Goal: Task Accomplishment & Management: Use online tool/utility

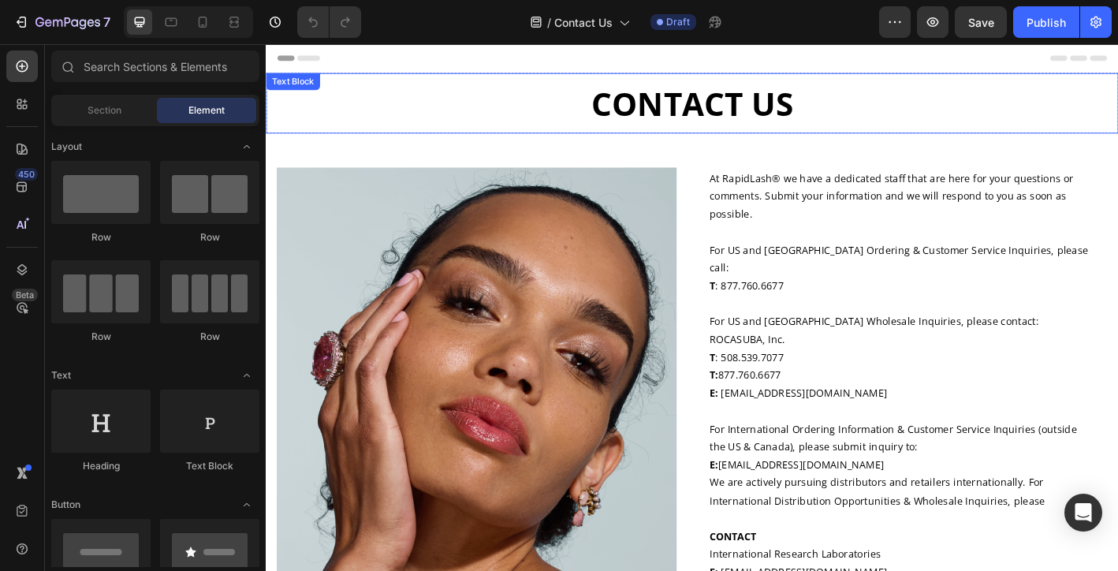
click at [828, 106] on p "CONTACT US" at bounding box center [738, 110] width 943 height 64
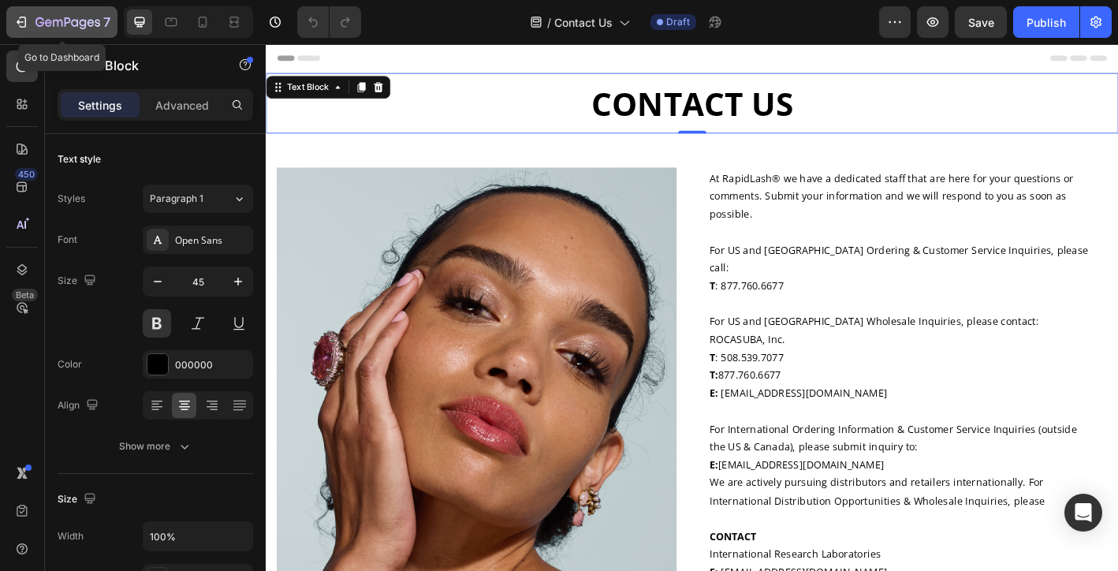
click at [103, 24] on p "7" at bounding box center [106, 22] width 7 height 19
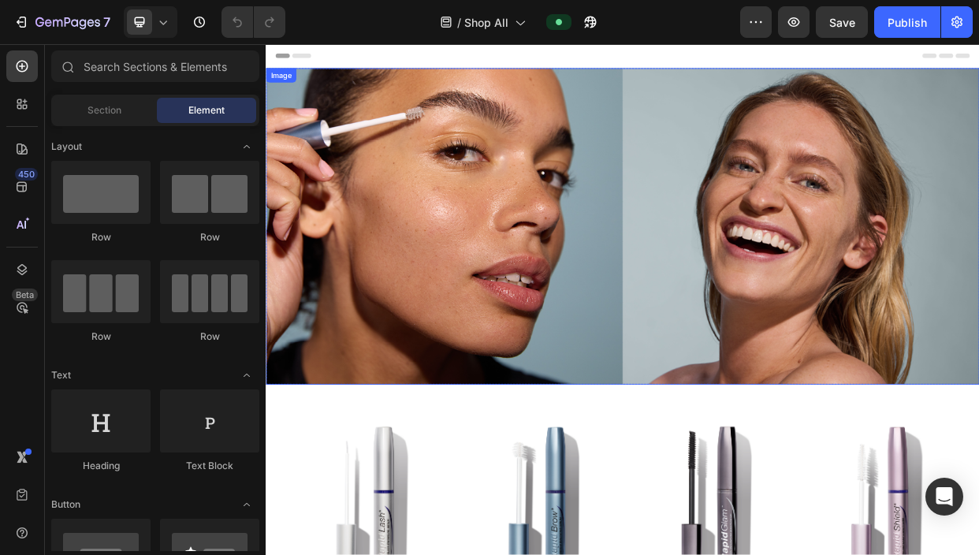
click at [978, 261] on img at bounding box center [739, 285] width 946 height 419
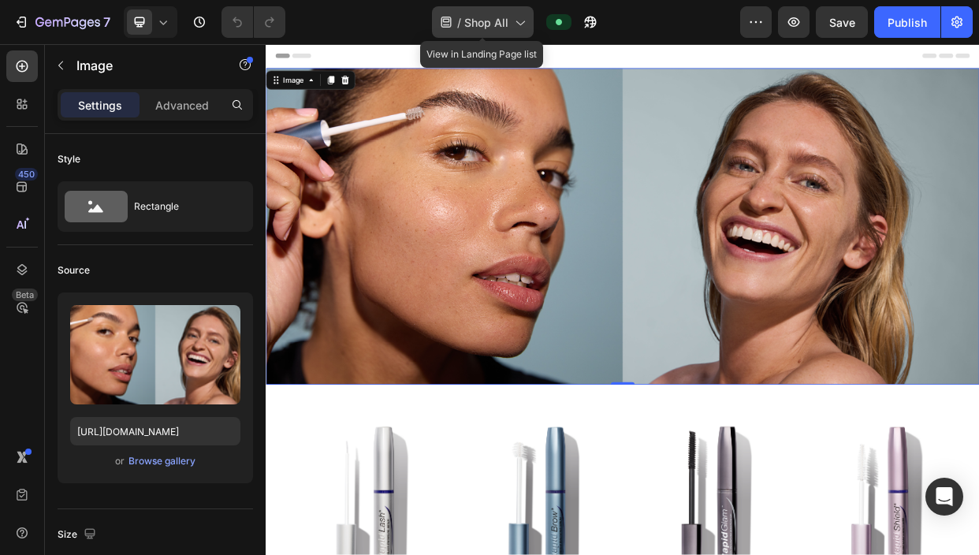
click at [520, 21] on icon at bounding box center [519, 22] width 16 height 16
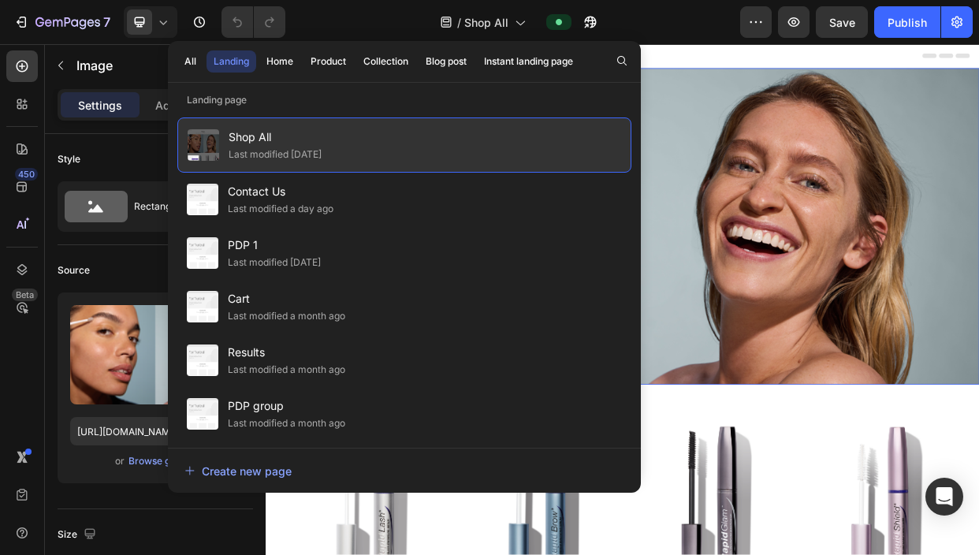
click at [322, 147] on div "Last modified [DATE]" at bounding box center [275, 155] width 93 height 16
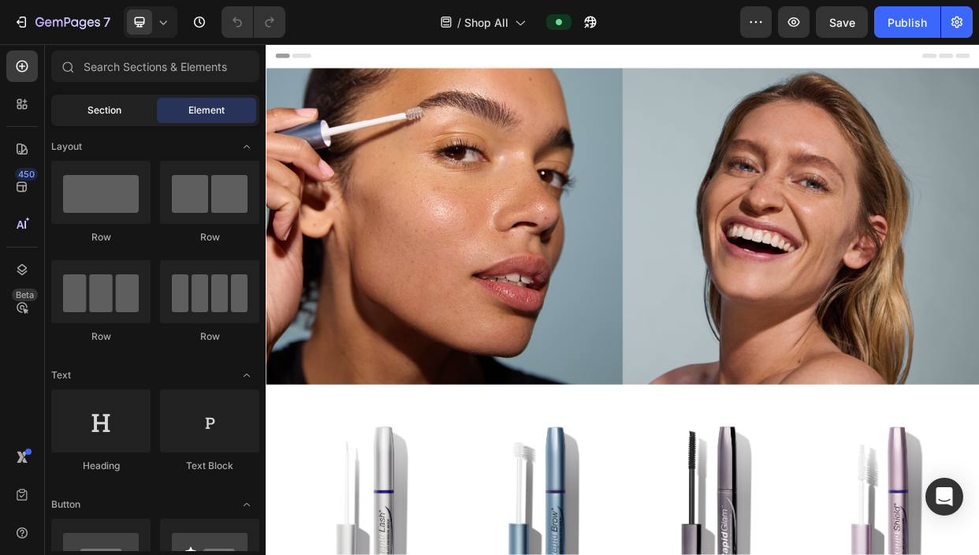
click at [98, 104] on span "Section" at bounding box center [104, 110] width 34 height 14
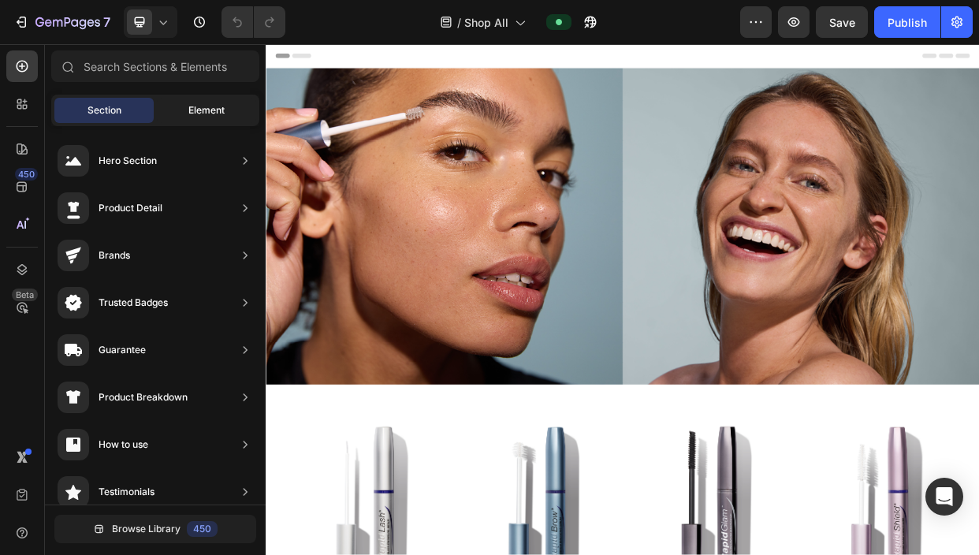
click at [192, 103] on span "Element" at bounding box center [206, 110] width 36 height 14
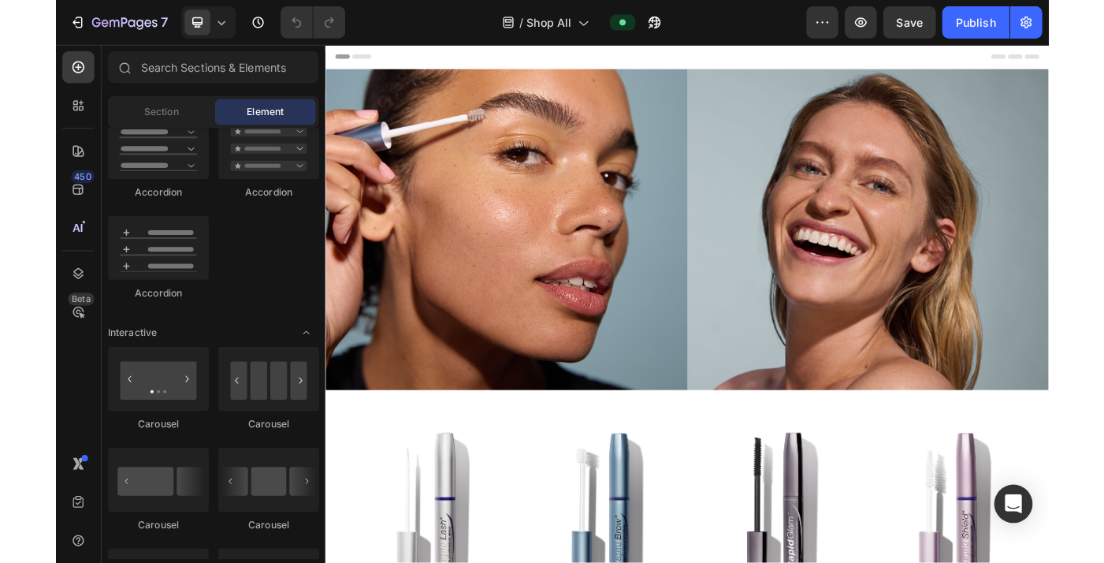
scroll to position [1921, 0]
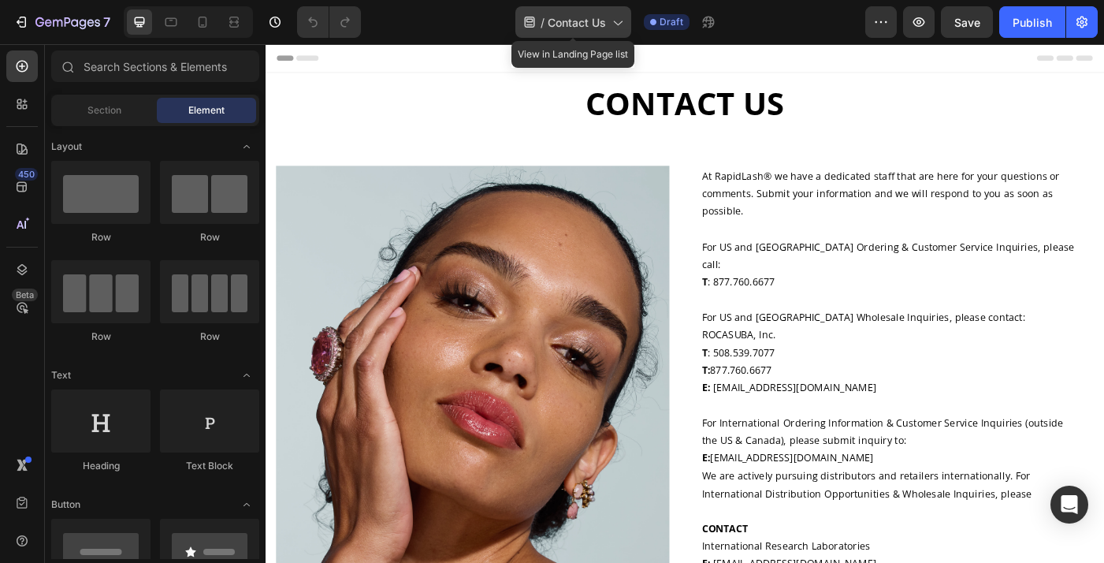
click at [616, 22] on icon at bounding box center [617, 23] width 9 height 5
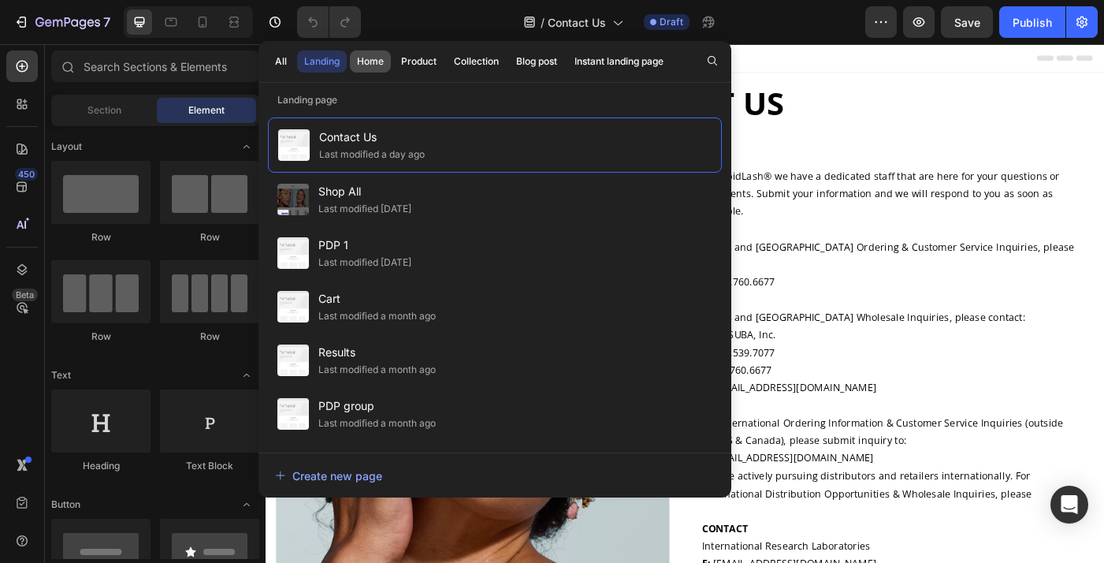
click at [369, 58] on div "Home" at bounding box center [370, 61] width 27 height 14
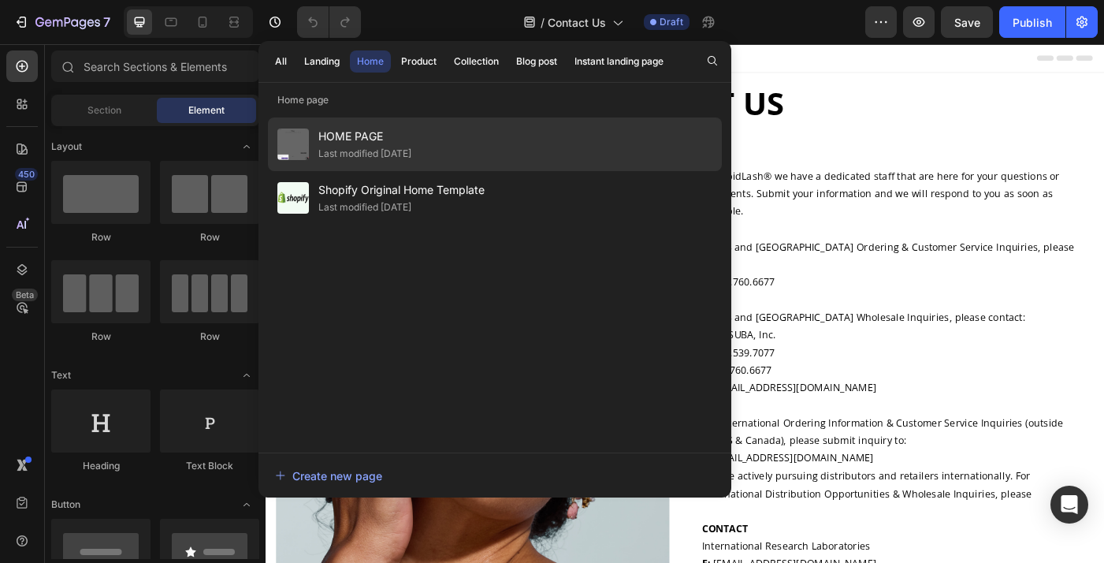
click at [347, 148] on div "Last modified [DATE]" at bounding box center [364, 154] width 93 height 16
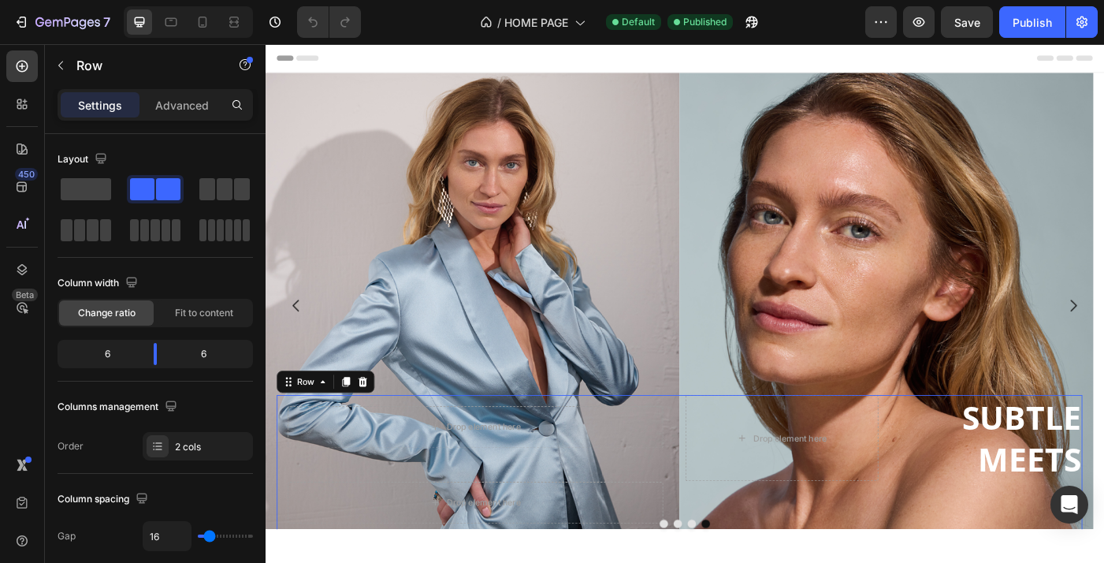
click at [1102, 562] on div "Drop element here SUBTLE MEETS Heading Row" at bounding box center [963, 519] width 448 height 158
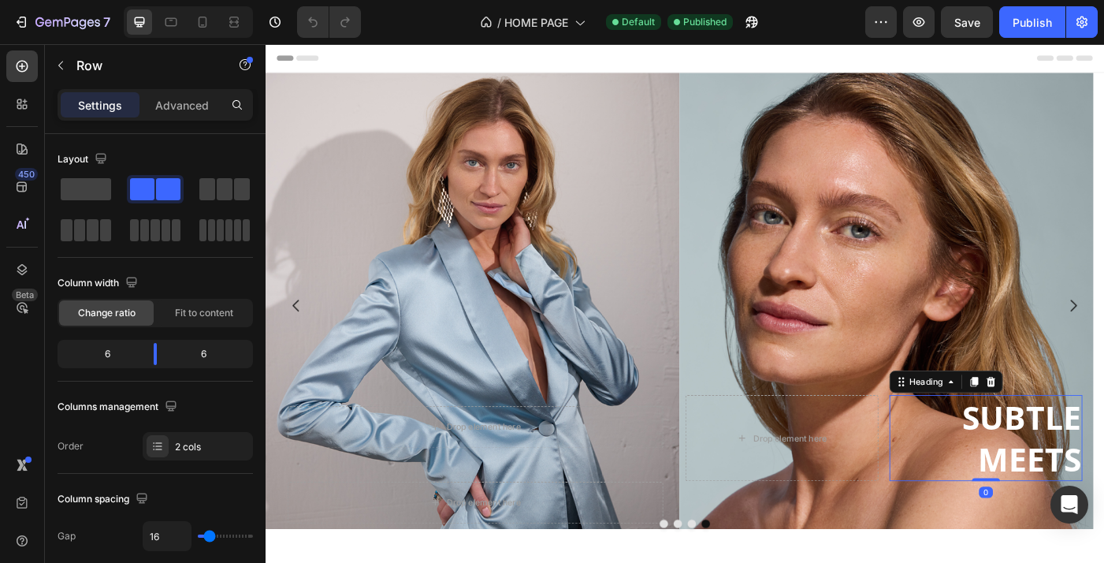
click at [1088, 470] on strong "SUBTLE" at bounding box center [1118, 464] width 134 height 49
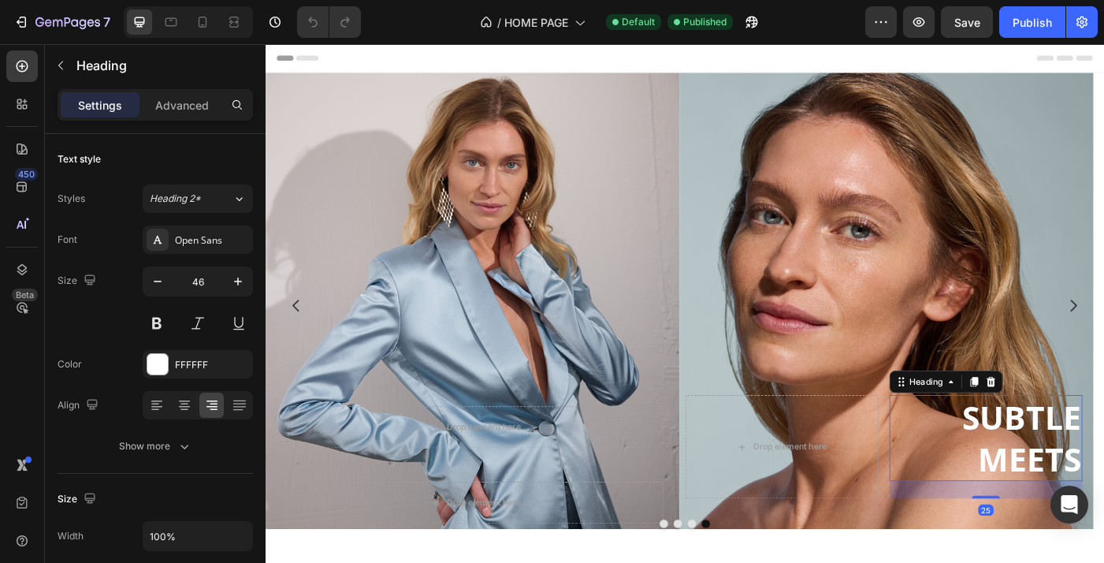
drag, startPoint x: 1078, startPoint y: 537, endPoint x: 1079, endPoint y: 558, distance: 21.3
click at [1079, 556] on div at bounding box center [1078, 554] width 32 height 3
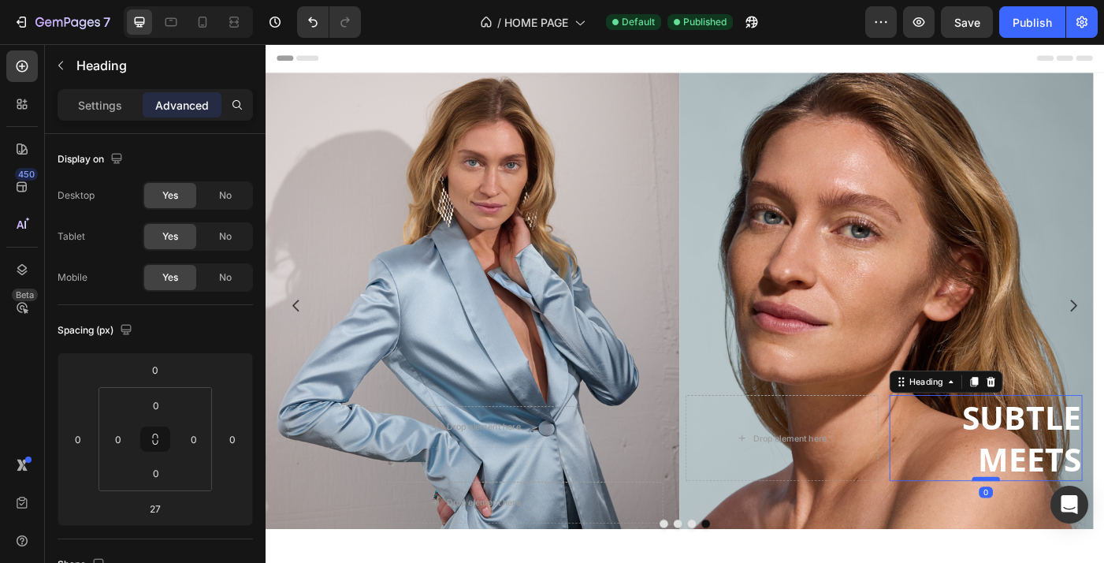
drag, startPoint x: 1079, startPoint y: 558, endPoint x: 1073, endPoint y: 534, distance: 24.5
click at [1073, 534] on div at bounding box center [1078, 534] width 32 height 5
type input "0"
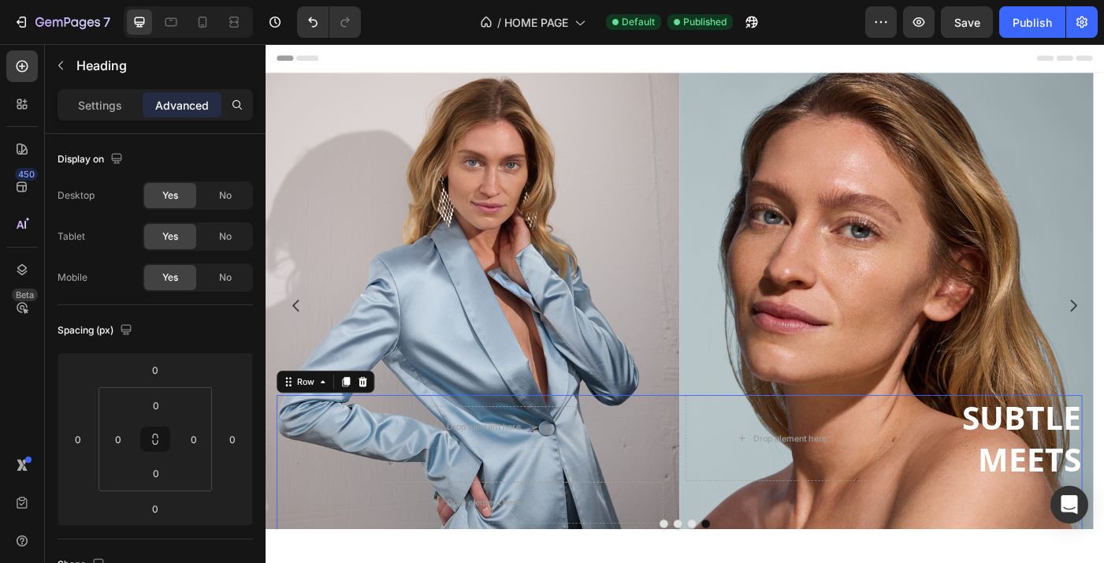
click at [1030, 562] on div "Drop element here ⁠⁠⁠⁠⁠⁠⁠ SUBTLE MEETS Heading Row" at bounding box center [963, 519] width 448 height 158
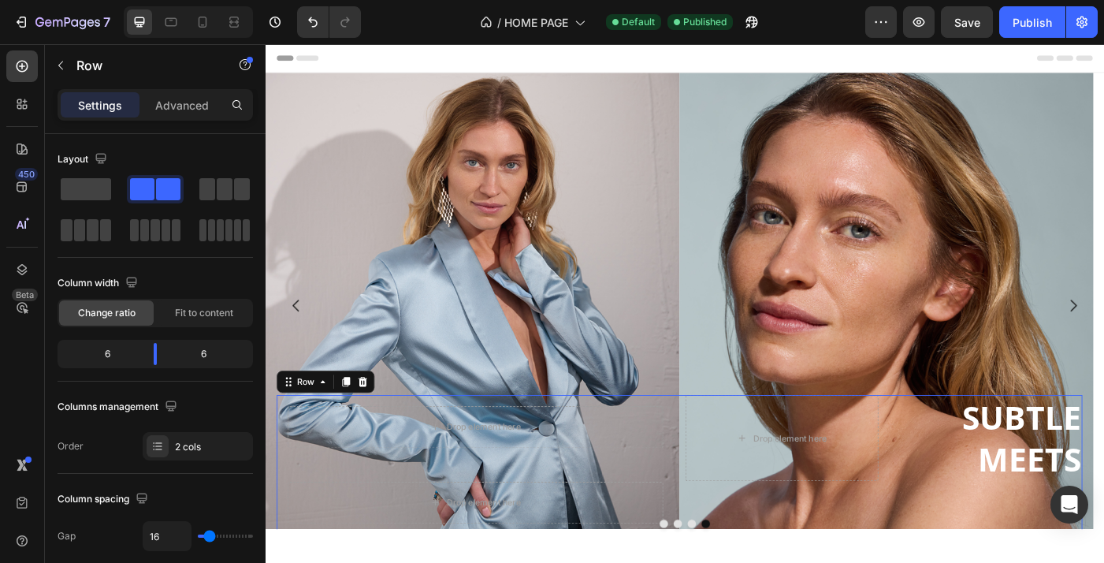
click at [872, 556] on div "Drop element here ⁠⁠⁠⁠⁠⁠⁠ SUBTLE MEETS Heading Row" at bounding box center [963, 519] width 448 height 158
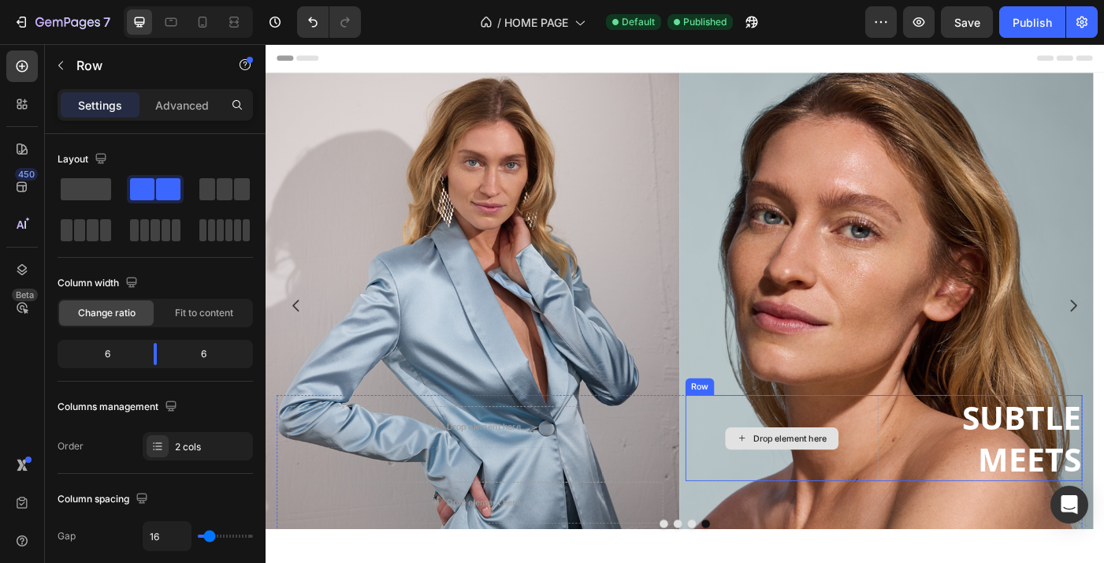
click at [827, 497] on div "Drop element here" at bounding box center [848, 488] width 128 height 25
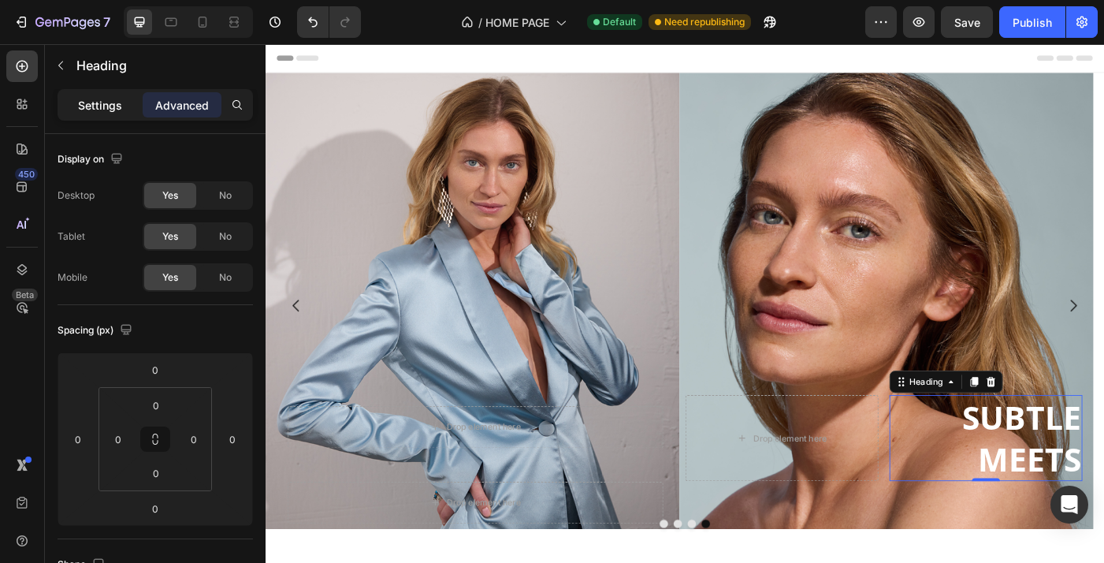
click at [105, 115] on div "Settings" at bounding box center [100, 104] width 79 height 25
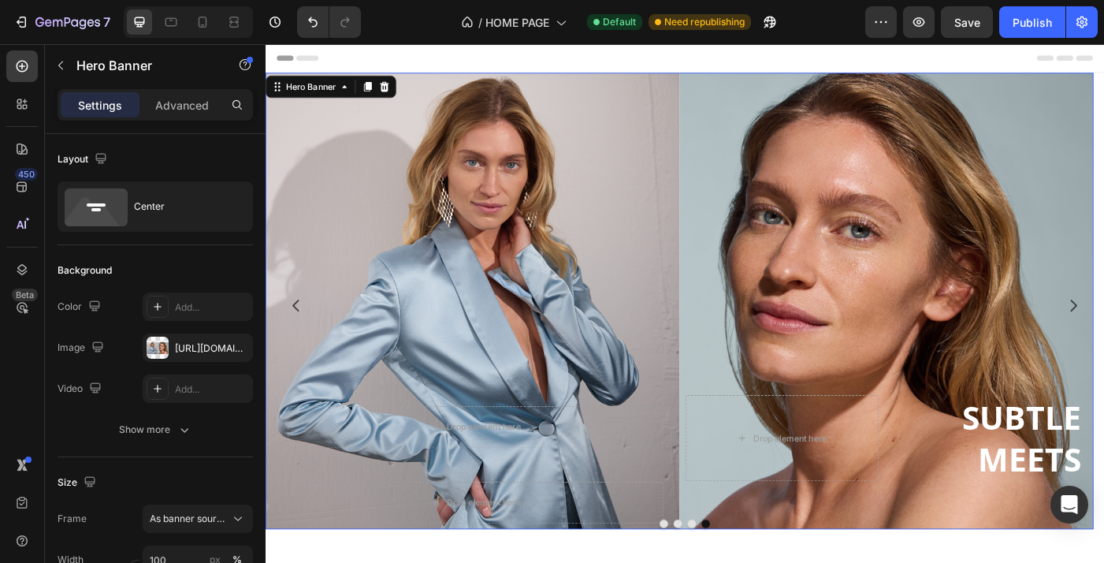
click at [1103, 490] on div "Drop element here Row Drop element here Row Drop element here Row Drop element …" at bounding box center [733, 333] width 934 height 685
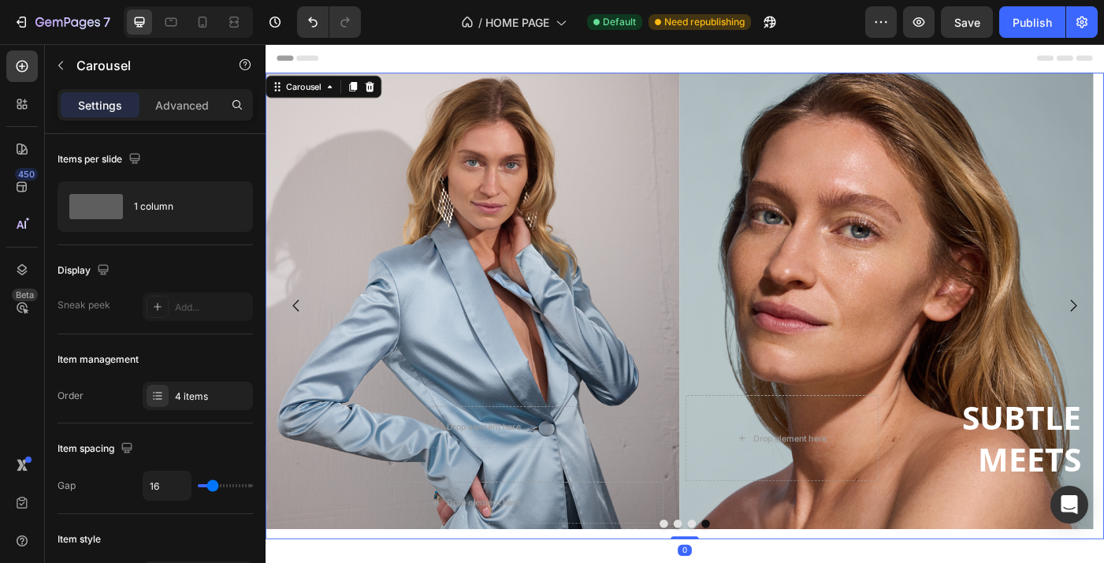
click at [1008, 562] on div "Drop element here Row Drop element here Row Drop element here Row Drop element …" at bounding box center [733, 339] width 934 height 526
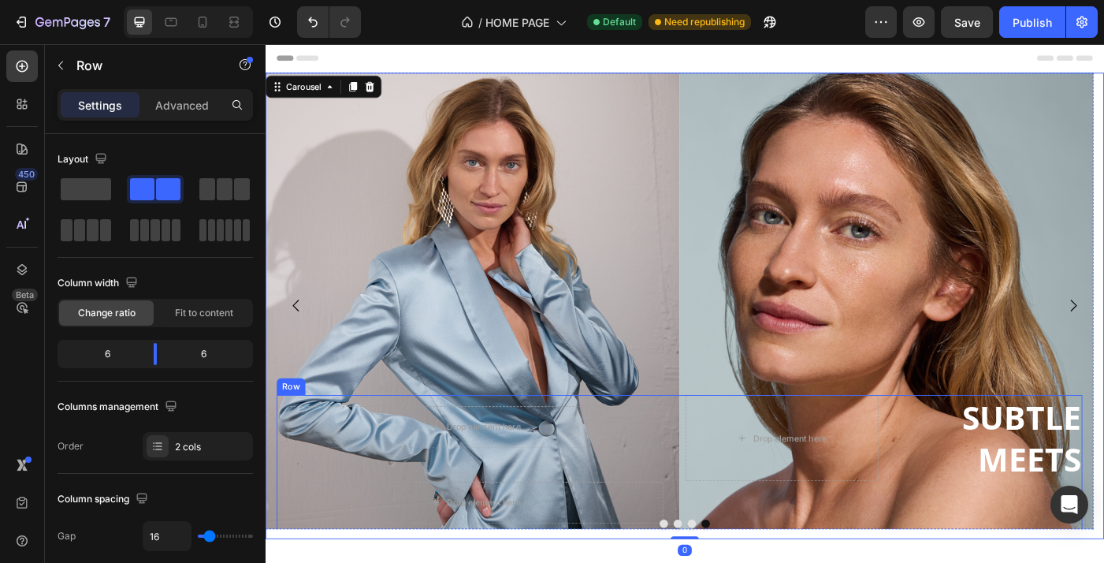
click at [947, 562] on div "Drop element here ⁠⁠⁠⁠⁠⁠⁠ SUBTLE MEETS Heading Row" at bounding box center [963, 519] width 448 height 158
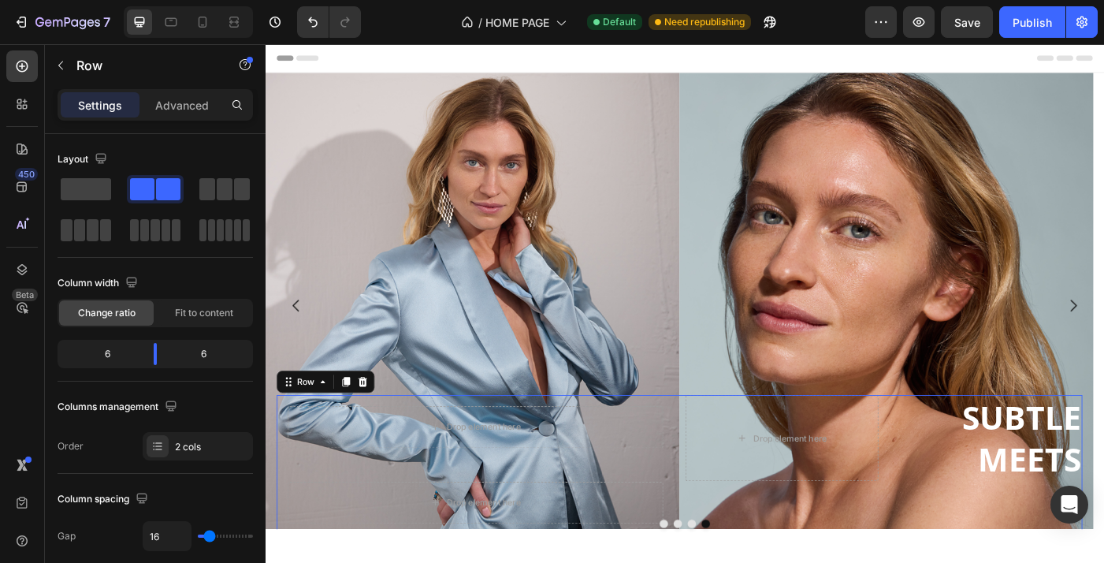
click at [898, 539] on div "Drop element here ⁠⁠⁠⁠⁠⁠⁠ SUBTLE MEETS Heading Row" at bounding box center [963, 519] width 448 height 158
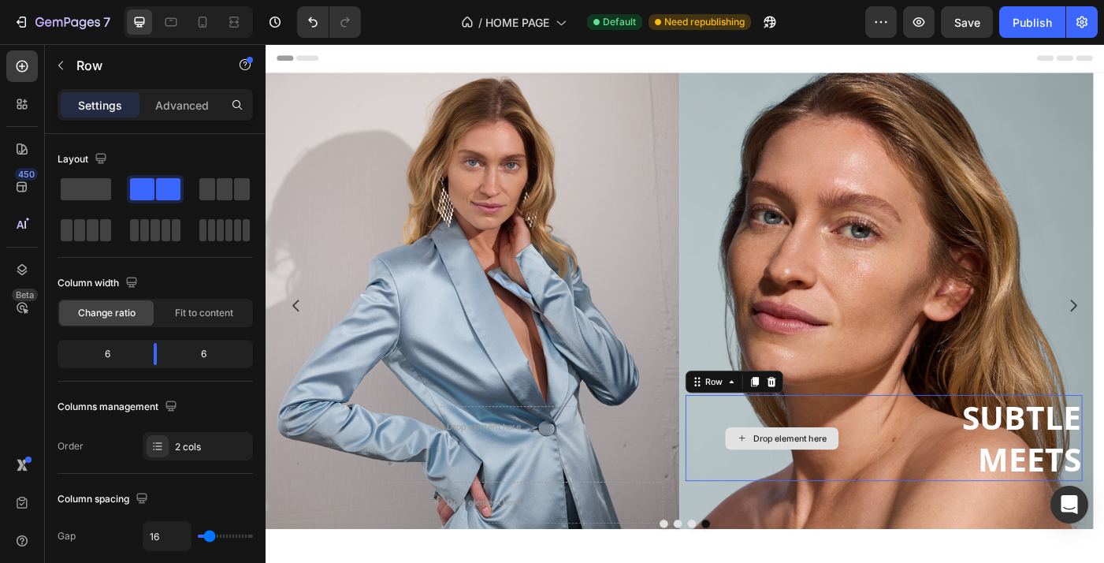
click at [835, 534] on div "Drop element here" at bounding box center [848, 489] width 218 height 98
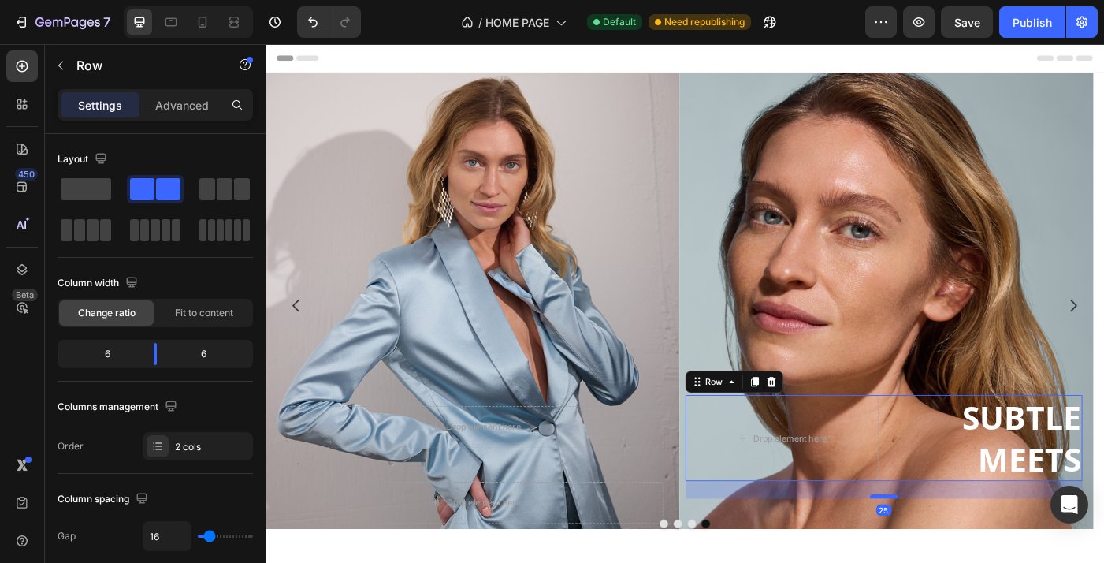
drag, startPoint x: 962, startPoint y: 534, endPoint x: 964, endPoint y: 558, distance: 23.7
click at [964, 556] on div at bounding box center [963, 554] width 32 height 5
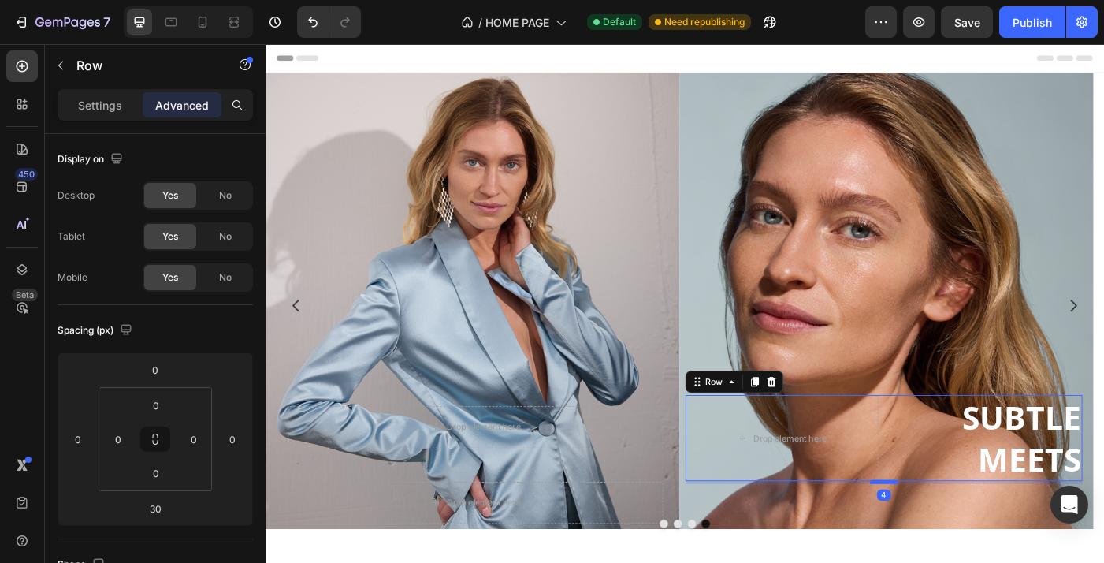
drag, startPoint x: 961, startPoint y: 558, endPoint x: 958, endPoint y: 537, distance: 20.6
click at [958, 537] on div at bounding box center [963, 537] width 32 height 5
type input "4"
click at [960, 442] on div "Drop element here ⁠⁠⁠⁠⁠⁠⁠ SUBTLE MEETS Heading Row 4" at bounding box center [963, 489] width 448 height 98
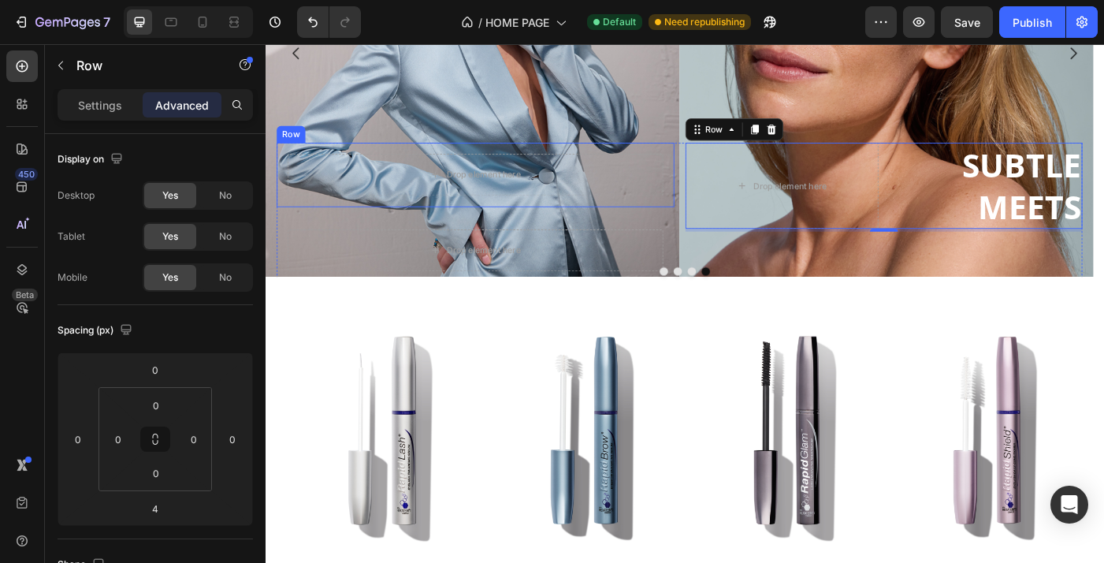
scroll to position [269, 0]
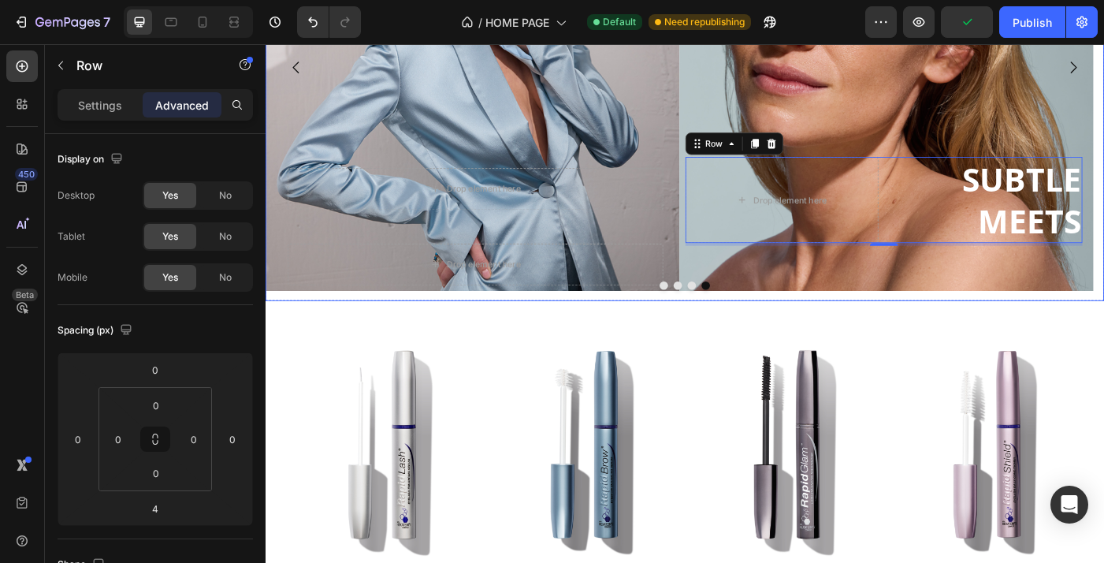
click at [963, 331] on div "Drop element here Row Drop element here Row Drop element here Row Drop element …" at bounding box center [733, 71] width 934 height 526
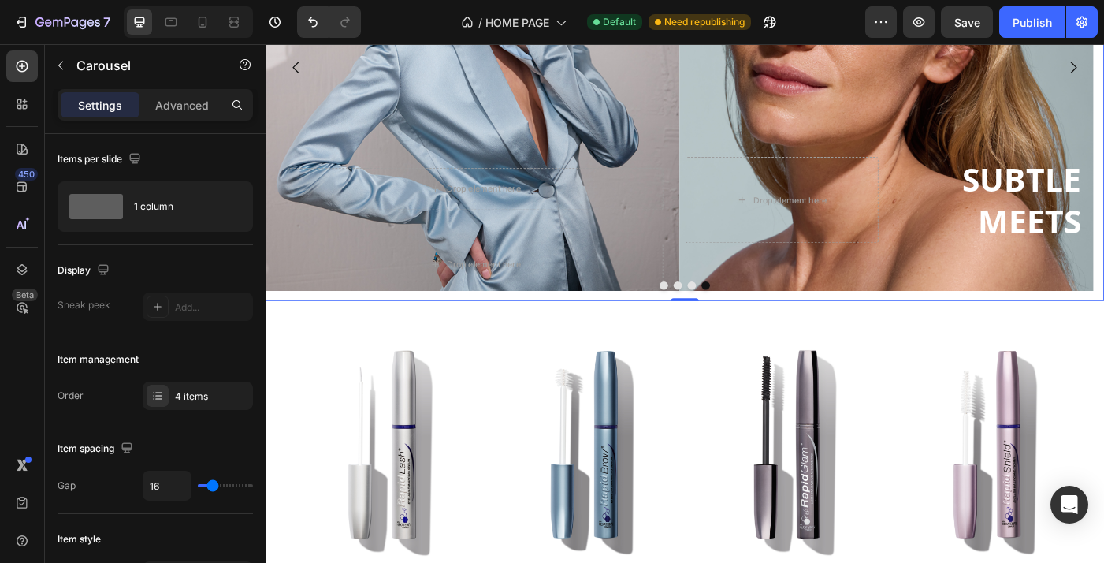
click at [1019, 319] on div at bounding box center [739, 315] width 946 height 9
click at [1103, 322] on div "Drop element here Row Drop element here Row Drop element here Row Drop element …" at bounding box center [733, 71] width 934 height 526
click at [1103, 311] on div at bounding box center [739, 315] width 946 height 9
click at [1052, 263] on p "⁠⁠⁠⁠⁠⁠⁠ SUBTLE MEETS" at bounding box center [1078, 220] width 214 height 95
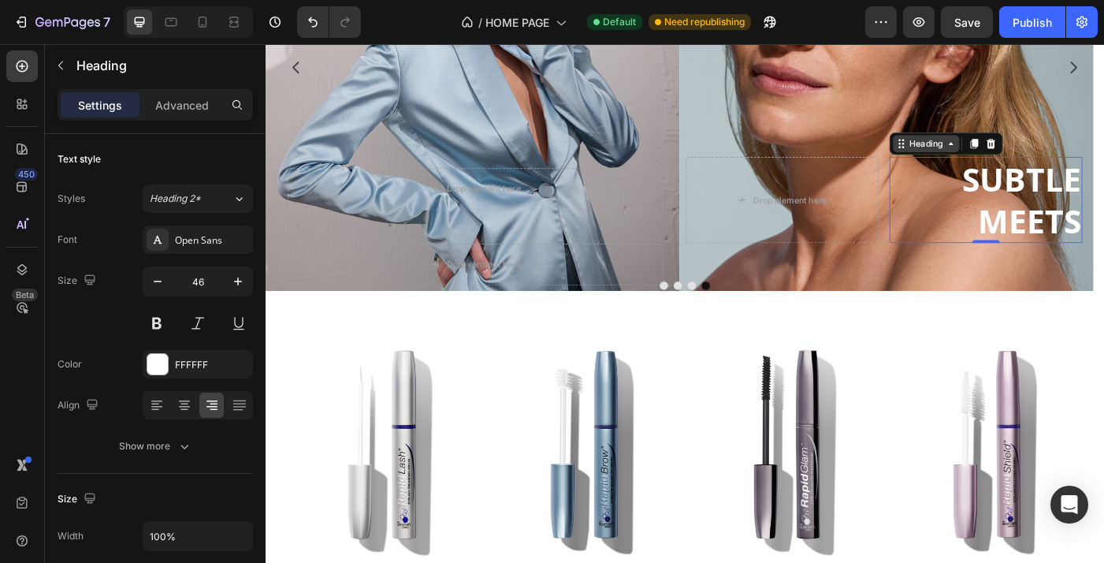
click at [1042, 158] on icon at bounding box center [1038, 156] width 13 height 13
click at [985, 164] on div "Heading" at bounding box center [1010, 156] width 75 height 19
click at [1063, 158] on icon at bounding box center [1065, 156] width 9 height 11
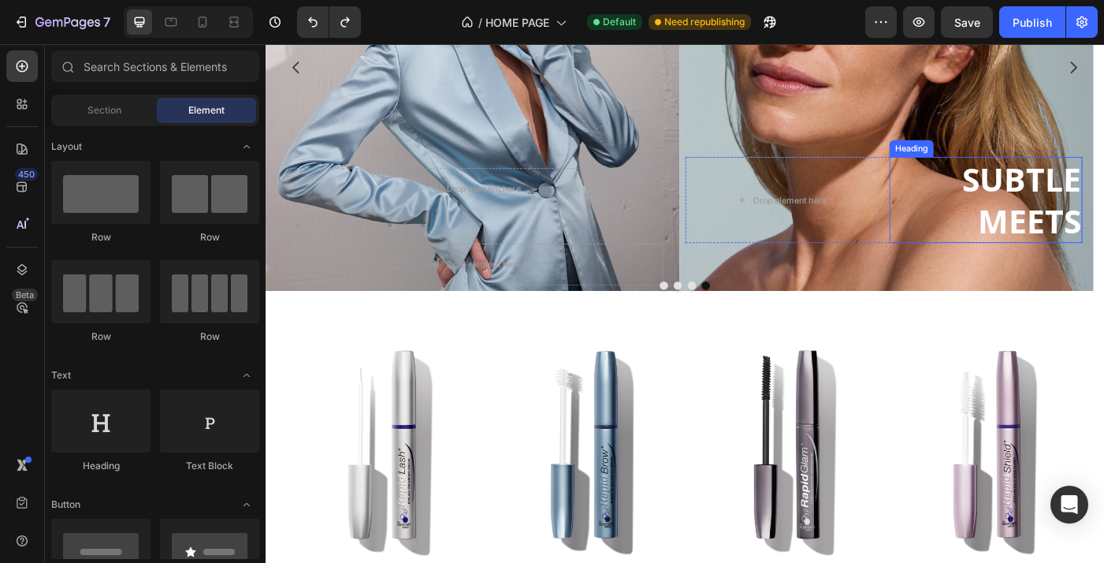
click at [1084, 201] on strong "SUBTLE" at bounding box center [1118, 195] width 134 height 49
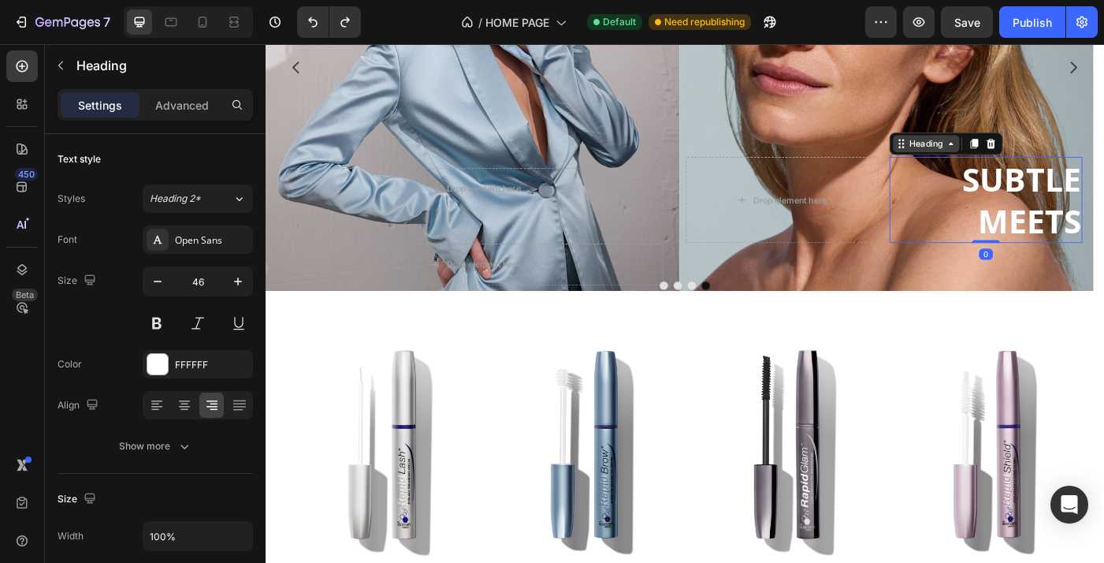
click at [1038, 159] on icon at bounding box center [1038, 156] width 13 height 13
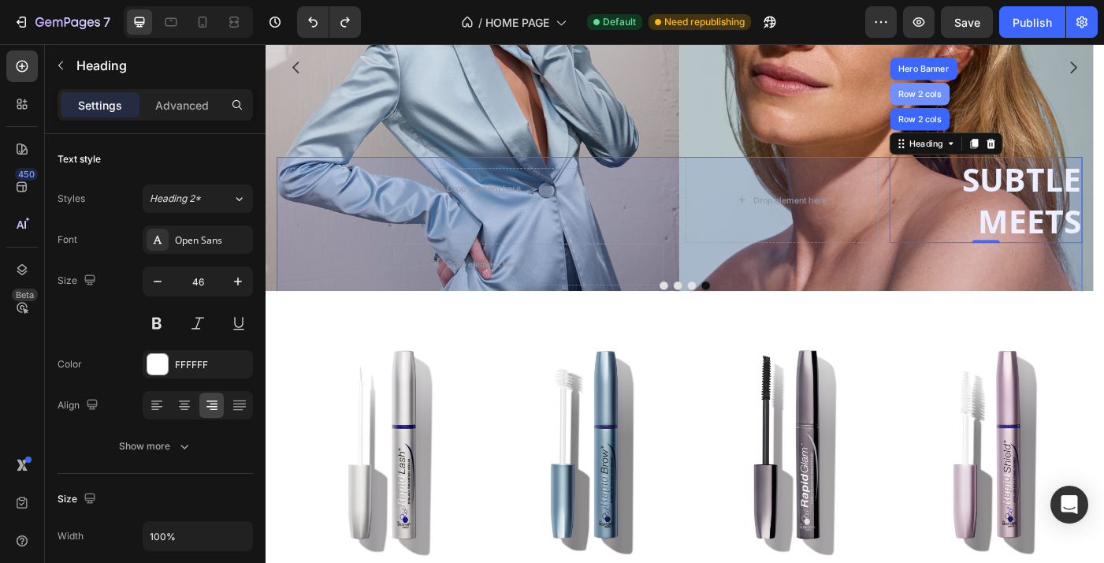
click at [990, 95] on div "Row 2 cols" at bounding box center [1003, 99] width 54 height 9
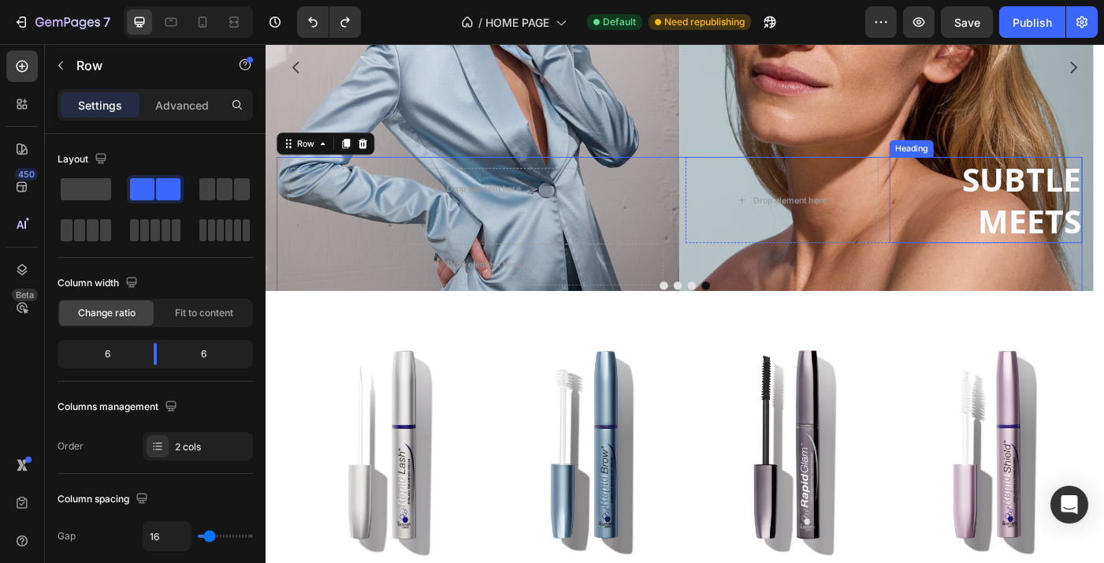
drag, startPoint x: 358, startPoint y: 236, endPoint x: 1059, endPoint y: 266, distance: 702.1
drag, startPoint x: 156, startPoint y: 349, endPoint x: 137, endPoint y: 349, distance: 18.9
click at [137, 0] on body "7 Version history / HOME PAGE Default Need republishing Preview Save Publish 45…" at bounding box center [552, 0] width 1104 height 0
click at [130, 0] on body "7 Version history / HOME PAGE Default Need republishing Preview Save Publish 45…" at bounding box center [552, 0] width 1104 height 0
click at [198, 106] on p "Advanced" at bounding box center [182, 105] width 54 height 17
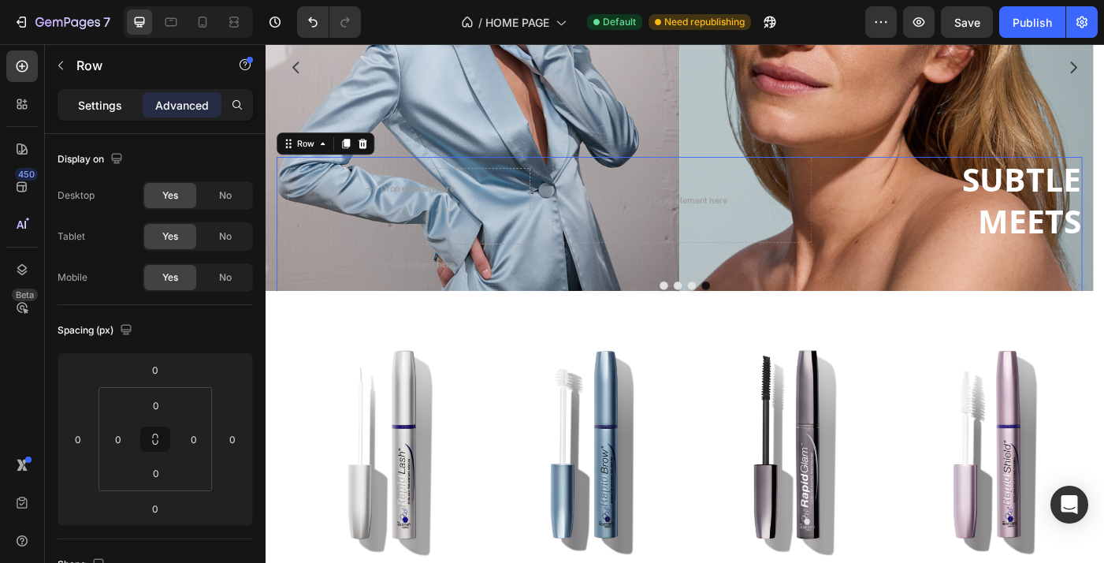
click at [104, 107] on p "Settings" at bounding box center [100, 105] width 44 height 17
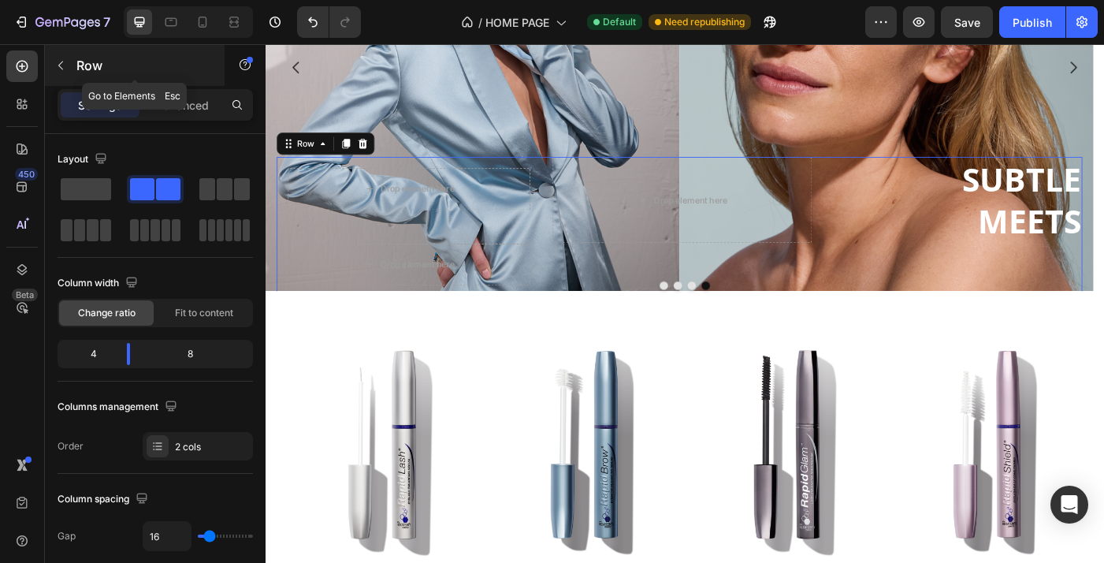
click at [62, 67] on icon "button" at bounding box center [60, 65] width 13 height 13
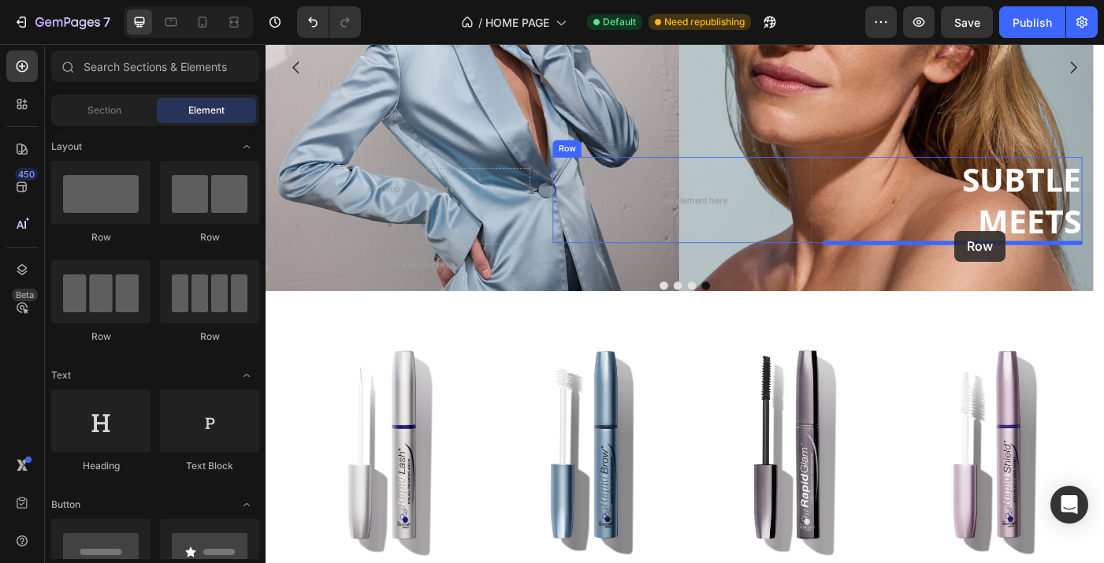
drag, startPoint x: 376, startPoint y: 254, endPoint x: 1043, endPoint y: 255, distance: 666.7
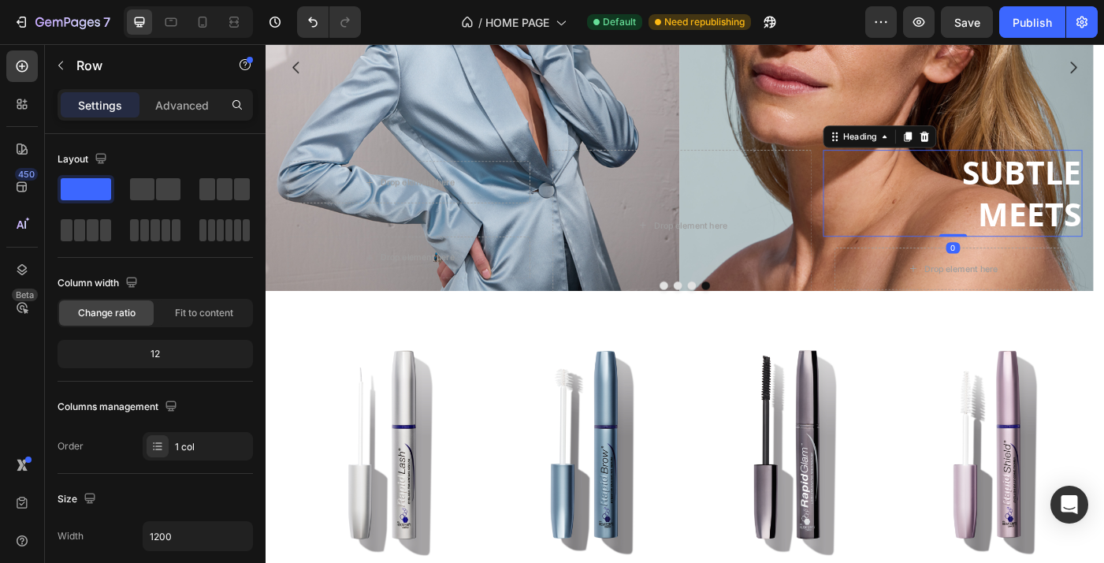
click at [1103, 281] on div "Drop element here" at bounding box center [1040, 296] width 267 height 47
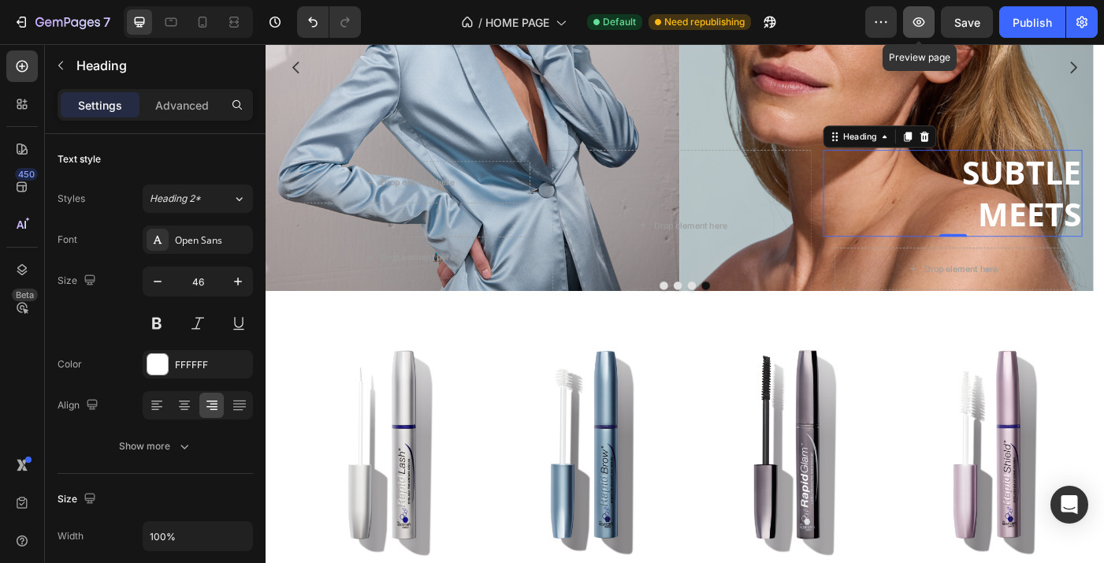
click at [917, 22] on icon "button" at bounding box center [919, 21] width 12 height 9
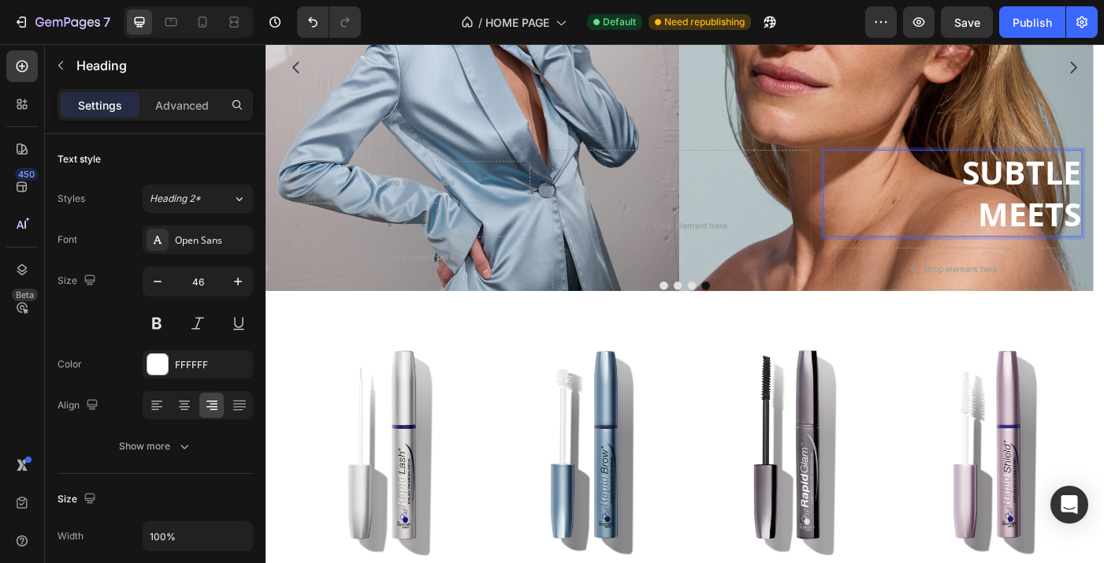
click at [1051, 165] on p "SUBTLE MEETS" at bounding box center [1040, 212] width 289 height 95
click at [1036, 165] on p "SUBTLE MEETS" at bounding box center [1040, 212] width 289 height 95
click at [1033, 256] on p "SUBTLE MEETS" at bounding box center [1040, 212] width 289 height 95
click at [1016, 284] on div "Drop element here" at bounding box center [1041, 296] width 128 height 25
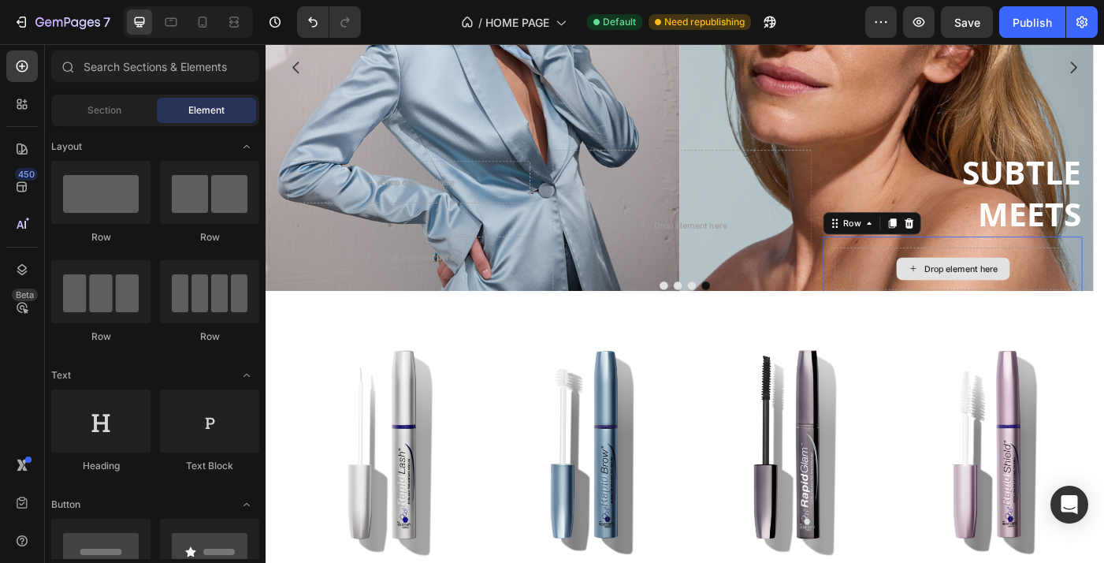
click at [966, 273] on div "Drop element here" at bounding box center [1040, 296] width 267 height 47
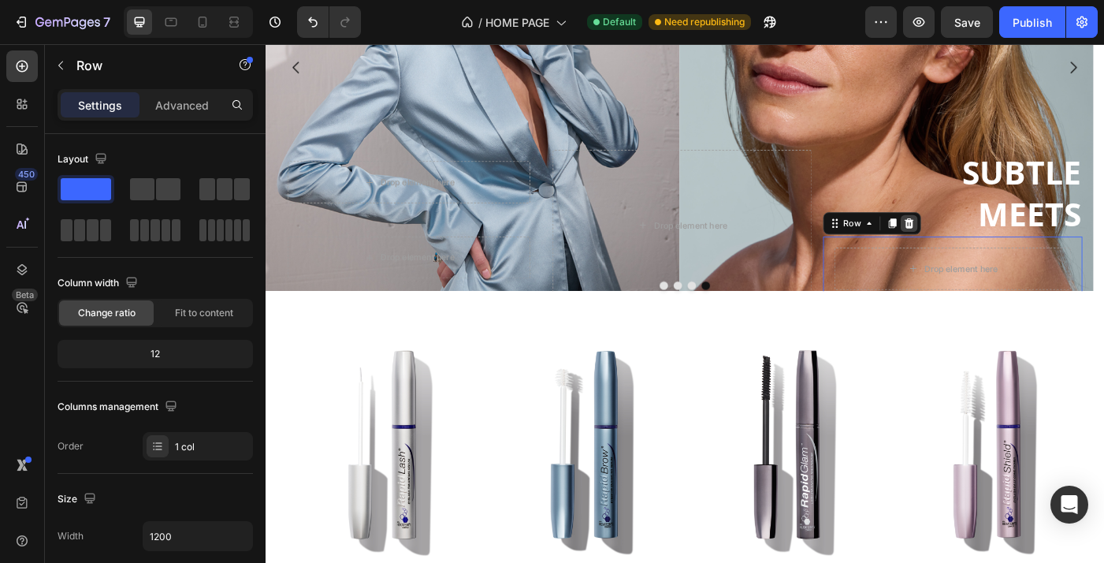
click at [986, 244] on icon at bounding box center [991, 246] width 13 height 13
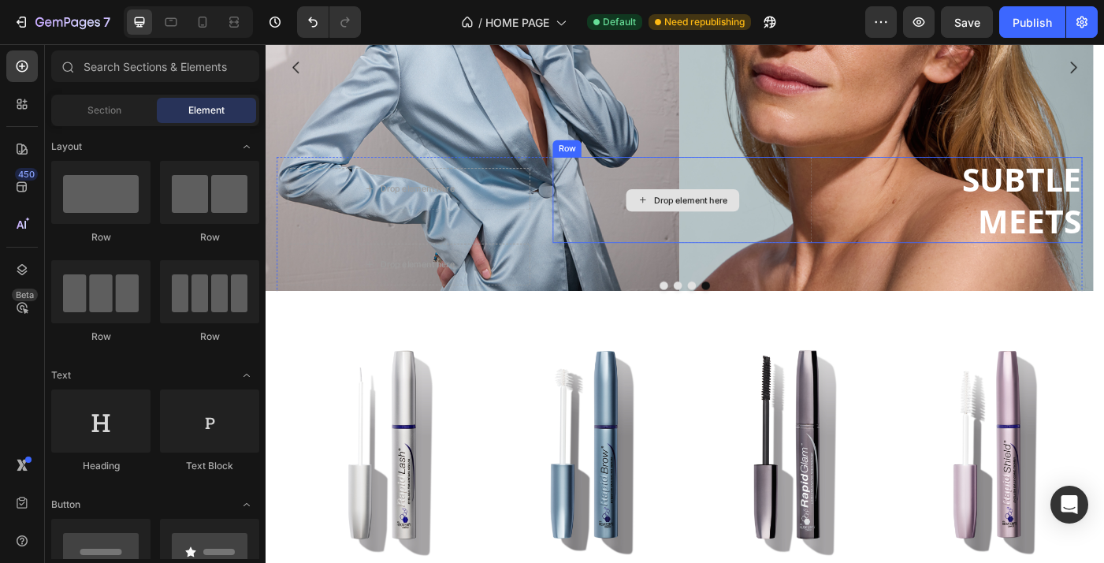
click at [823, 195] on div "Drop element here" at bounding box center [735, 220] width 292 height 98
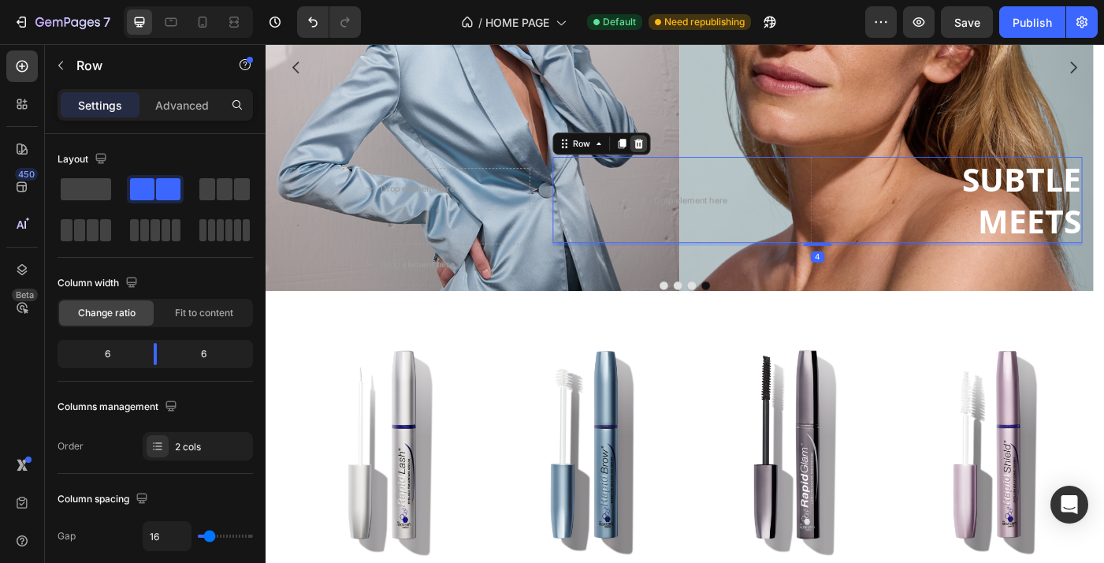
click at [686, 152] on icon at bounding box center [687, 156] width 10 height 11
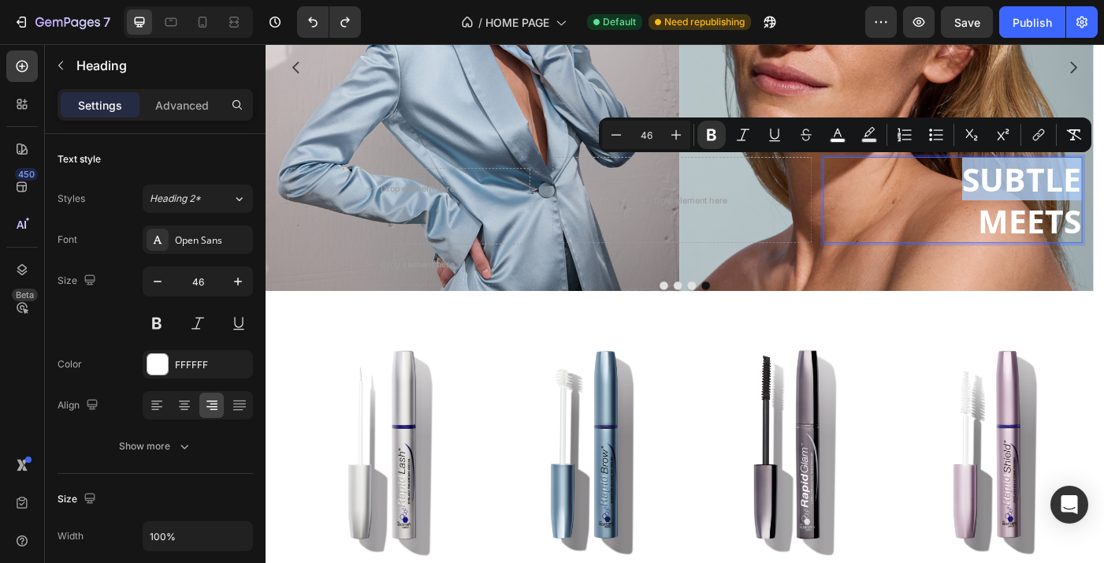
click at [950, 184] on p "SUBTLE MEETS" at bounding box center [1040, 220] width 289 height 95
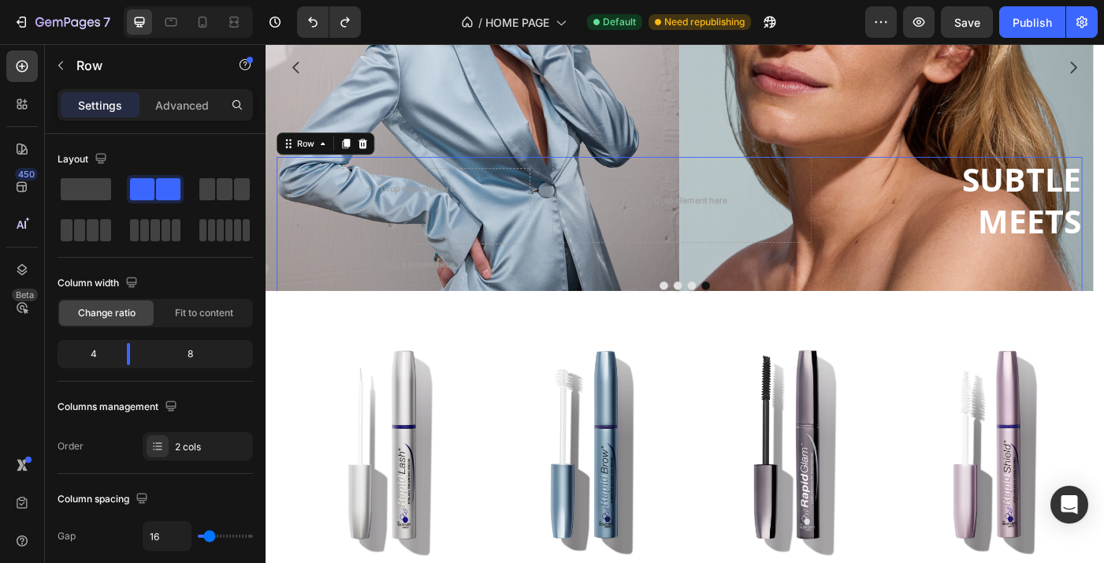
click at [954, 281] on div "Drop element here ⁠⁠⁠⁠⁠⁠⁠ SUBTLE MEETS Heading Row" at bounding box center [887, 250] width 597 height 158
click at [1103, 287] on div "Drop element here ⁠⁠⁠⁠⁠⁠⁠ SUBTLE MEETS Heading Row" at bounding box center [887, 250] width 597 height 158
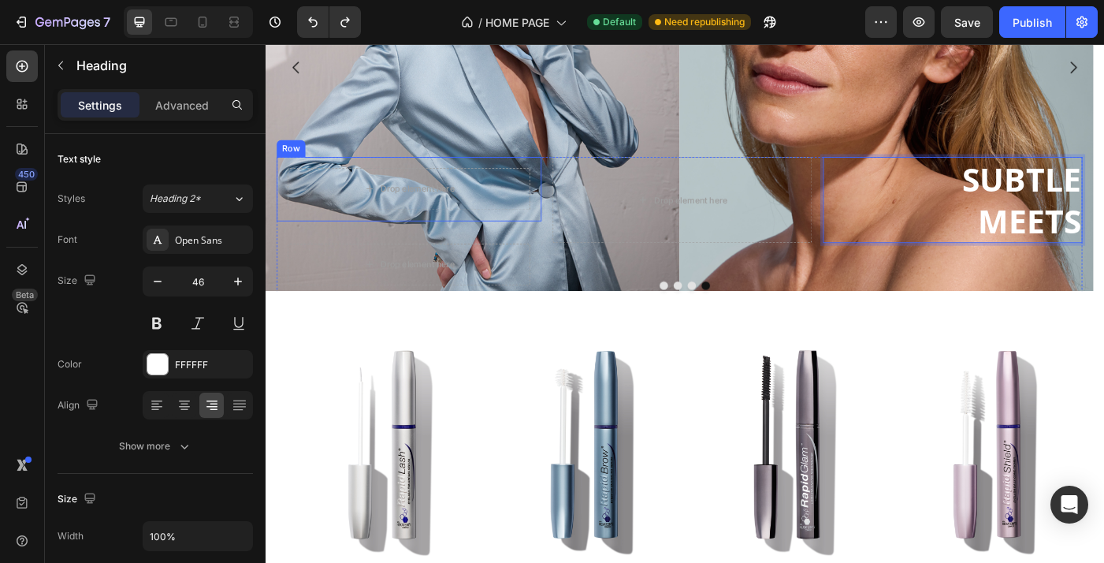
click at [574, 174] on div "Drop element here Row" at bounding box center [427, 207] width 299 height 73
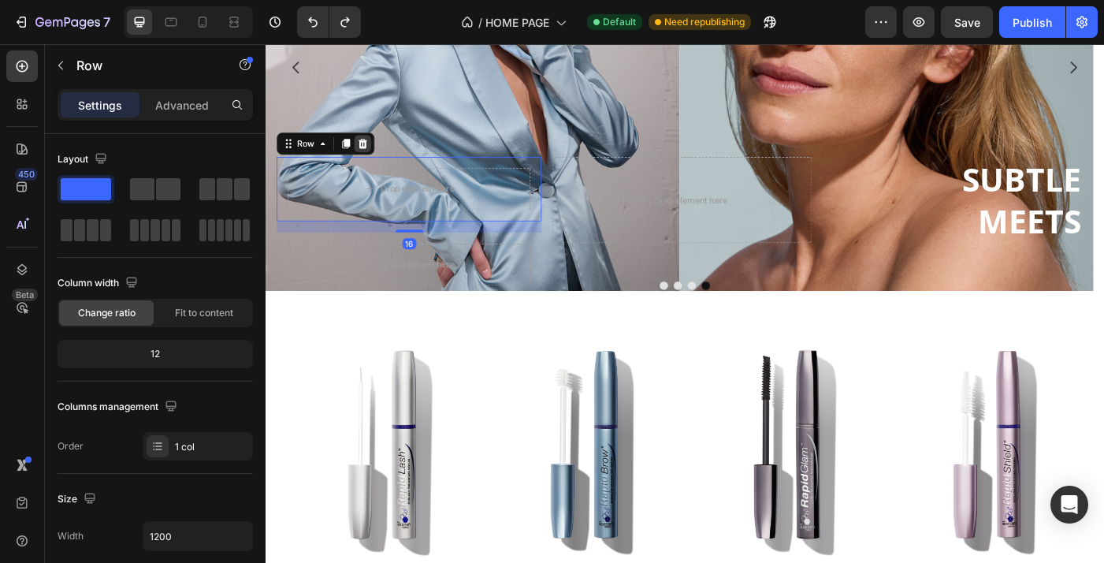
click at [375, 156] on icon at bounding box center [375, 156] width 13 height 13
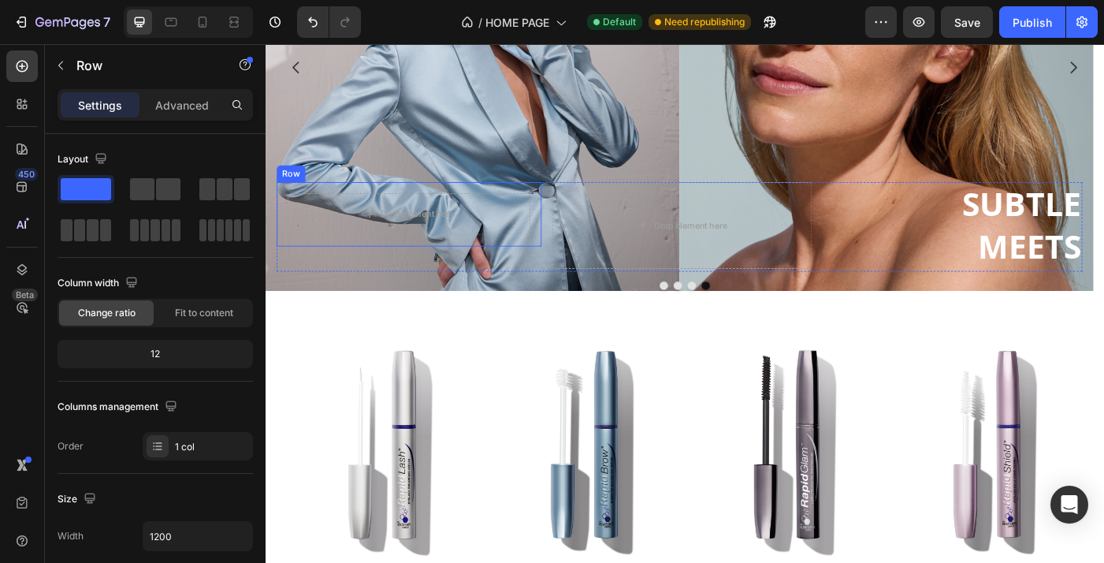
click at [532, 199] on div "Drop element here Row" at bounding box center [427, 235] width 299 height 73
click at [376, 180] on icon at bounding box center [375, 184] width 10 height 11
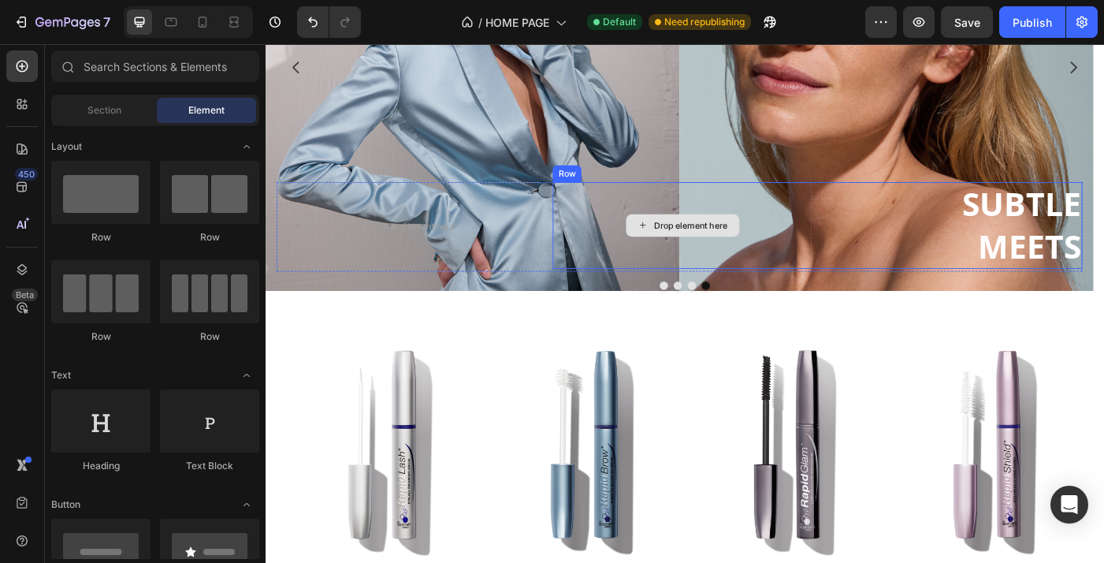
click at [873, 209] on div "Drop element here" at bounding box center [735, 248] width 292 height 98
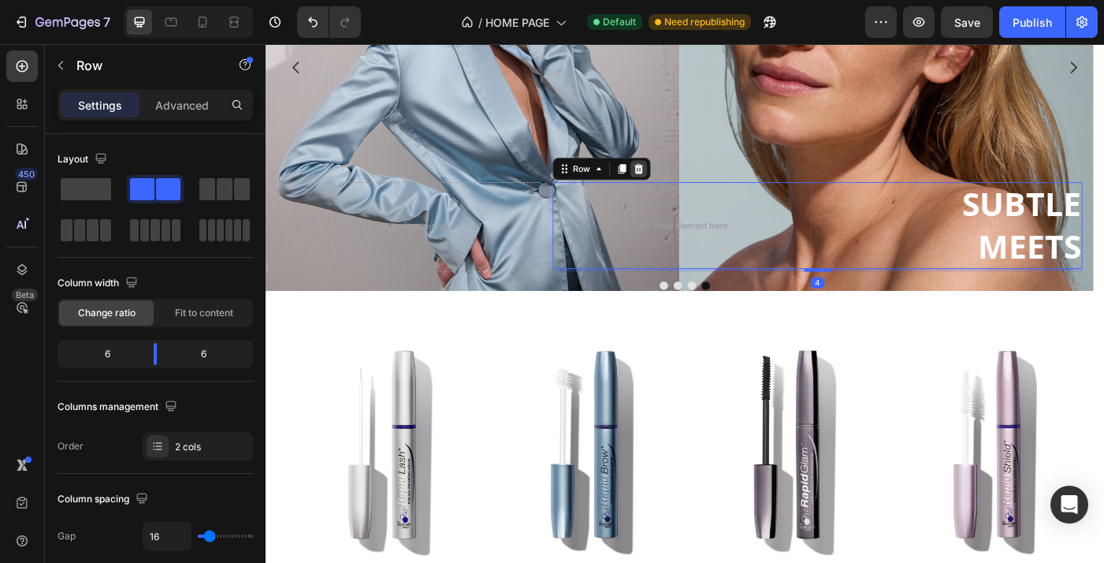
click at [687, 185] on icon at bounding box center [686, 184] width 13 height 13
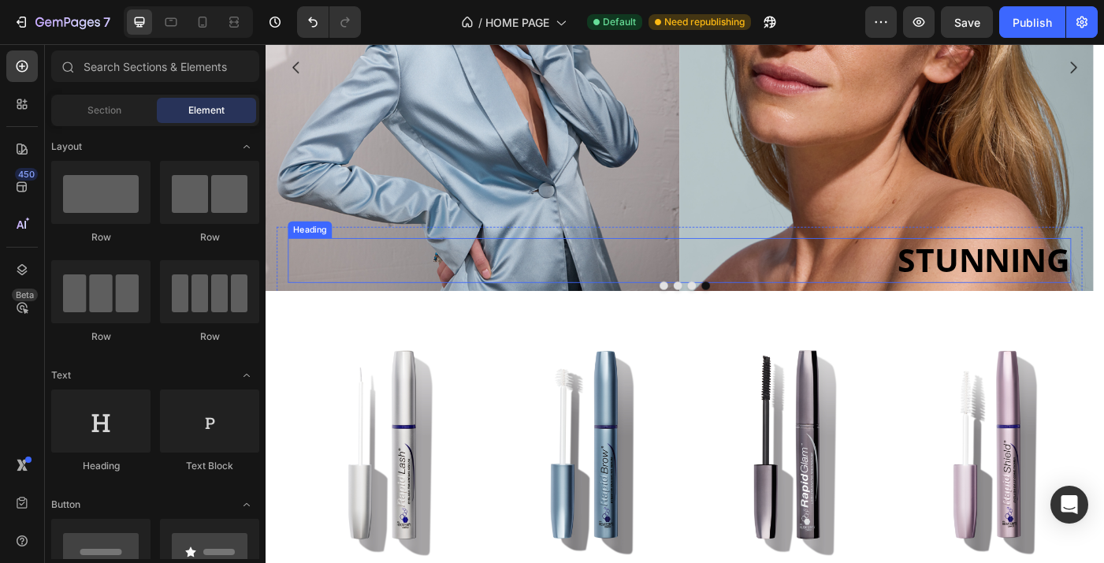
click at [1062, 301] on strong "STUNNING" at bounding box center [1076, 286] width 194 height 49
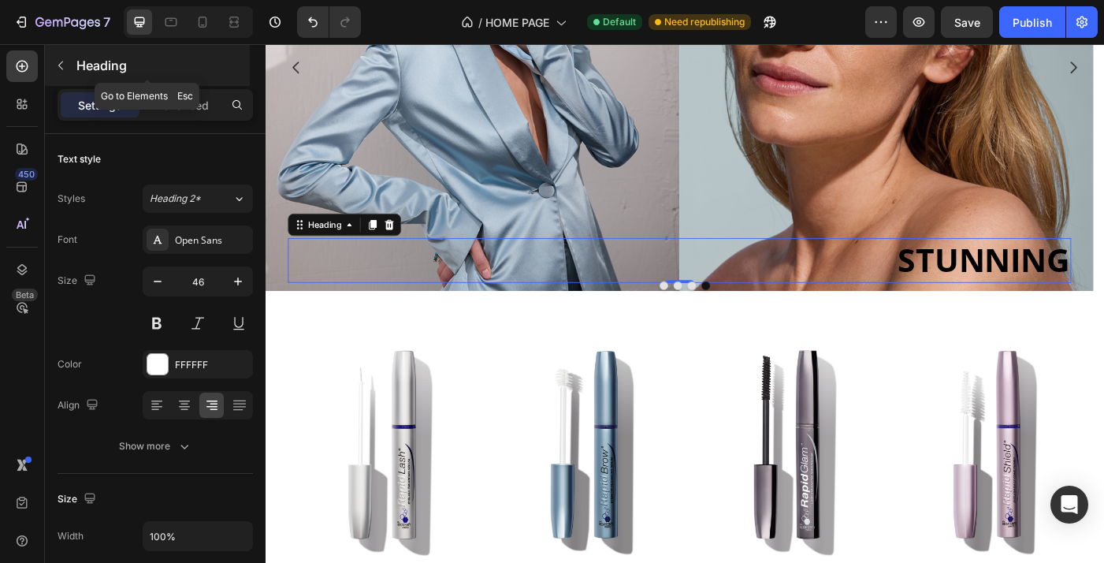
click at [61, 65] on icon "button" at bounding box center [60, 65] width 13 height 13
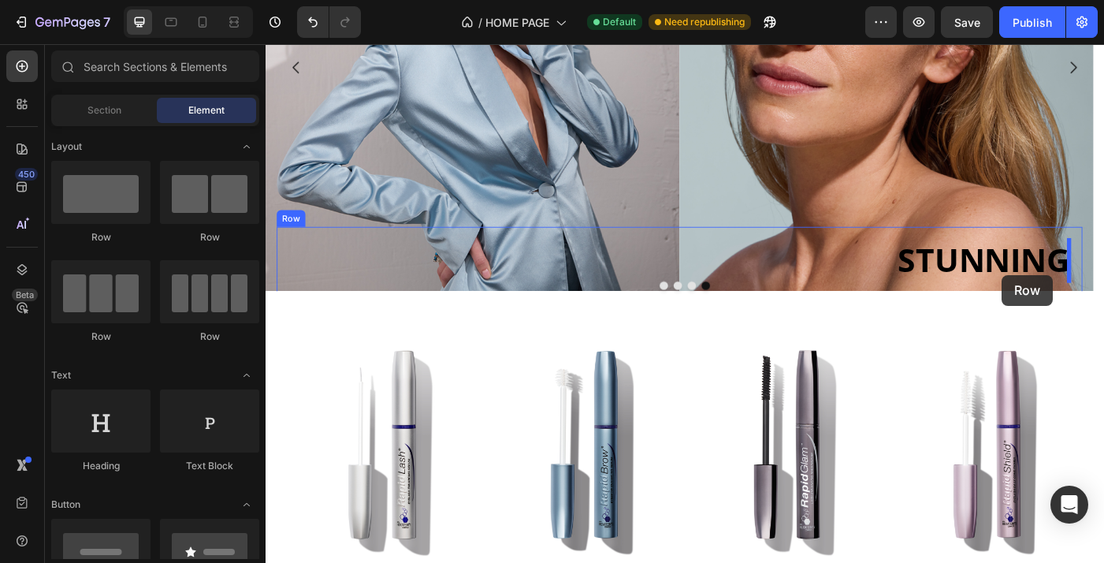
drag, startPoint x: 371, startPoint y: 234, endPoint x: 1095, endPoint y: 304, distance: 727.6
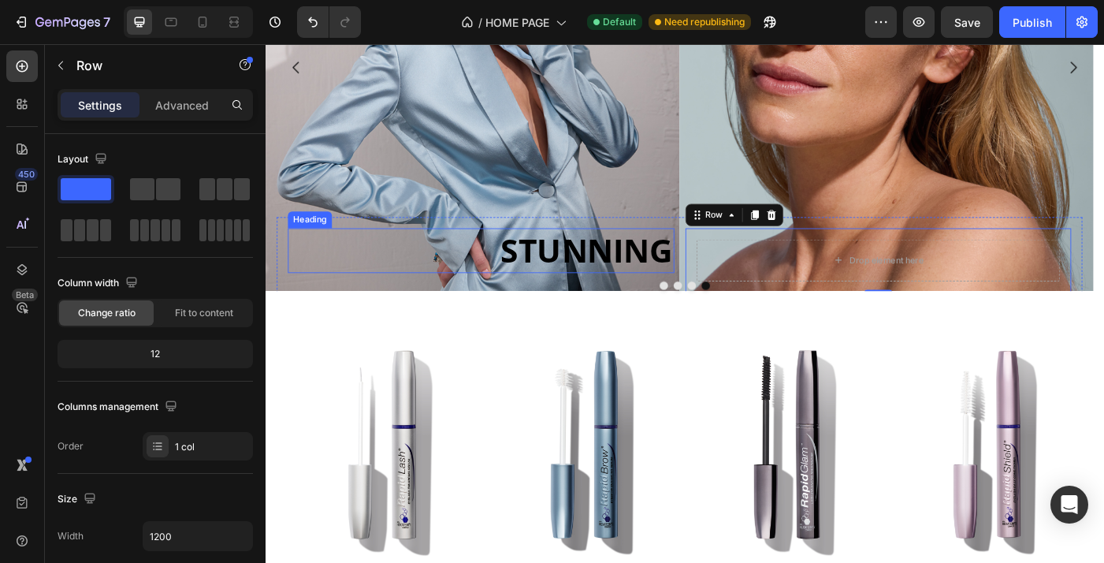
click at [668, 266] on strong "STUNNING" at bounding box center [628, 275] width 194 height 49
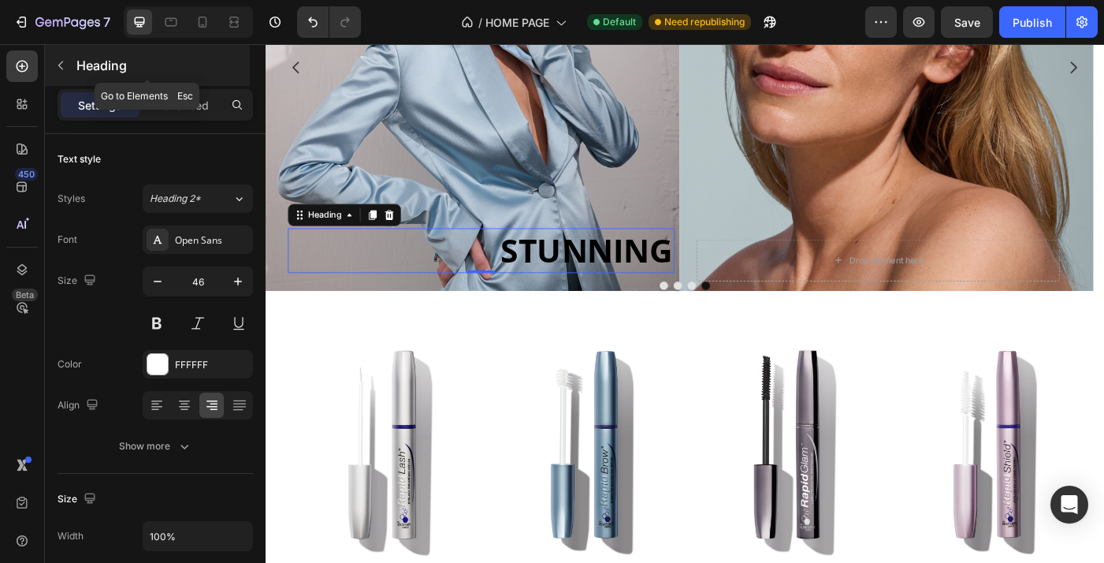
click at [62, 65] on icon "button" at bounding box center [60, 65] width 13 height 13
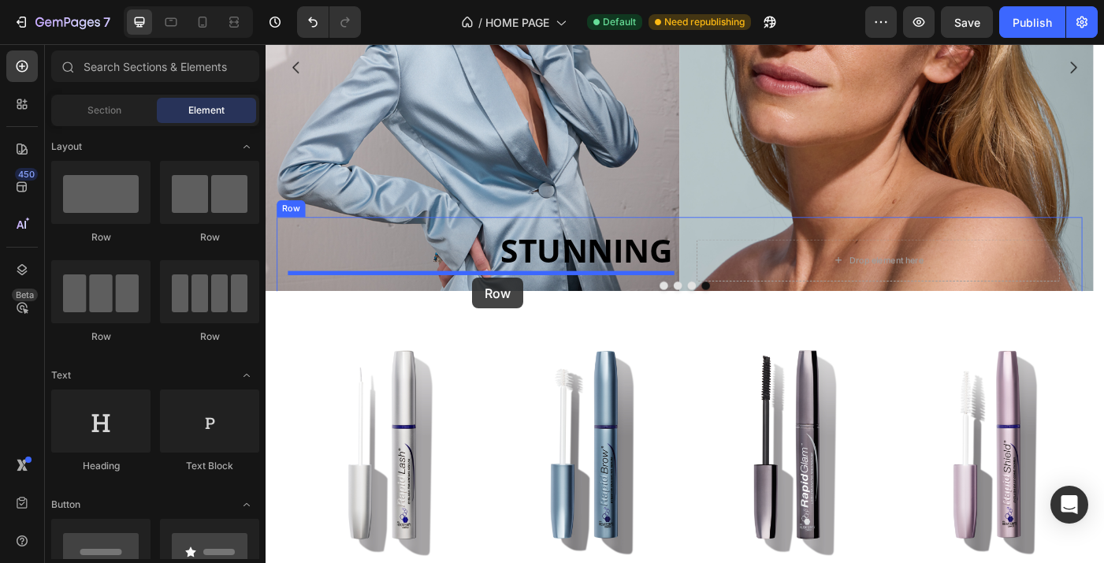
drag, startPoint x: 367, startPoint y: 240, endPoint x: 499, endPoint y: 307, distance: 147.7
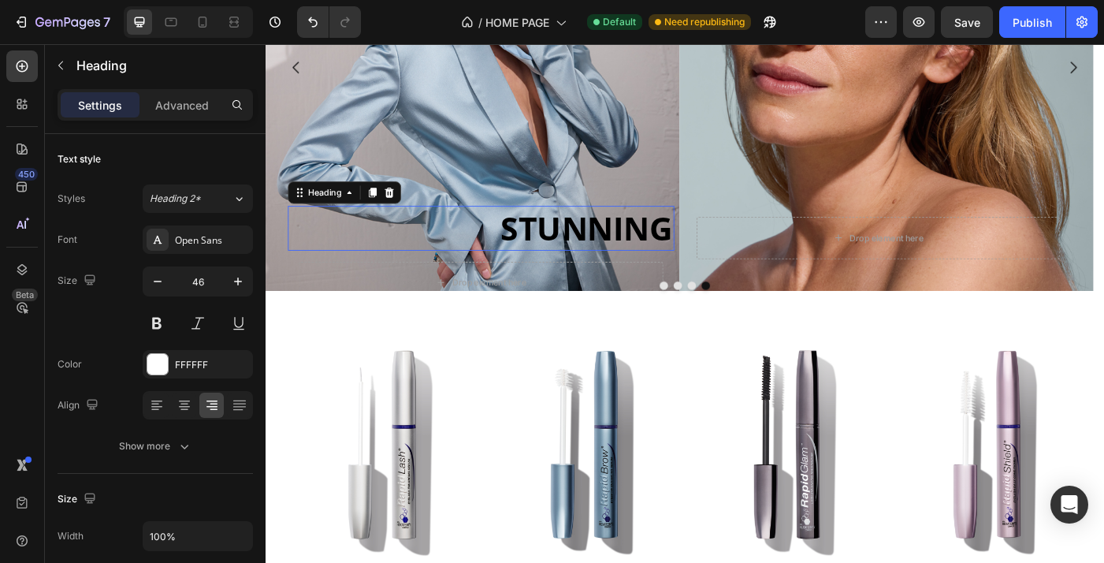
click at [619, 237] on strong "STUNNING" at bounding box center [628, 250] width 194 height 49
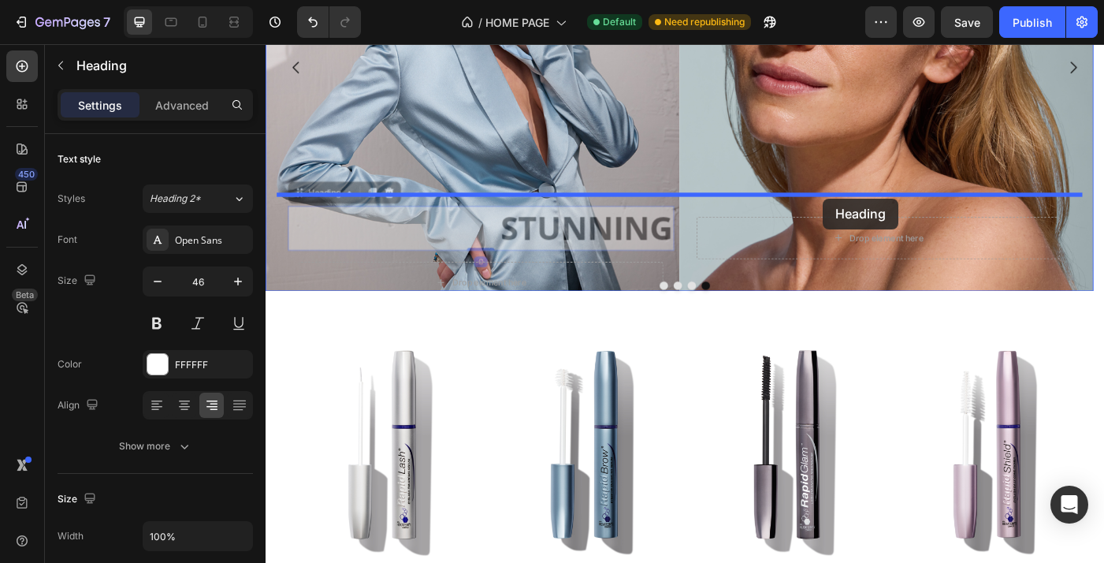
drag, startPoint x: 302, startPoint y: 215, endPoint x: 894, endPoint y: 218, distance: 591.9
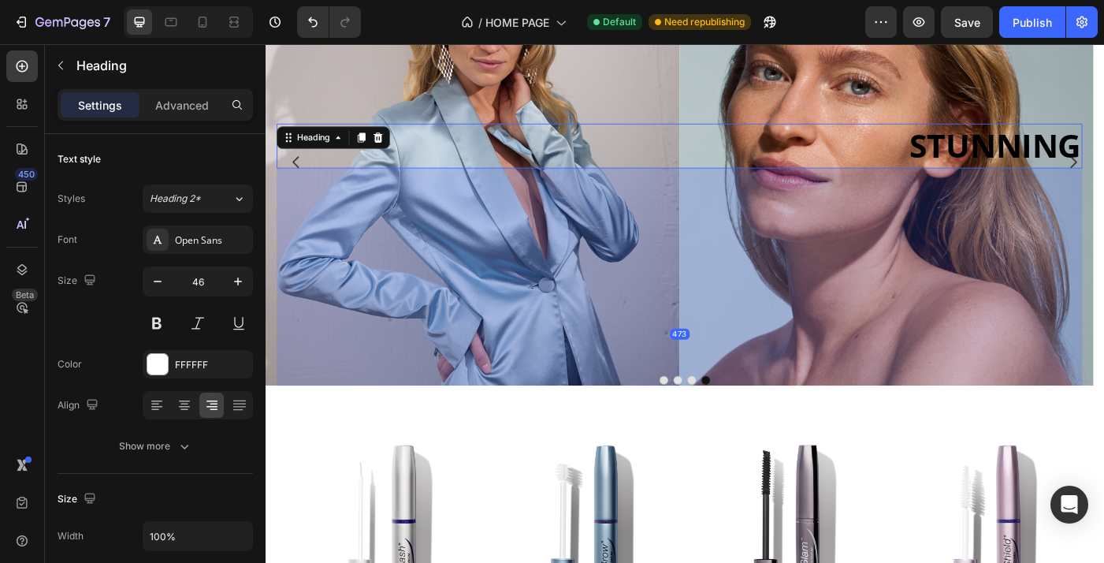
scroll to position [147, 0]
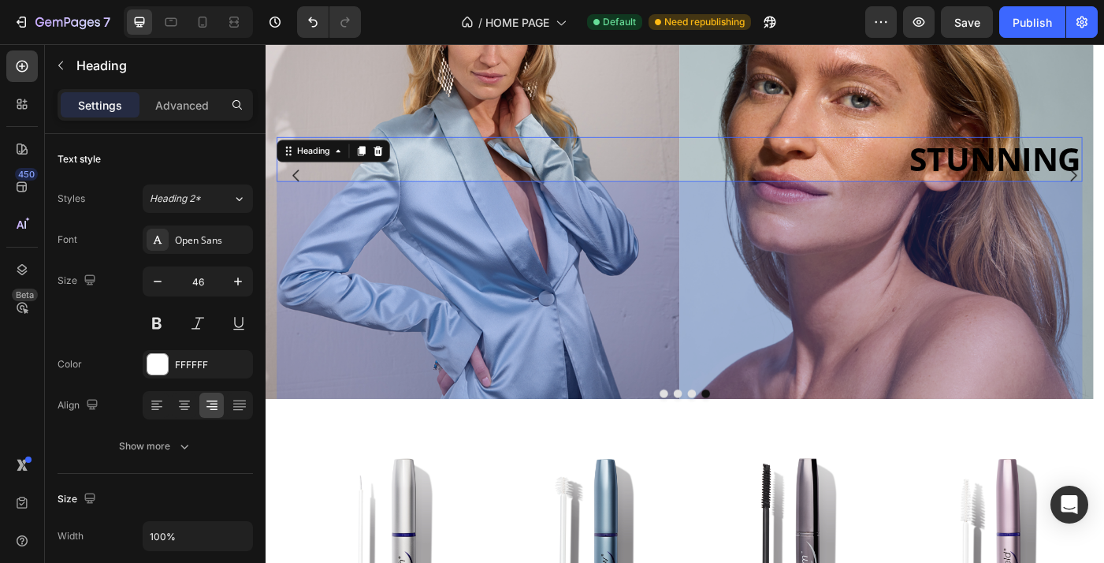
click at [967, 201] on div "473" at bounding box center [732, 385] width 909 height 373
click at [781, 359] on div "473" at bounding box center [732, 385] width 909 height 373
click at [745, 204] on div "473" at bounding box center [732, 385] width 909 height 373
click at [823, 410] on div "473" at bounding box center [732, 385] width 909 height 373
click at [823, 412] on div "473" at bounding box center [732, 385] width 909 height 373
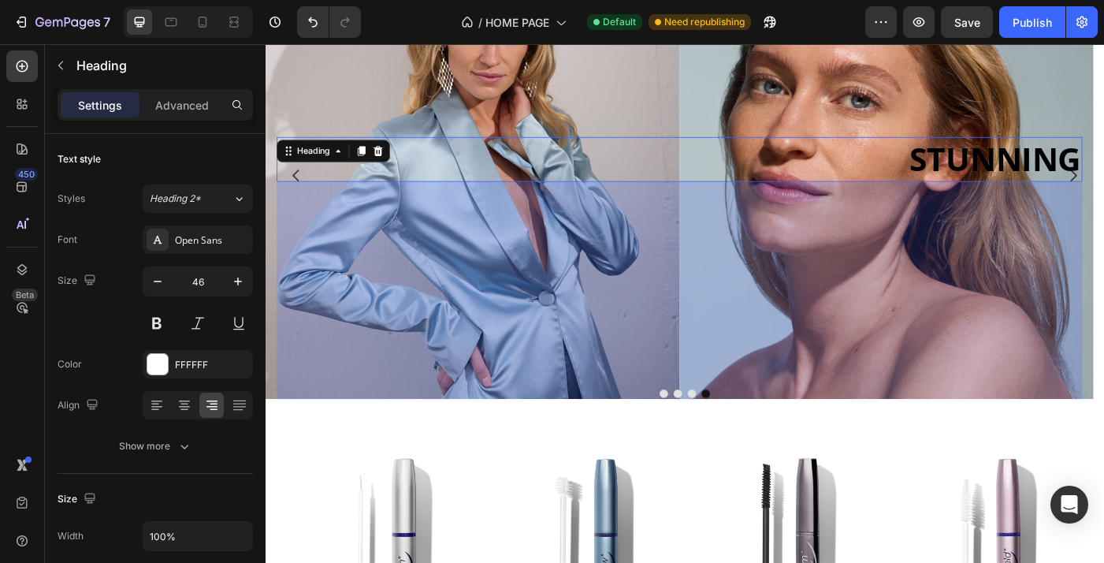
click at [928, 403] on div "473" at bounding box center [732, 385] width 909 height 373
click at [995, 253] on div "473" at bounding box center [732, 385] width 909 height 373
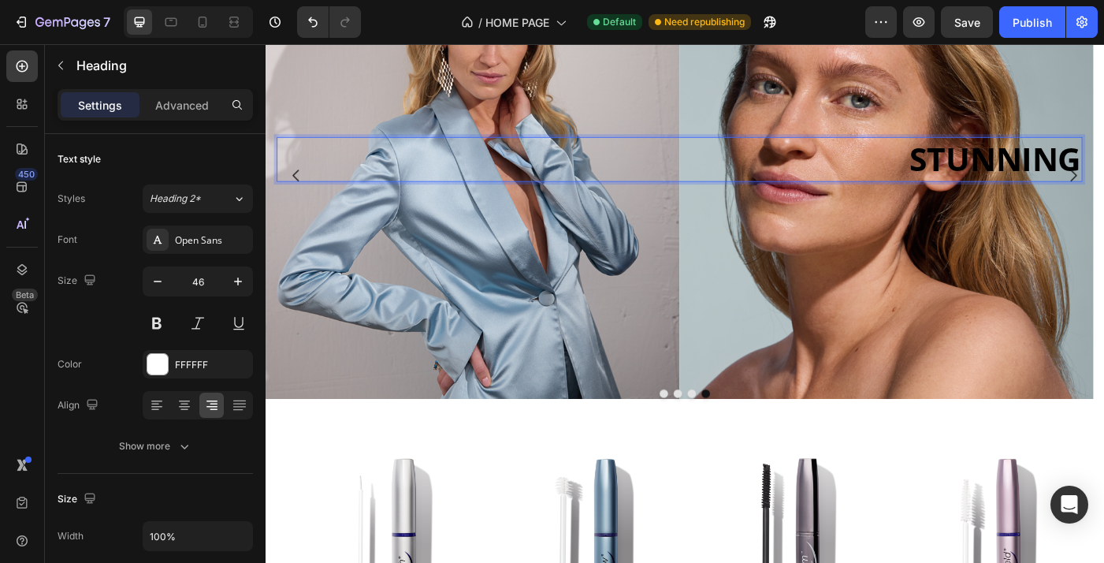
click at [986, 158] on h2 "STUNNING" at bounding box center [732, 174] width 909 height 50
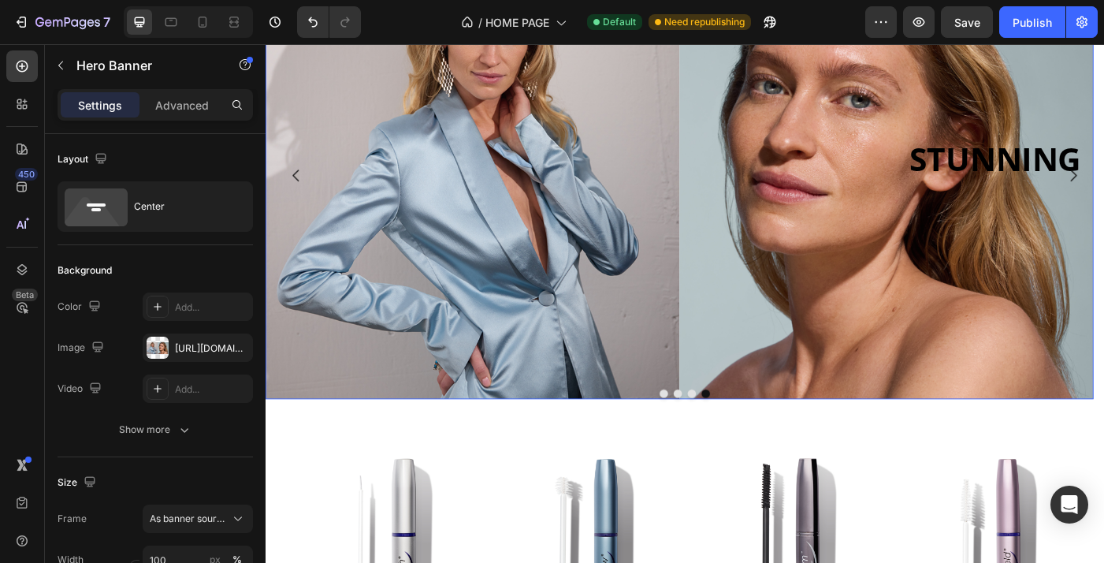
click at [910, 199] on div "Drop element here Row ⁠⁠⁠⁠⁠⁠⁠ STUNNING Heading Drop element here Row Drop eleme…" at bounding box center [732, 187] width 909 height 966
click at [905, 203] on div "Drop element here Row ⁠⁠⁠⁠⁠⁠⁠ STUNNING Heading Drop element here Row Drop eleme…" at bounding box center [732, 187] width 909 height 966
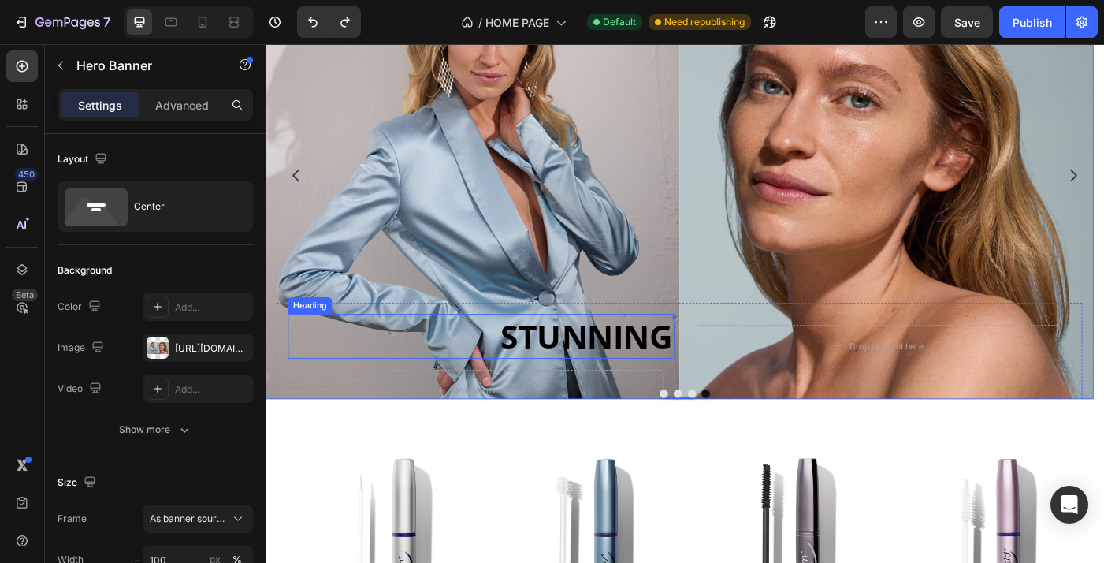
click at [685, 366] on strong "STUNNING" at bounding box center [628, 372] width 194 height 49
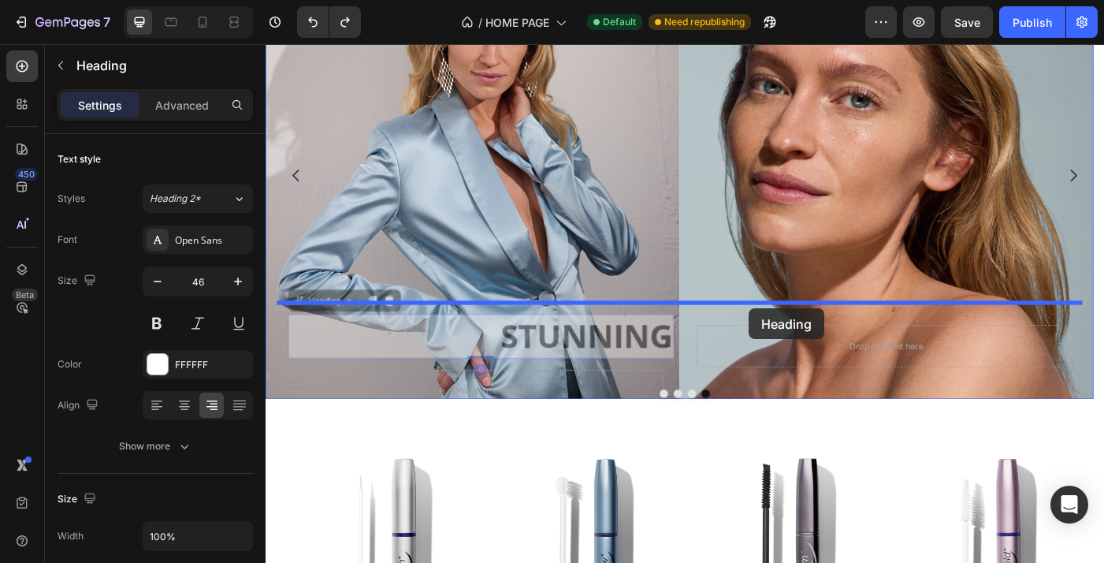
drag, startPoint x: 307, startPoint y: 336, endPoint x: 810, endPoint y: 342, distance: 503.6
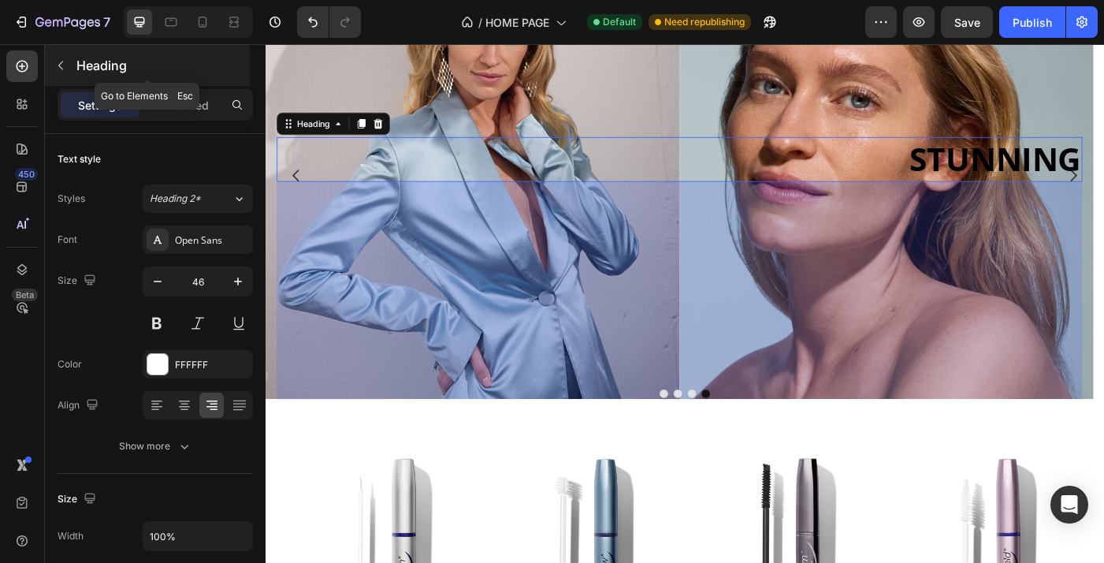
click at [59, 65] on icon "button" at bounding box center [60, 65] width 5 height 9
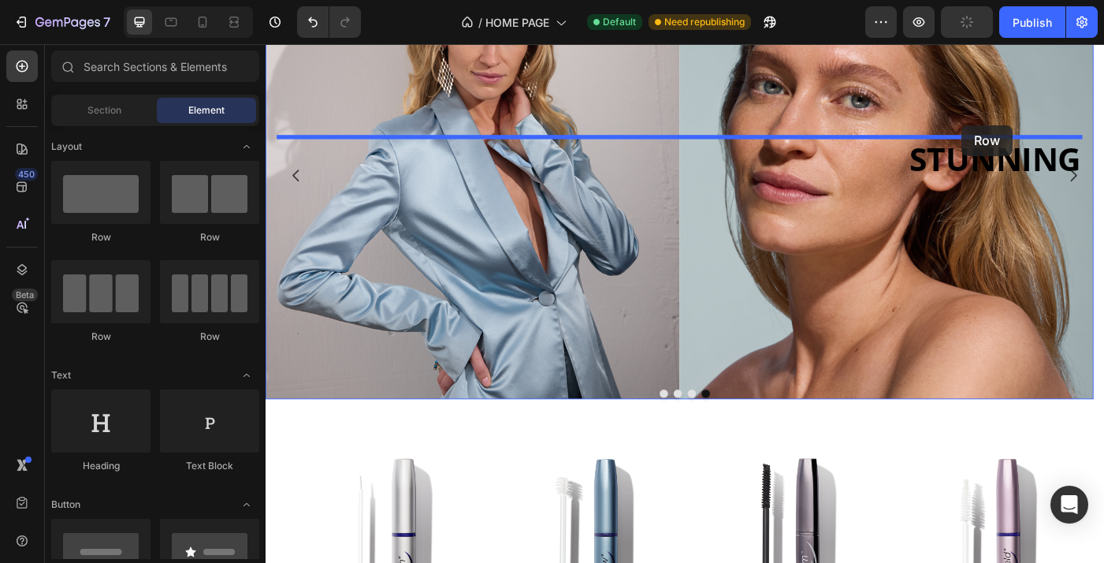
drag, startPoint x: 377, startPoint y: 246, endPoint x: 1051, endPoint y: 136, distance: 682.0
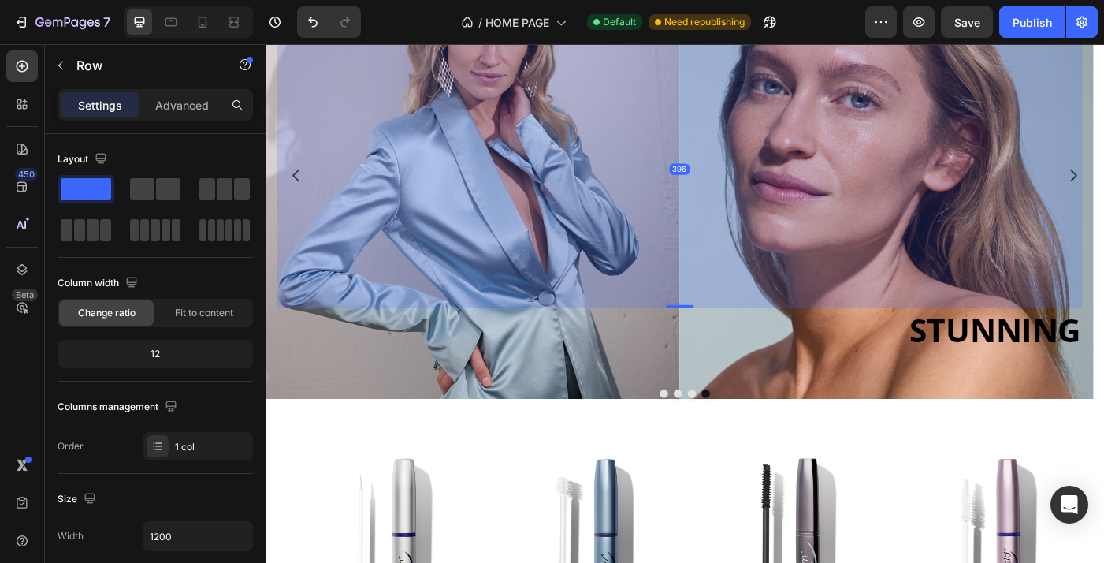
drag, startPoint x: 734, startPoint y: 369, endPoint x: 727, endPoint y: 308, distance: 61.0
click at [727, 29] on div "396" at bounding box center [732, 29] width 909 height 0
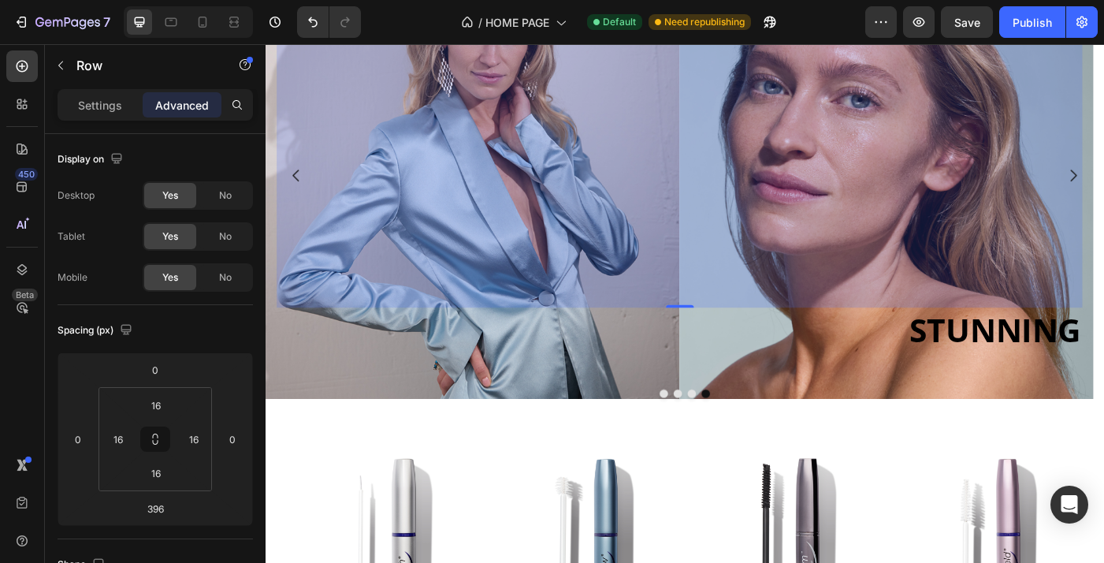
click at [991, 219] on div "396" at bounding box center [732, 185] width 909 height 312
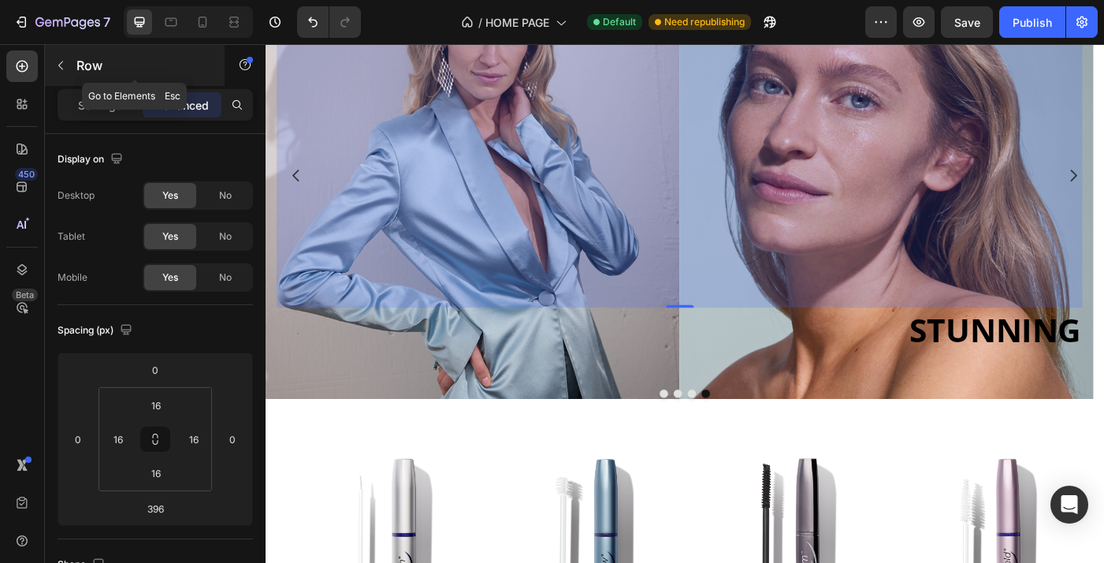
click at [59, 70] on icon "button" at bounding box center [60, 65] width 13 height 13
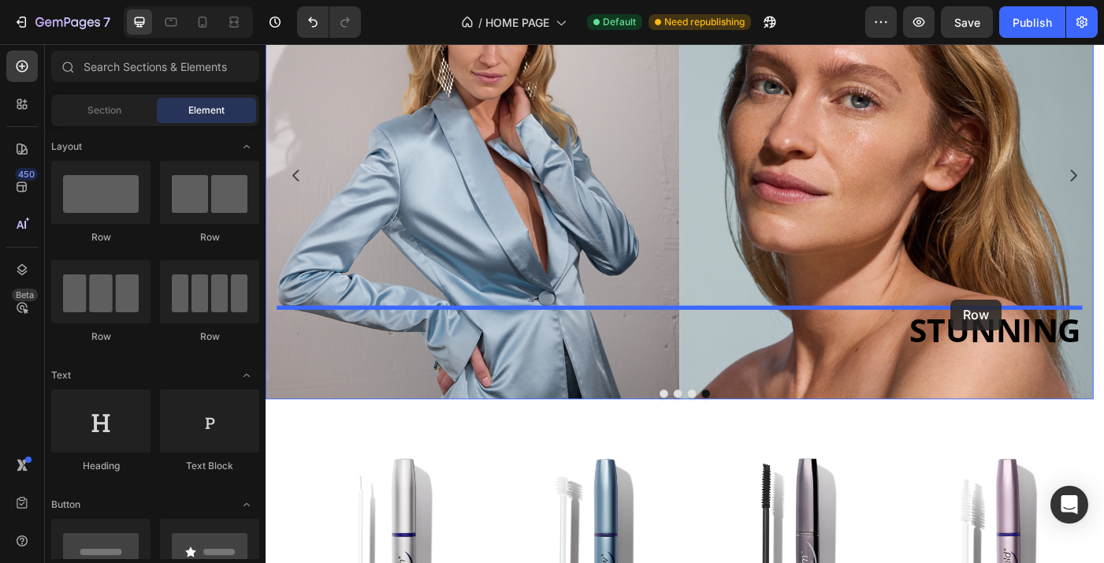
drag, startPoint x: 381, startPoint y: 243, endPoint x: 1038, endPoint y: 332, distance: 663.3
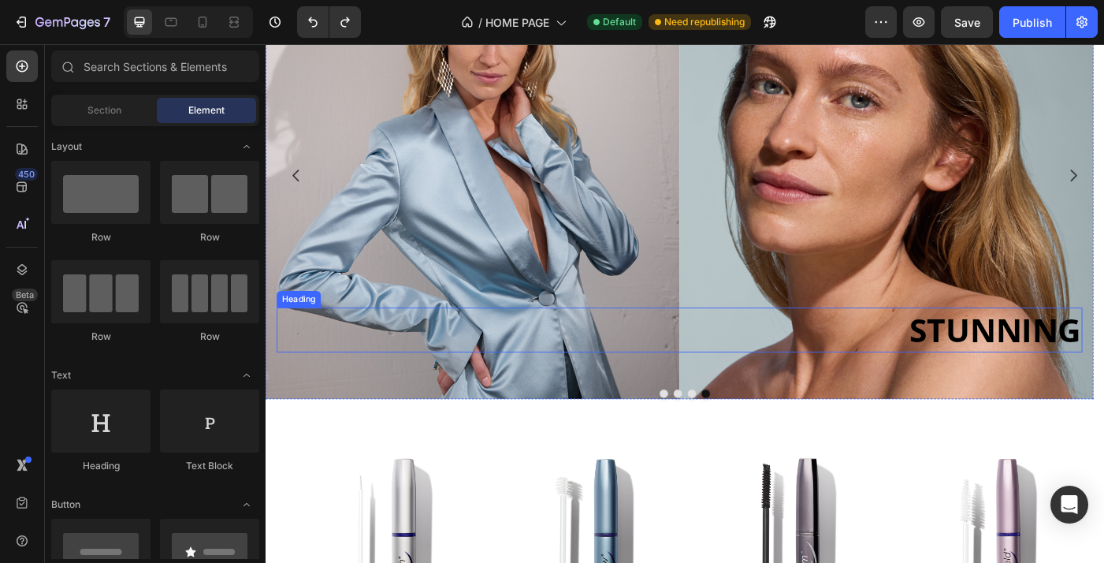
click at [1029, 351] on strong "STUNNING" at bounding box center [1088, 365] width 194 height 49
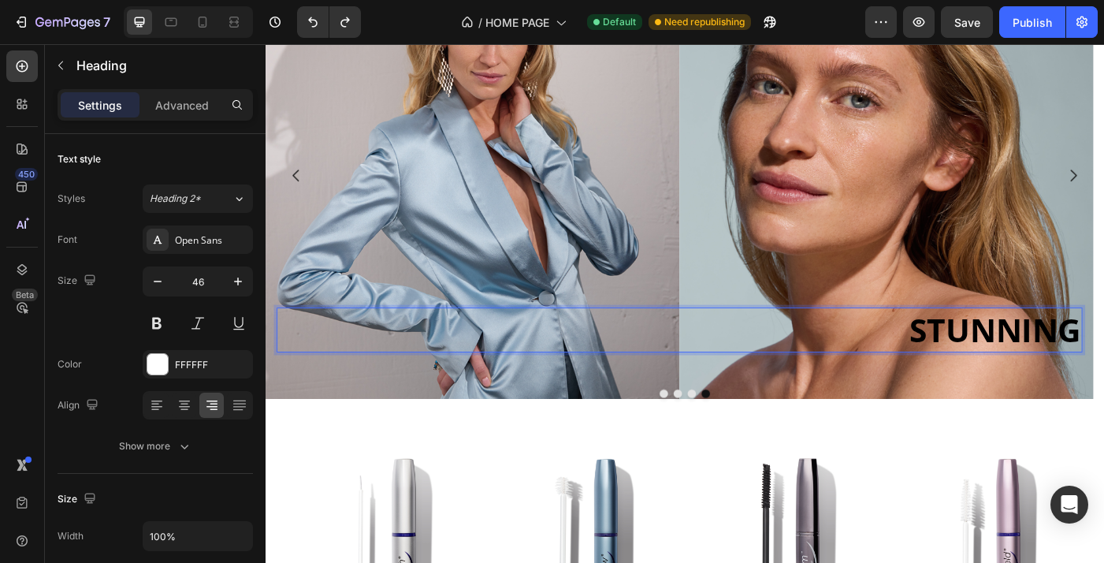
click at [1020, 343] on strong "STUNNING" at bounding box center [1088, 365] width 194 height 49
click at [879, 383] on p "STUNNING" at bounding box center [733, 366] width 906 height 47
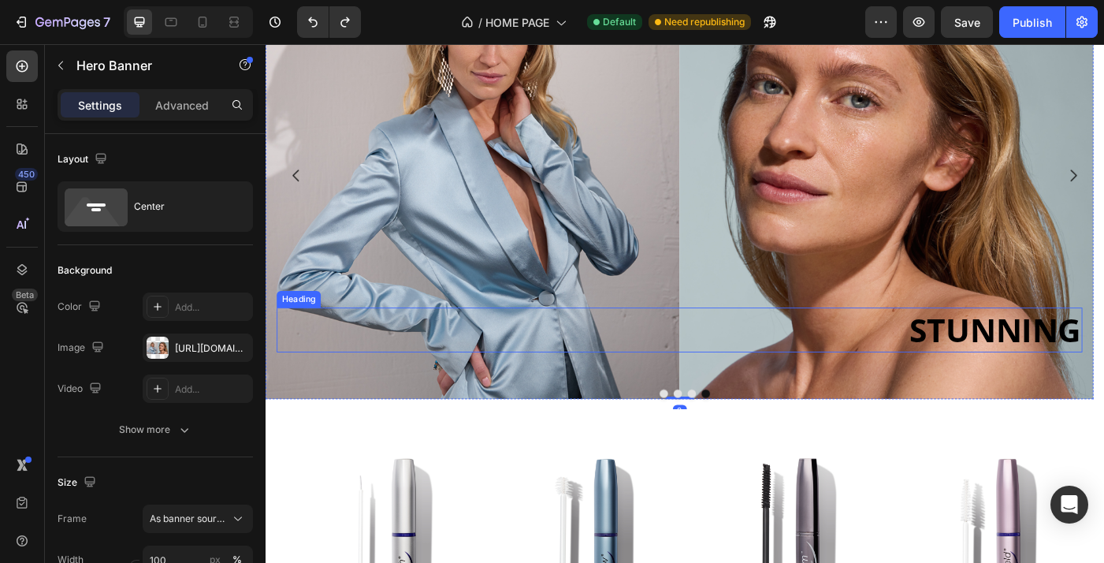
click at [879, 359] on p "⁠⁠⁠⁠⁠⁠⁠ STUNNING" at bounding box center [733, 366] width 906 height 47
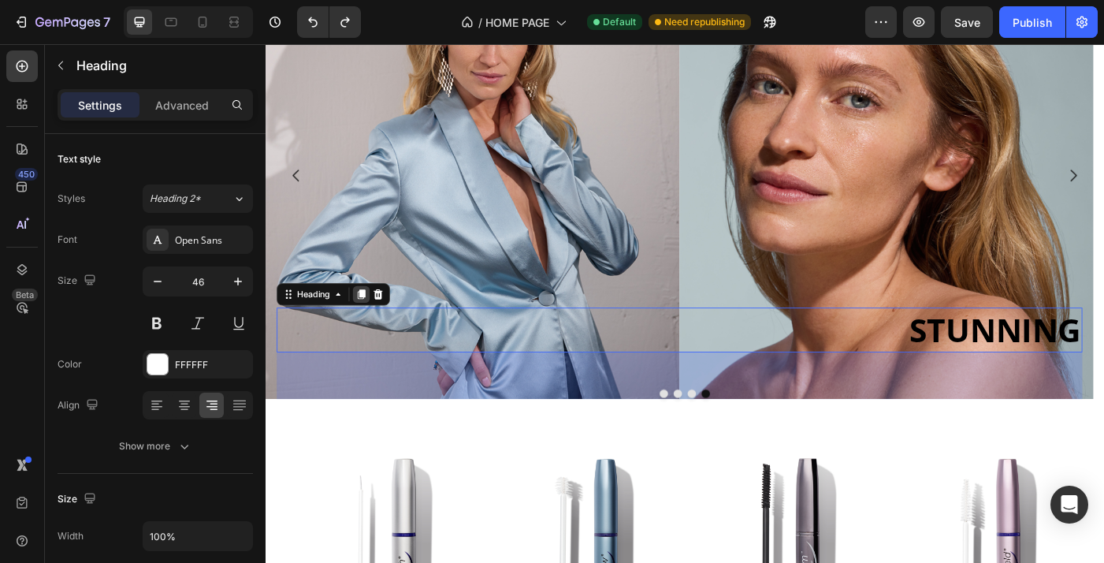
click at [377, 329] on icon at bounding box center [374, 327] width 9 height 11
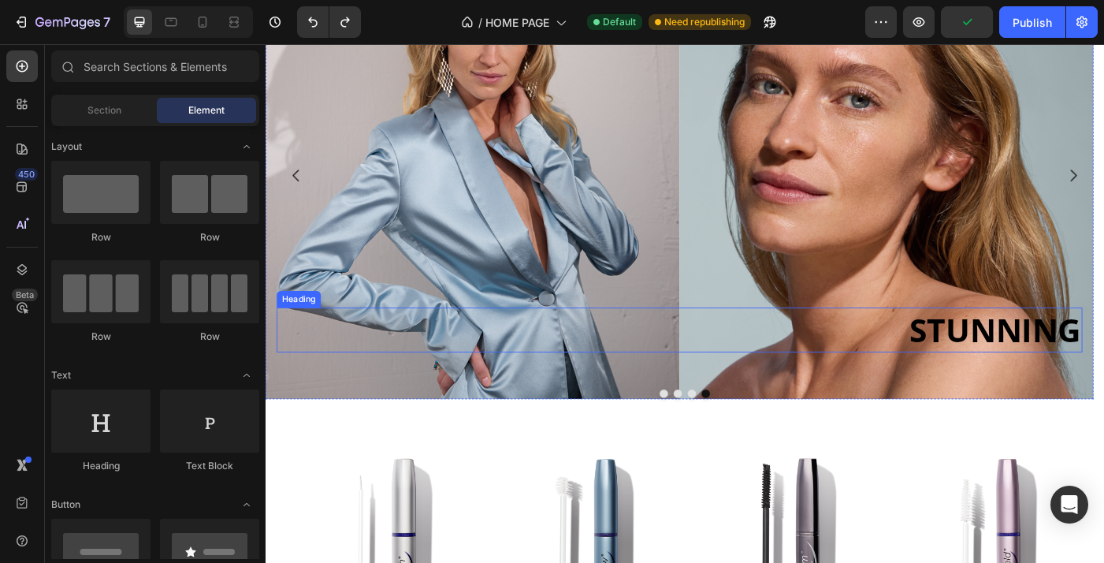
click at [1103, 372] on strong "STUNNING" at bounding box center [1088, 365] width 194 height 49
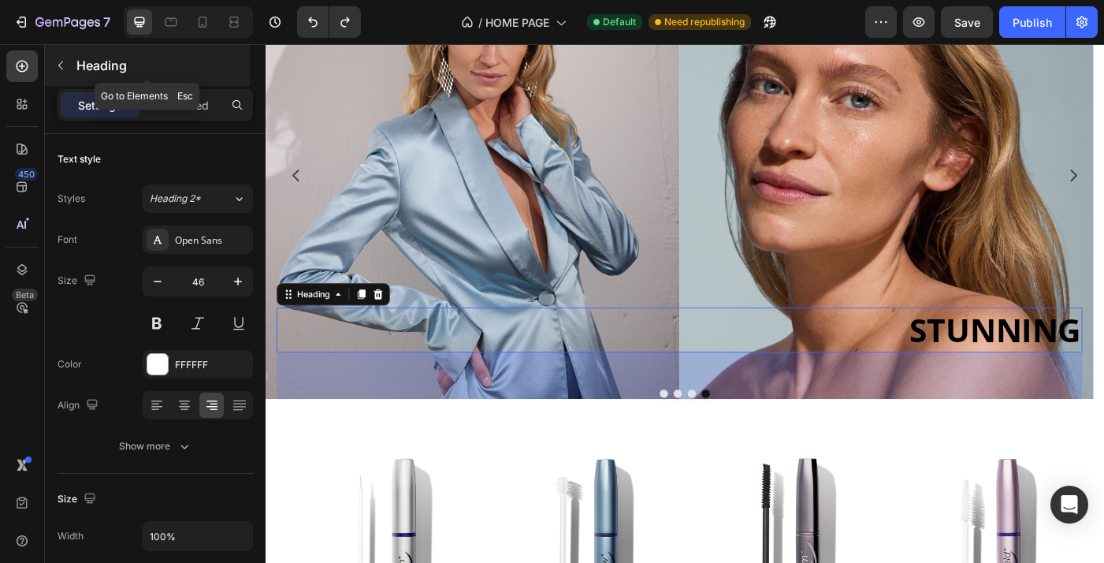
click at [60, 66] on icon "button" at bounding box center [60, 65] width 5 height 9
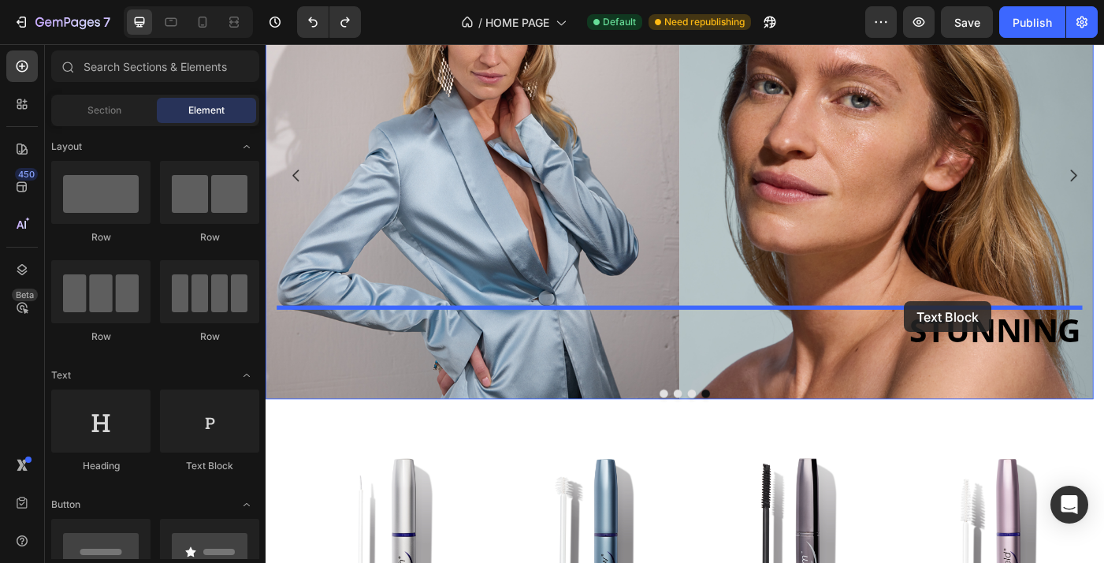
drag, startPoint x: 469, startPoint y: 473, endPoint x: 985, endPoint y: 334, distance: 534.5
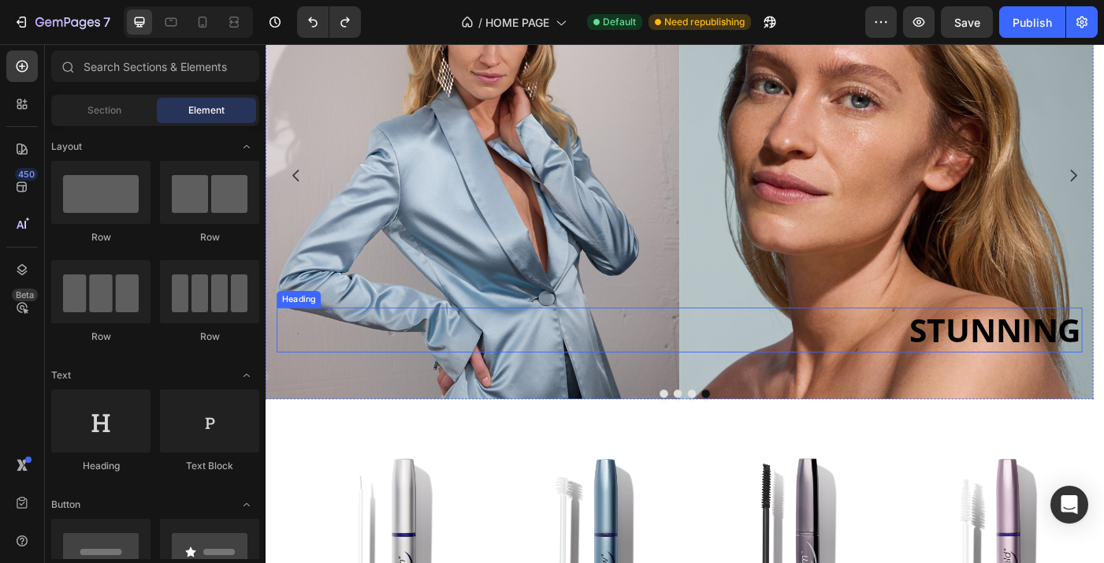
click at [1103, 362] on strong "STUNNING" at bounding box center [1088, 365] width 194 height 49
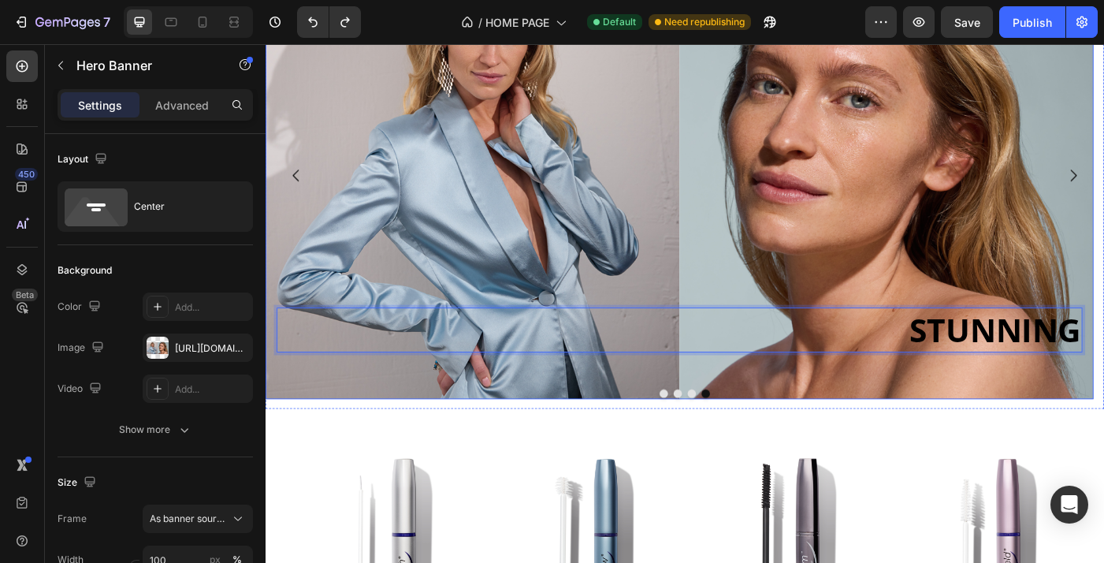
click at [1044, 427] on div "Drop element here Row Drop element here Row STUNNING Heading 473 Drop element h…" at bounding box center [732, 186] width 909 height 1351
click at [962, 384] on p "⁠⁠⁠⁠⁠⁠⁠ STUNNING" at bounding box center [733, 366] width 906 height 47
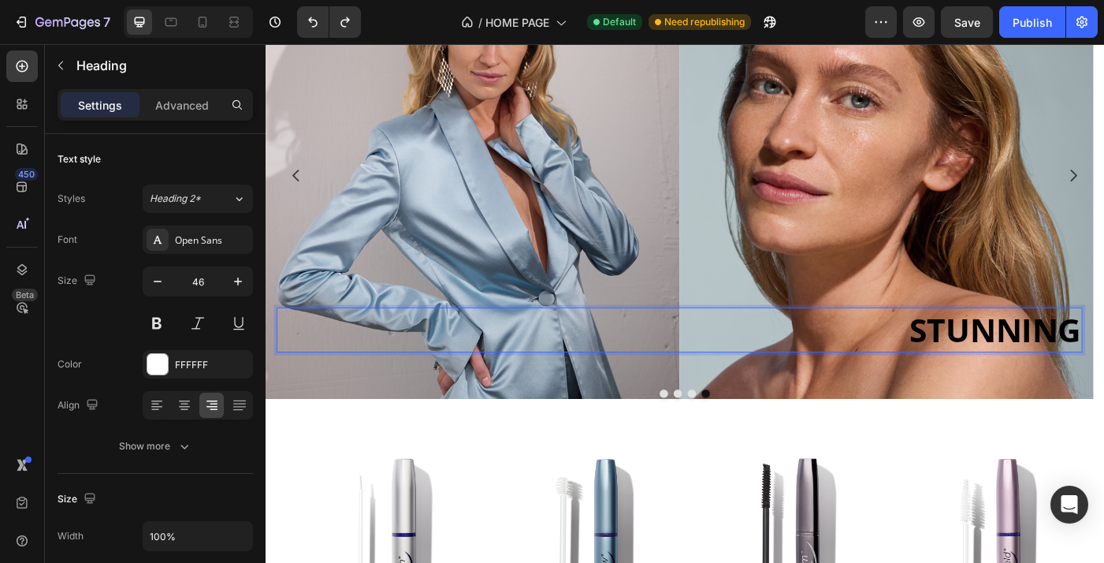
click at [616, 345] on p "STUNNING" at bounding box center [733, 366] width 906 height 47
click at [1103, 374] on strong "STUNNING" at bounding box center [1088, 365] width 194 height 49
click at [1103, 373] on strong "STUNNING" at bounding box center [1088, 365] width 194 height 49
click at [950, 389] on p "STUNNING" at bounding box center [733, 366] width 906 height 47
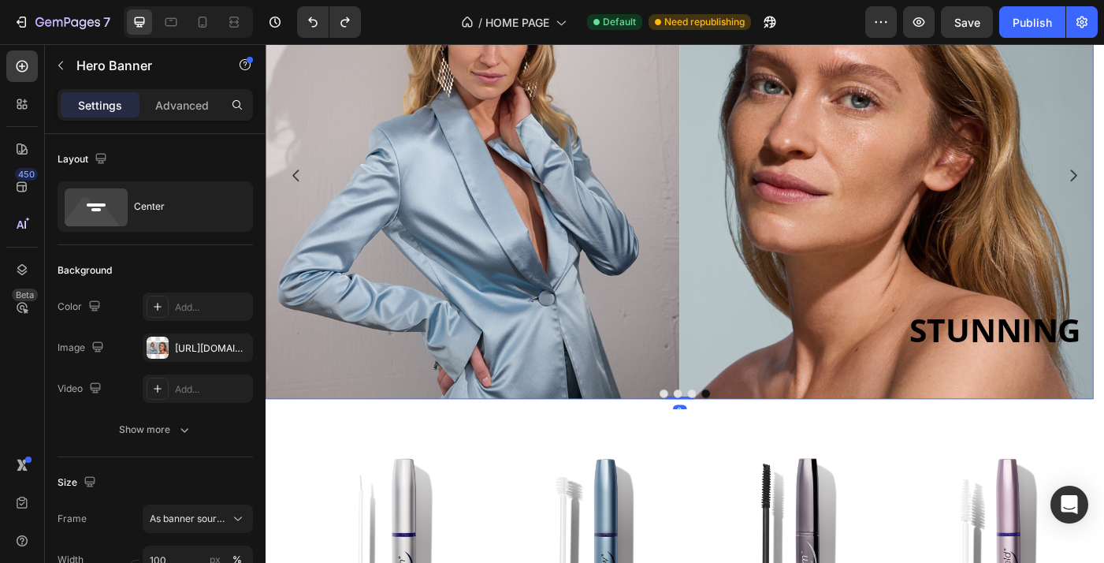
click at [945, 394] on div "Drop element here Row Drop element here Row ⁠⁠⁠⁠⁠⁠⁠ STUNNING Heading Drop eleme…" at bounding box center [732, 186] width 909 height 1351
click at [1034, 373] on strong "STUNNING" at bounding box center [1088, 365] width 194 height 49
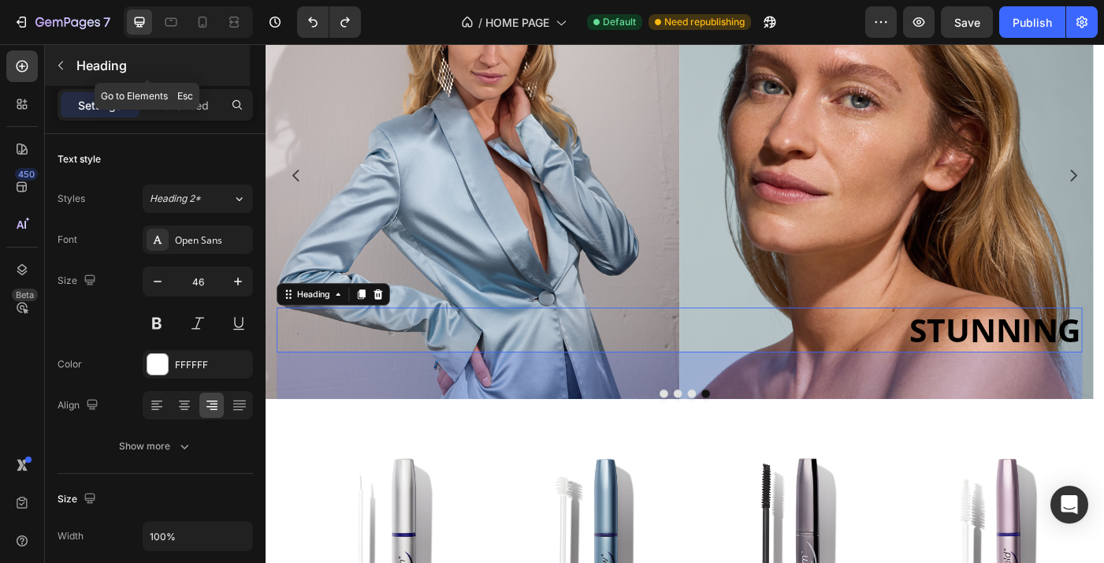
click at [65, 67] on icon "button" at bounding box center [60, 65] width 13 height 13
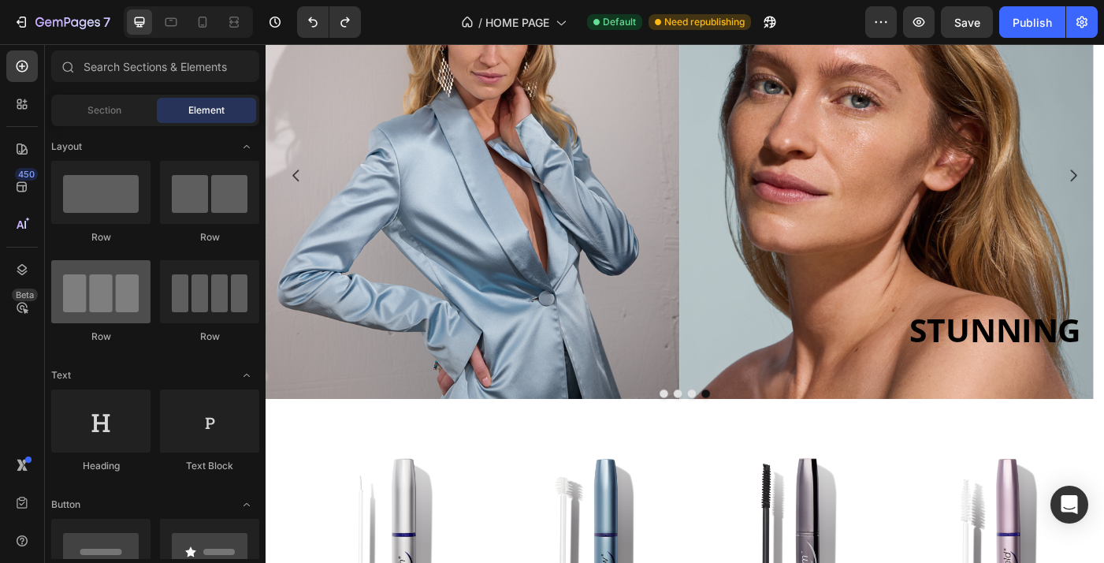
click at [129, 281] on div at bounding box center [100, 291] width 99 height 63
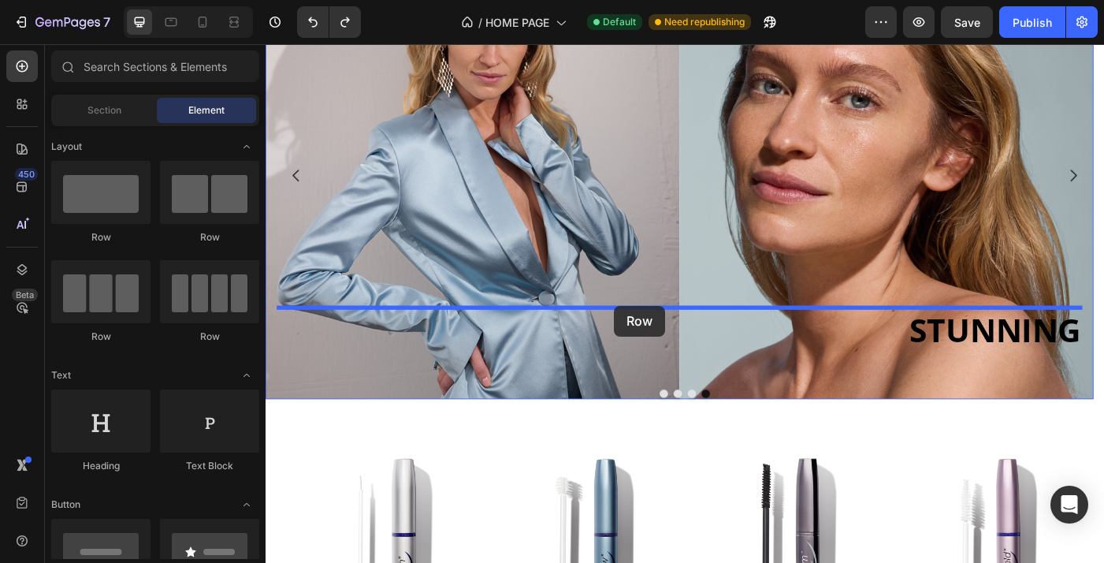
drag, startPoint x: 384, startPoint y: 329, endPoint x: 659, endPoint y: 339, distance: 275.2
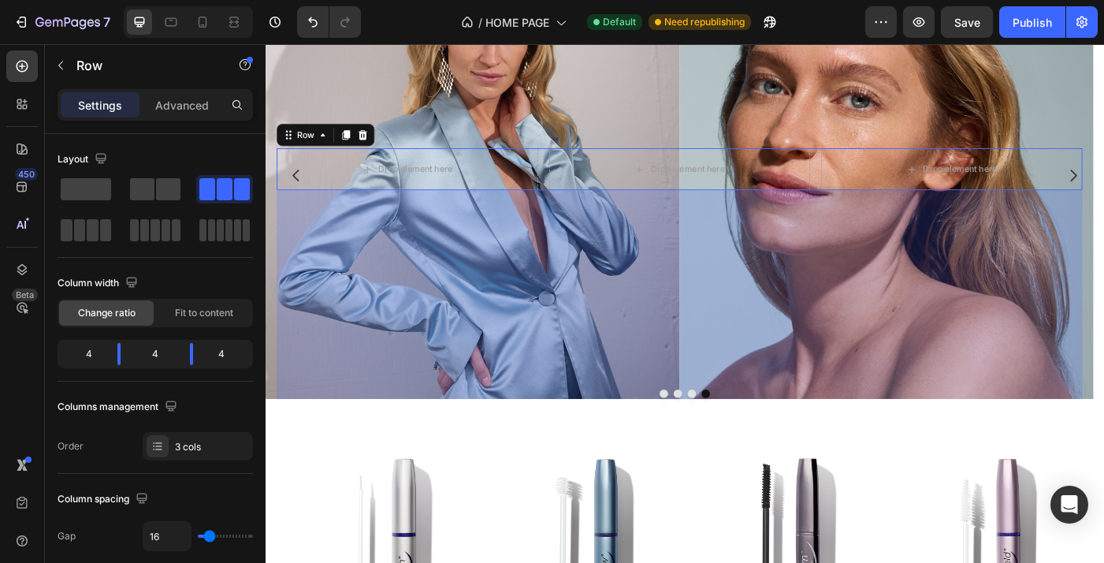
click at [831, 269] on div "396" at bounding box center [732, 365] width 909 height 312
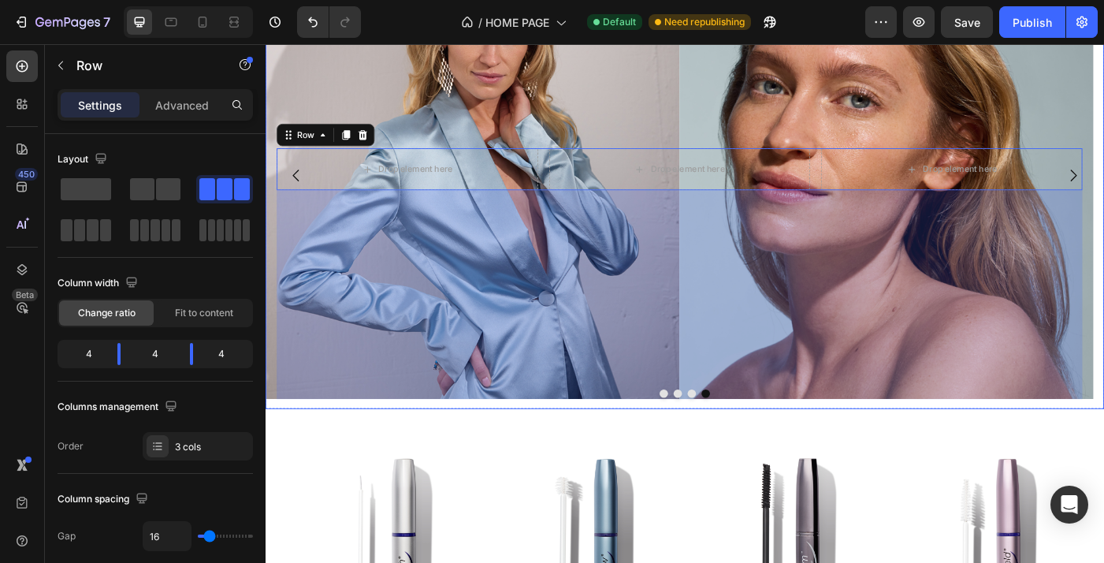
click at [861, 444] on div "Drop element here Row Drop element here Row Drop element here Drop element here…" at bounding box center [733, 193] width 934 height 526
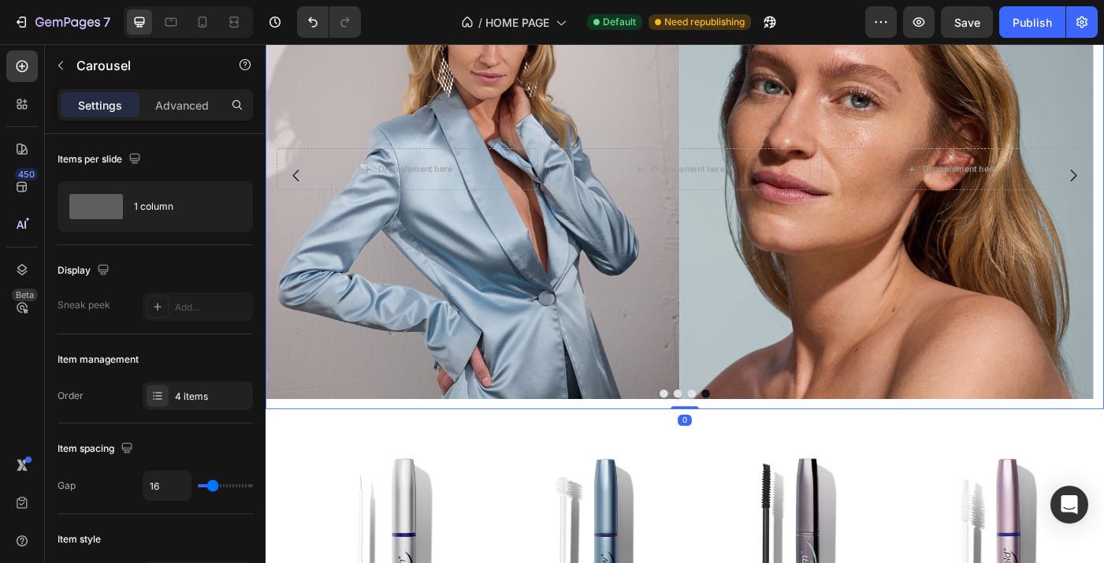
click at [868, 438] on div at bounding box center [739, 437] width 946 height 9
click at [839, 298] on div "Drop element here Row Drop element here Row Drop element here Drop element here…" at bounding box center [732, 187] width 909 height 1710
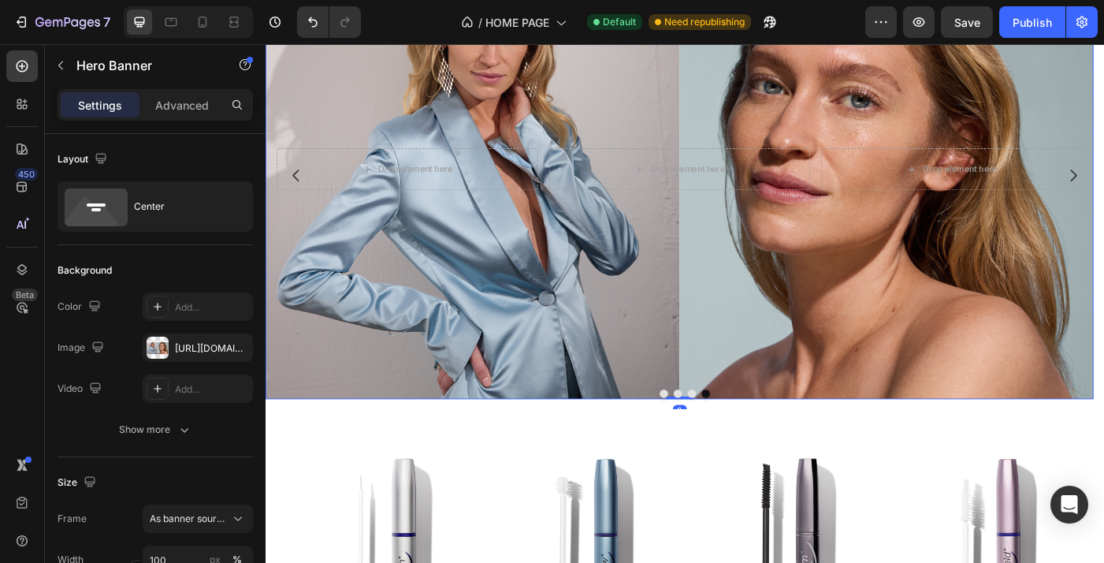
click at [808, 209] on div "Drop element here Row Drop element here Row Drop element here Drop element here…" at bounding box center [732, 187] width 909 height 1710
click at [999, 310] on div "Drop element here Row Drop element here Row Drop element here Drop element here…" at bounding box center [732, 187] width 909 height 1710
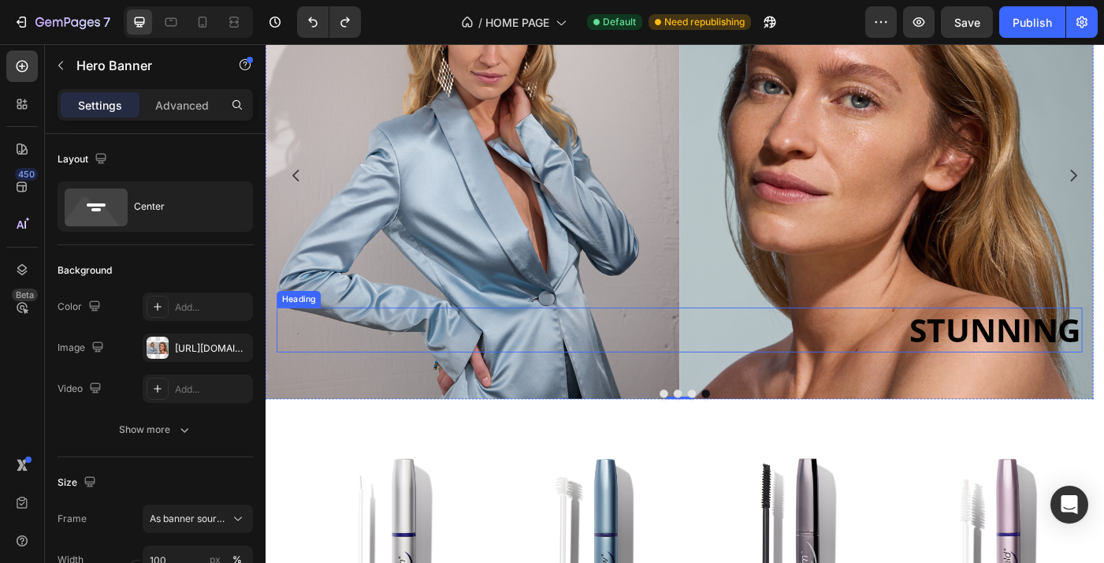
click at [1017, 363] on strong "STUNNING" at bounding box center [1088, 365] width 194 height 49
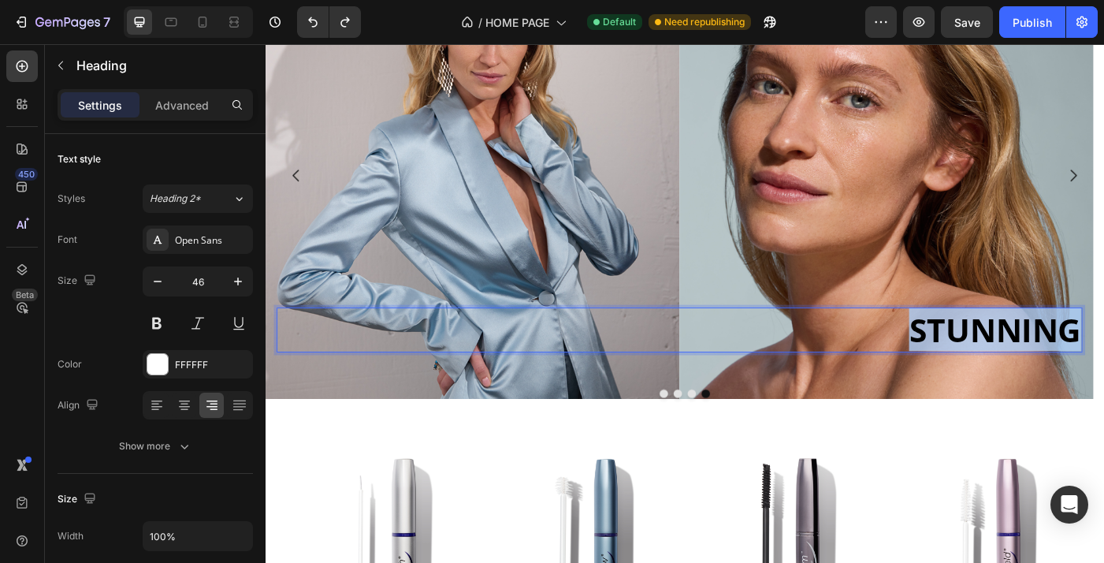
click at [1041, 372] on strong "STUNNING" at bounding box center [1088, 365] width 194 height 49
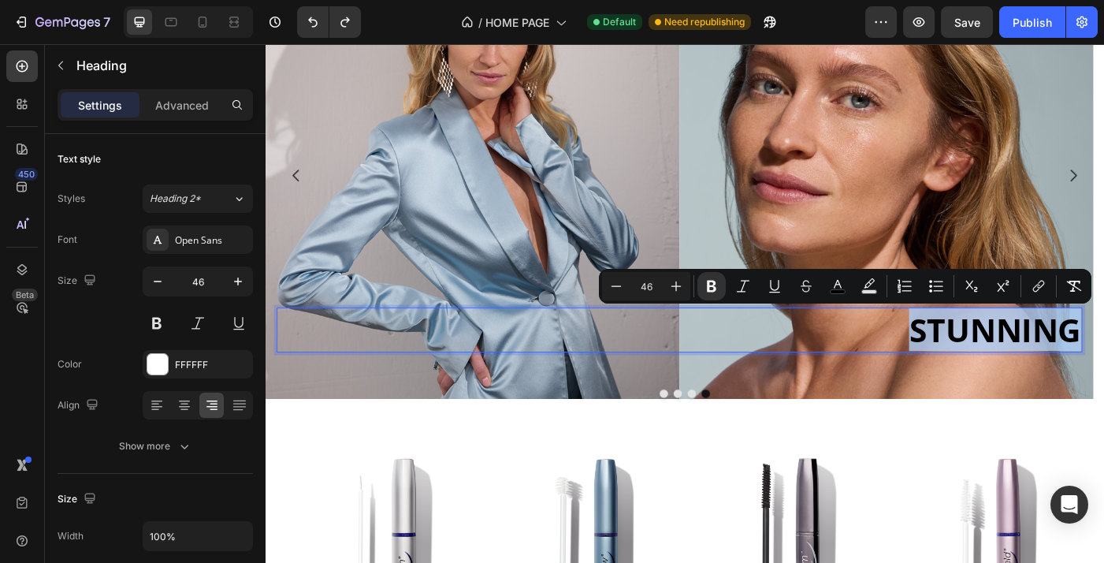
copy strong "STUNNING"
click at [386, 340] on div "Drop element here Row Drop element here Row STUNNING Heading 473 Drop element h…" at bounding box center [732, 186] width 909 height 1351
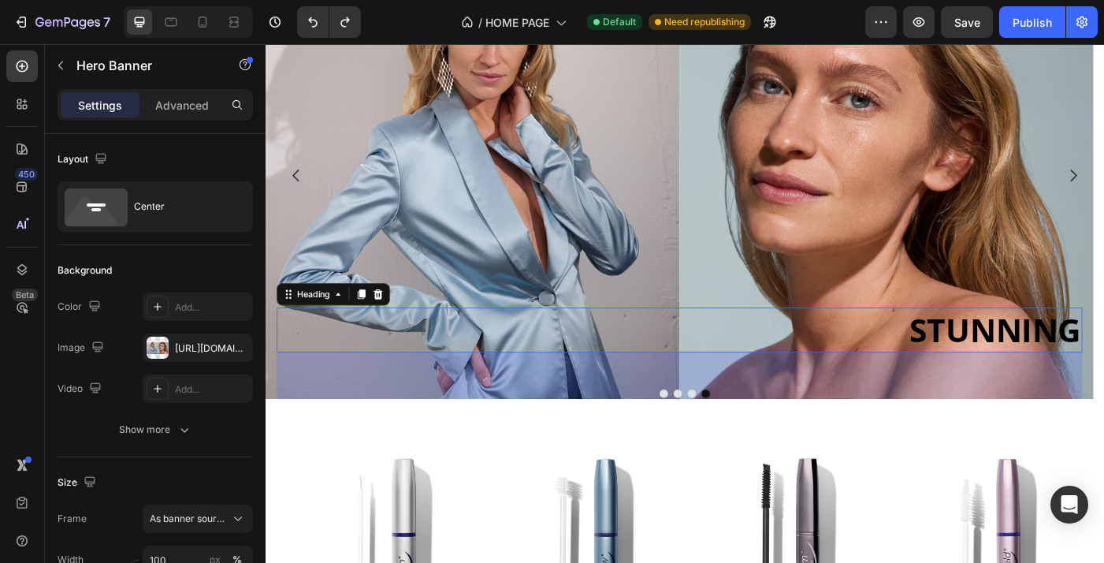
click at [397, 343] on p "⁠⁠⁠⁠⁠⁠⁠ STUNNING" at bounding box center [733, 366] width 906 height 47
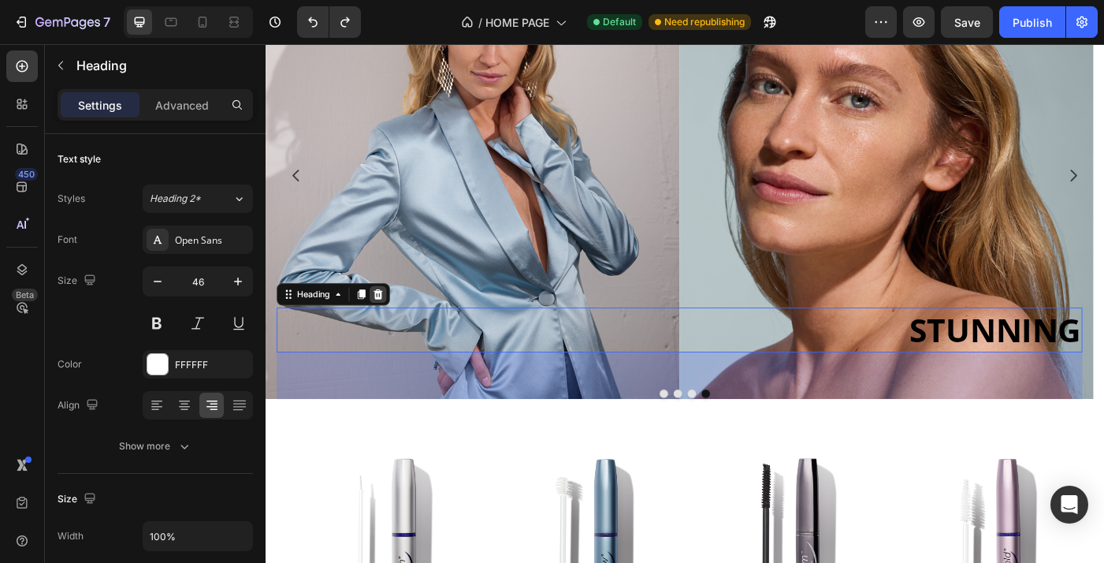
click at [396, 327] on icon at bounding box center [393, 326] width 10 height 11
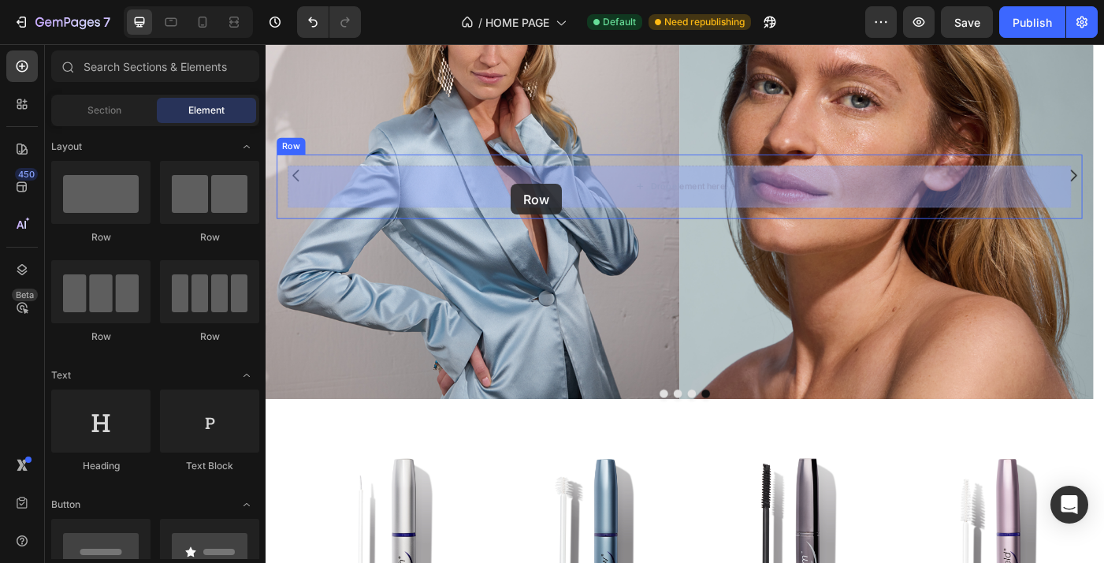
drag, startPoint x: 373, startPoint y: 340, endPoint x: 542, endPoint y: 202, distance: 219.0
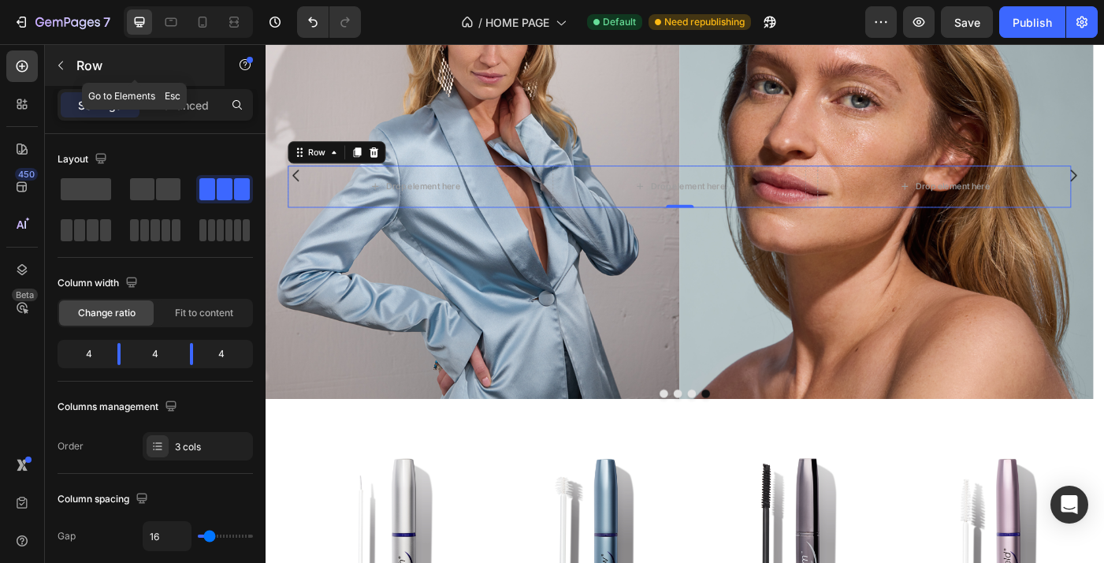
click at [62, 62] on icon "button" at bounding box center [60, 65] width 13 height 13
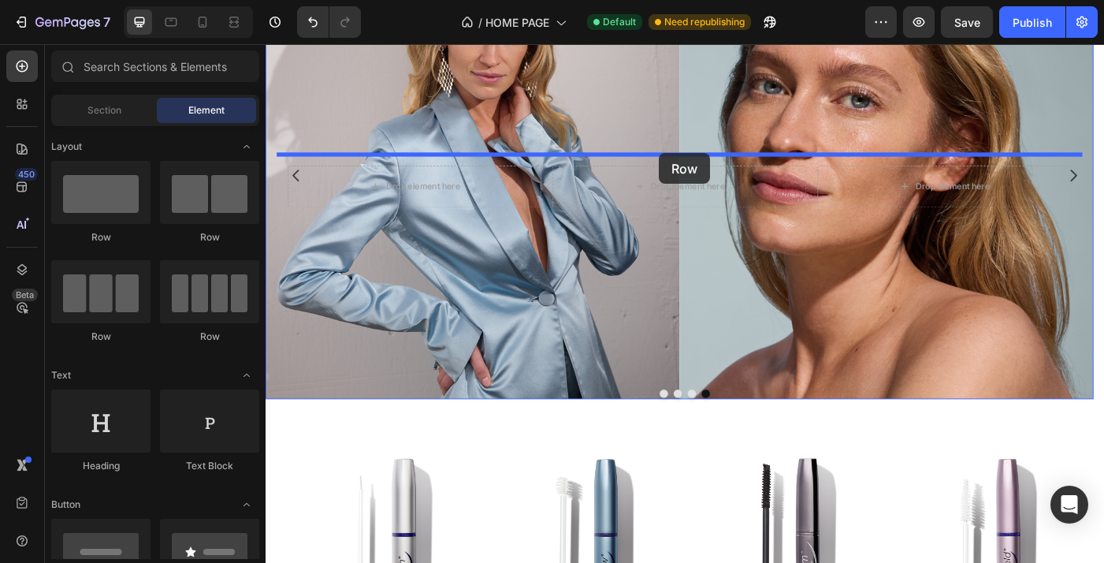
drag, startPoint x: 467, startPoint y: 262, endPoint x: 710, endPoint y: 170, distance: 260.1
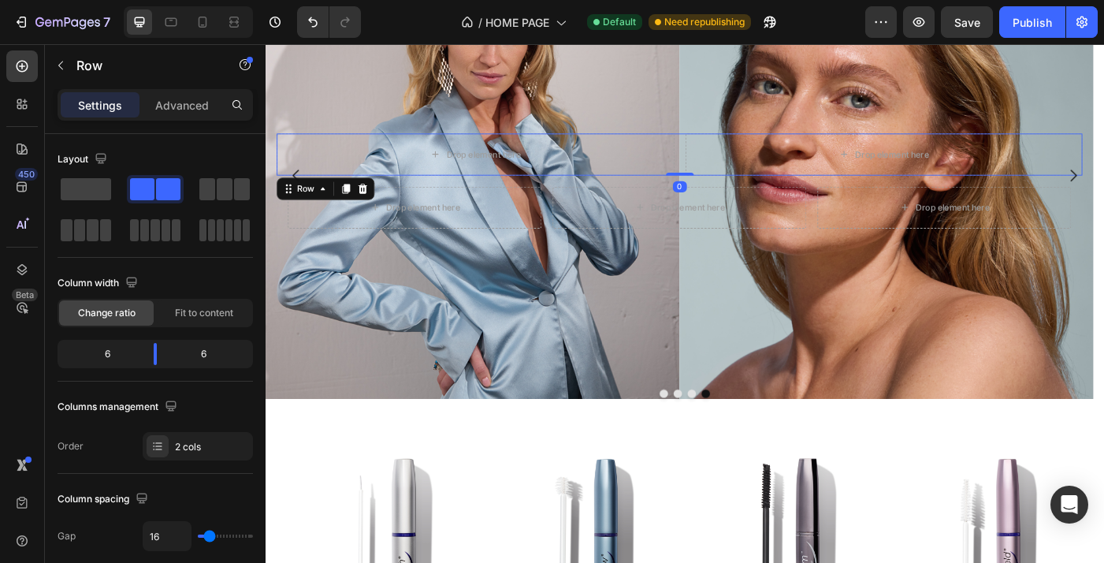
drag, startPoint x: 731, startPoint y: 377, endPoint x: 719, endPoint y: 2, distance: 376.1
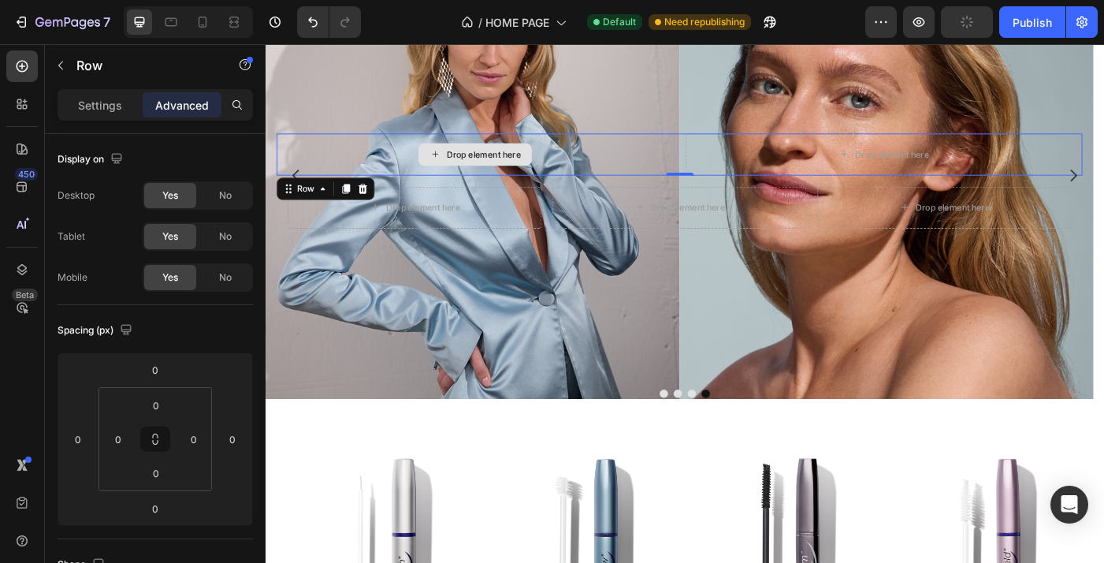
click at [668, 177] on div "Drop element here" at bounding box center [502, 168] width 448 height 47
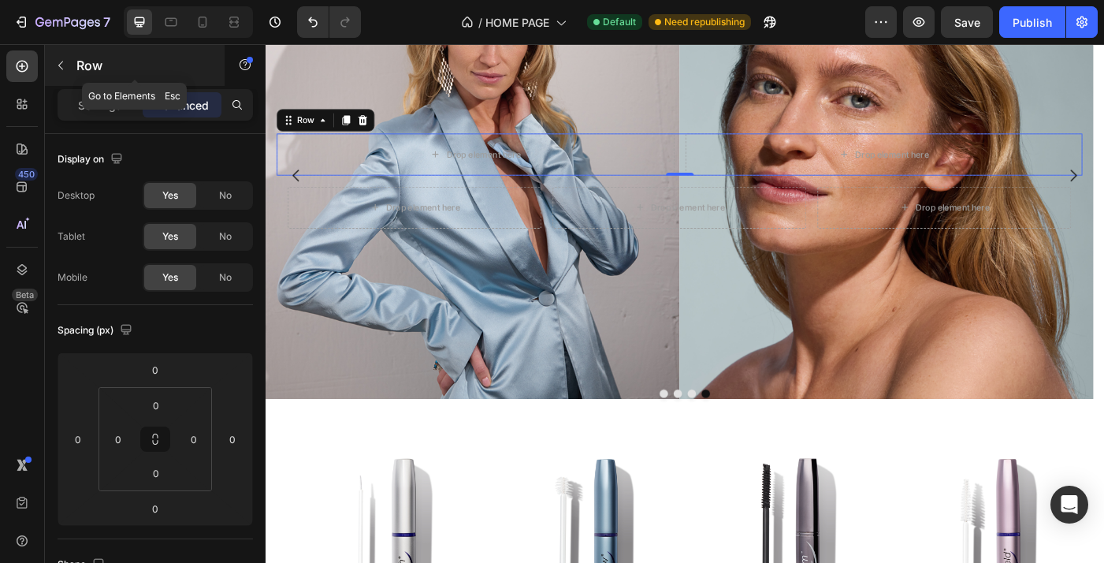
click at [71, 67] on button "button" at bounding box center [60, 65] width 25 height 25
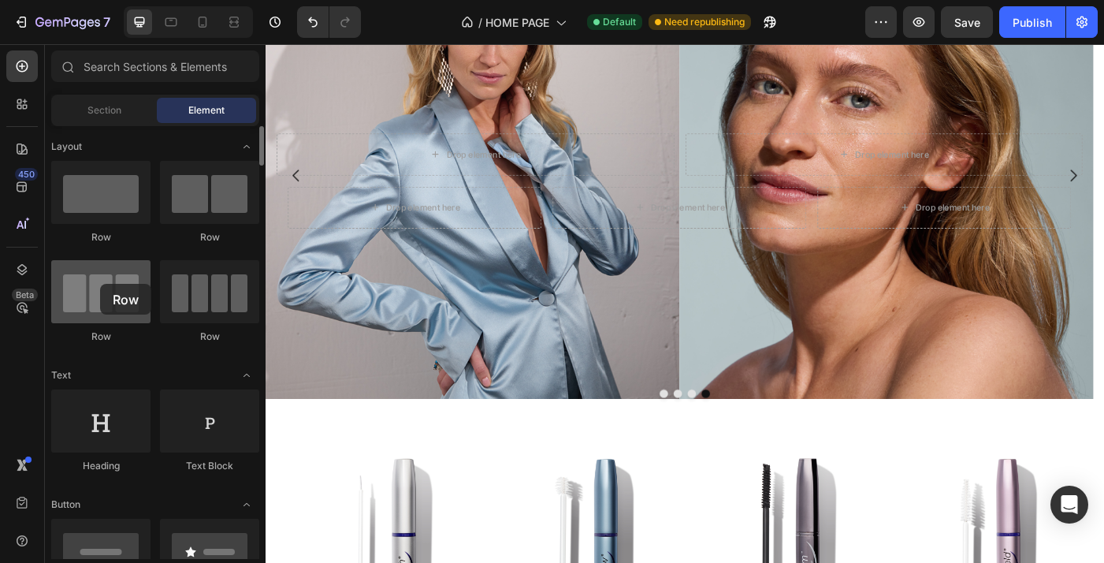
click at [100, 284] on div at bounding box center [100, 291] width 99 height 63
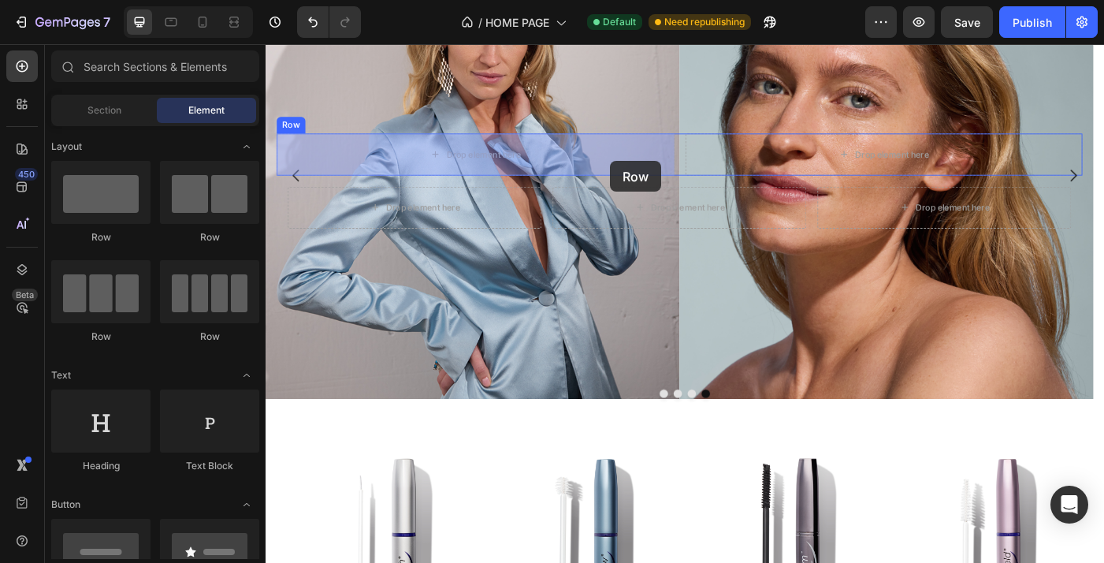
drag, startPoint x: 357, startPoint y: 346, endPoint x: 654, endPoint y: 176, distance: 342.4
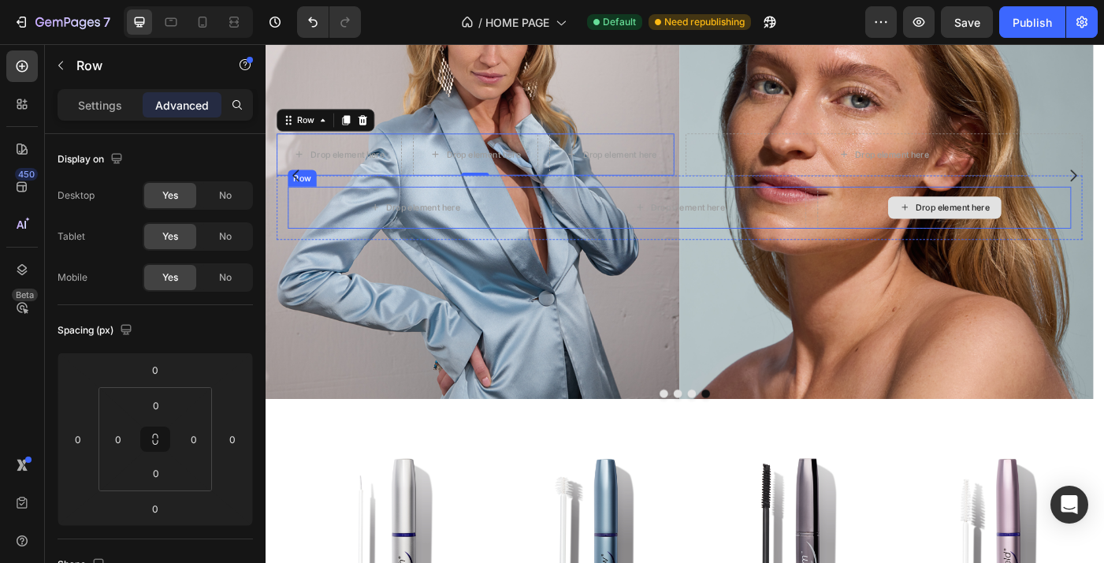
click at [905, 235] on div "Drop element here" at bounding box center [1031, 228] width 286 height 47
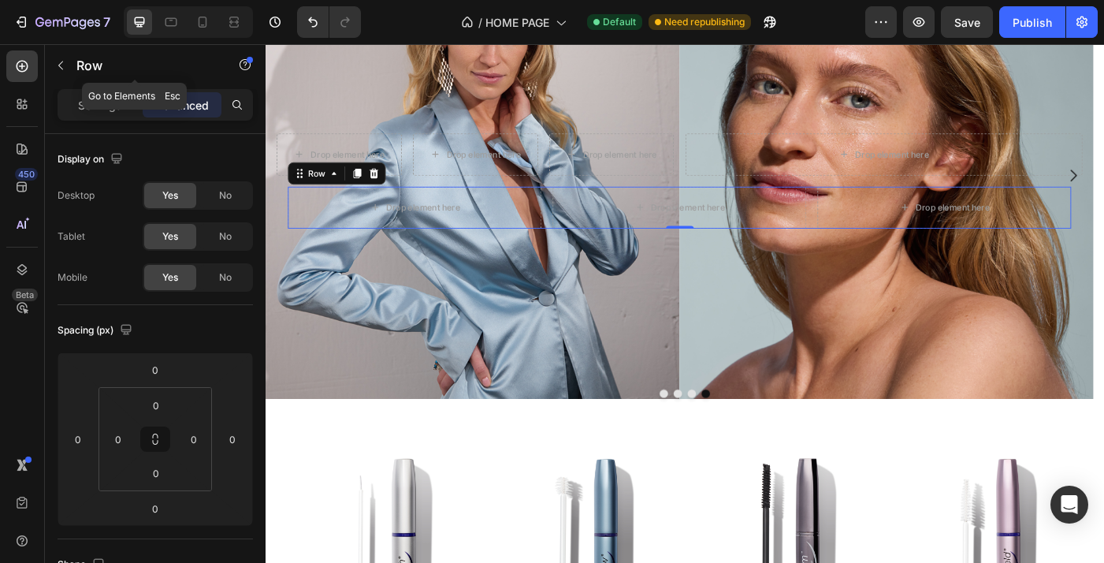
click at [66, 72] on button "button" at bounding box center [60, 65] width 25 height 25
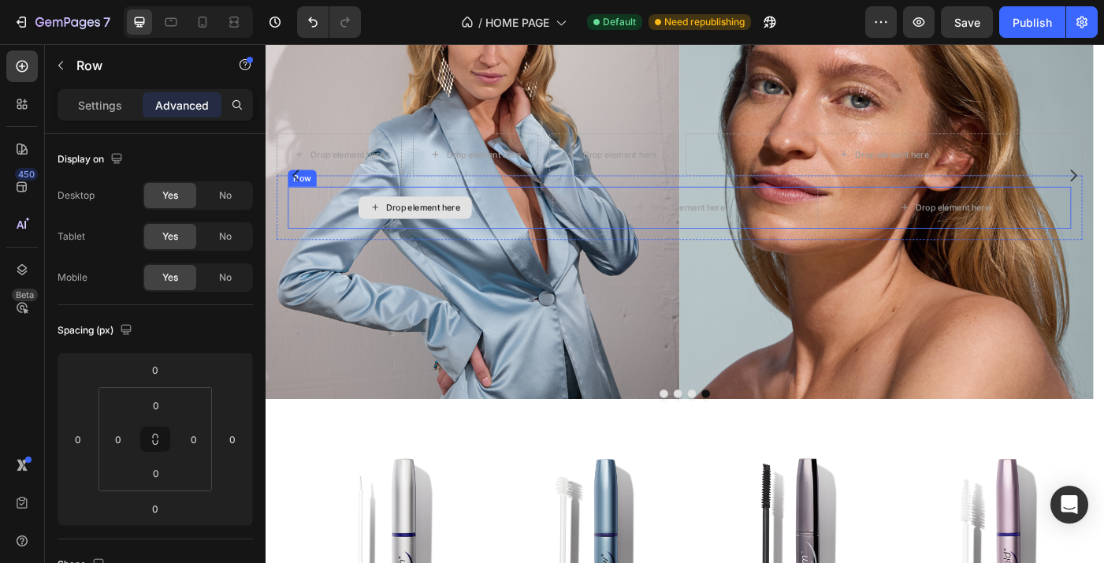
click at [570, 247] on div "Drop element here" at bounding box center [434, 228] width 286 height 47
click at [97, 110] on p "Settings" at bounding box center [100, 105] width 44 height 17
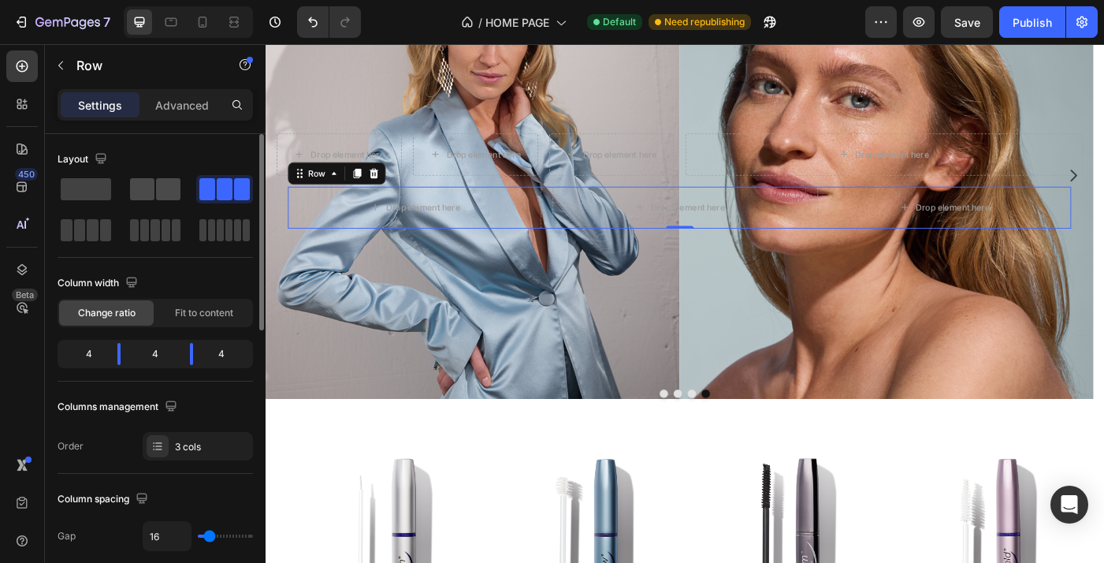
click at [162, 186] on span at bounding box center [168, 189] width 24 height 22
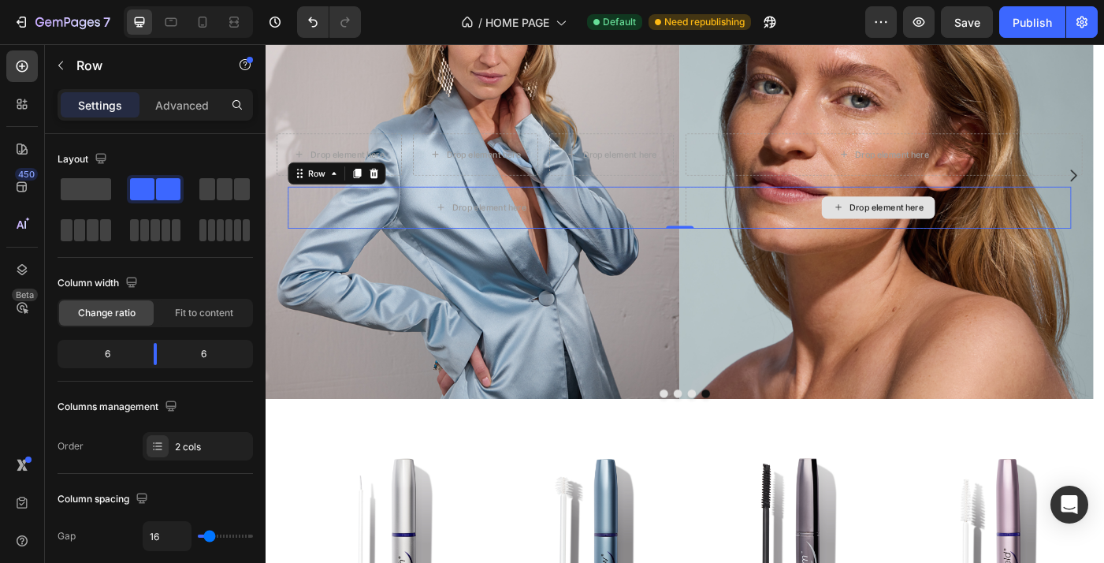
click at [946, 234] on div "Drop element here" at bounding box center [957, 228] width 128 height 25
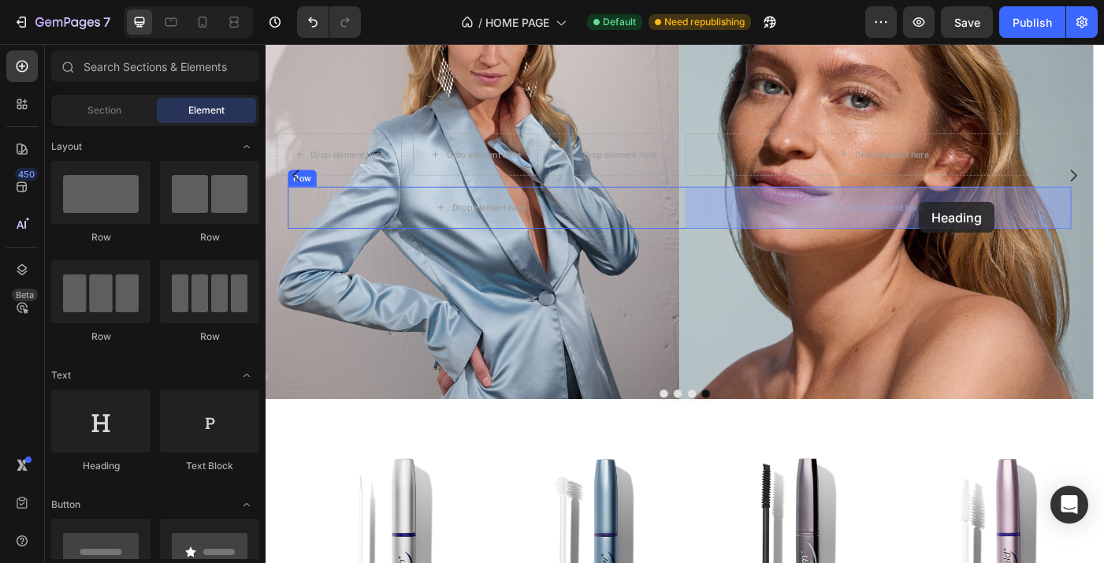
drag, startPoint x: 366, startPoint y: 469, endPoint x: 1002, endPoint y: 224, distance: 681.6
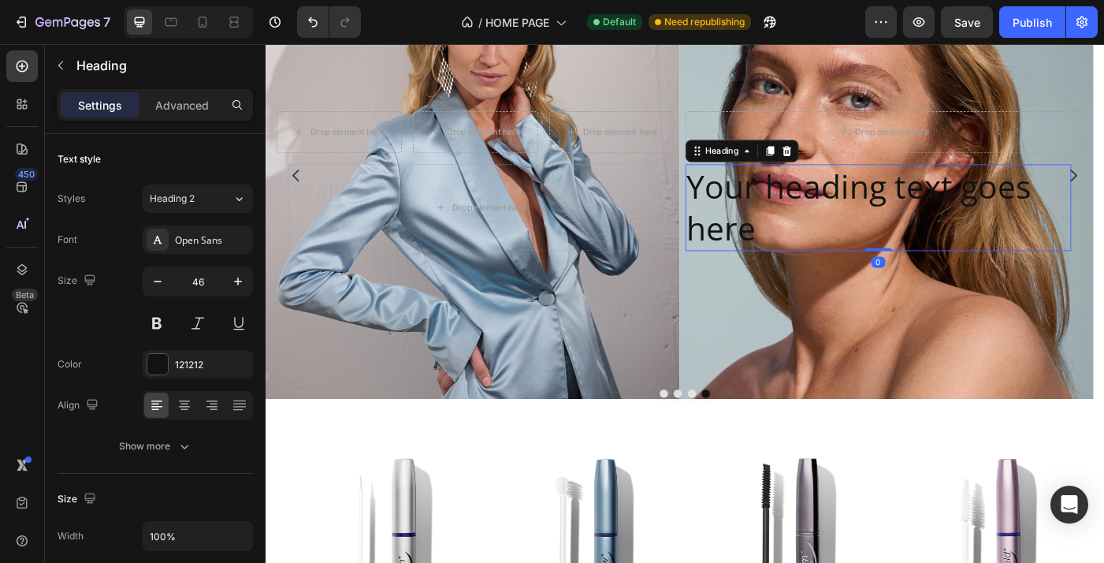
click at [821, 250] on h2 "Your heading text goes here" at bounding box center [957, 229] width 436 height 98
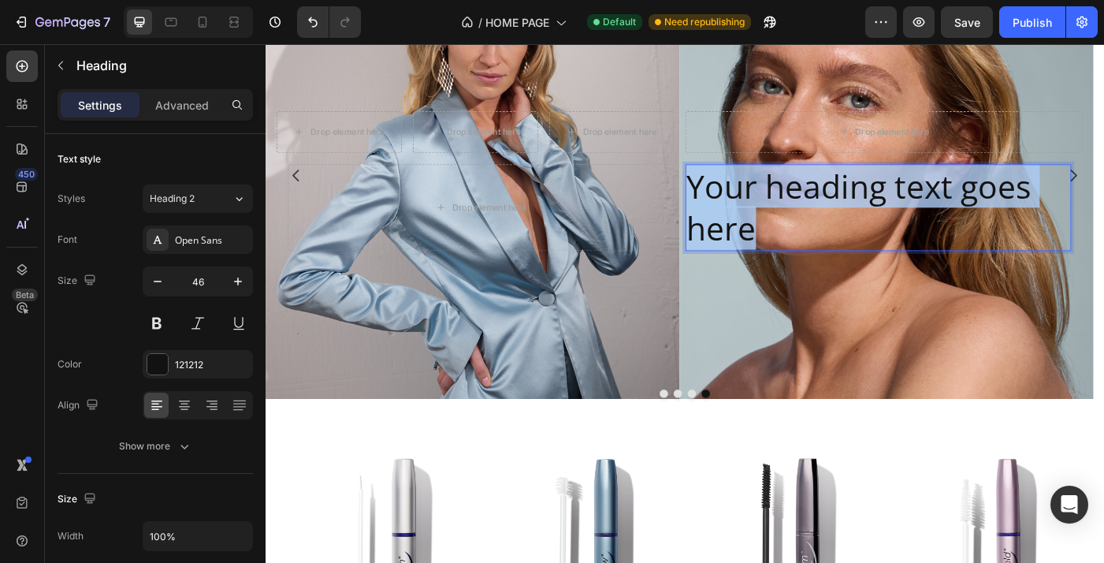
scroll to position [170, 0]
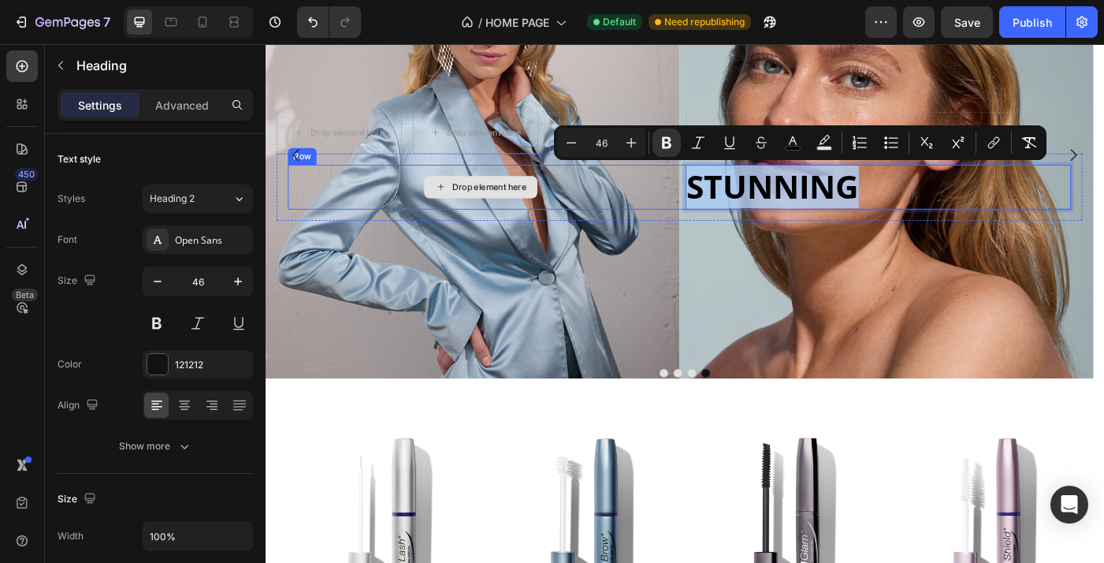
drag, startPoint x: 976, startPoint y: 206, endPoint x: 720, endPoint y: 201, distance: 255.4
click at [720, 201] on div "Drop element here STUNNING Heading 0 Row" at bounding box center [732, 205] width 883 height 50
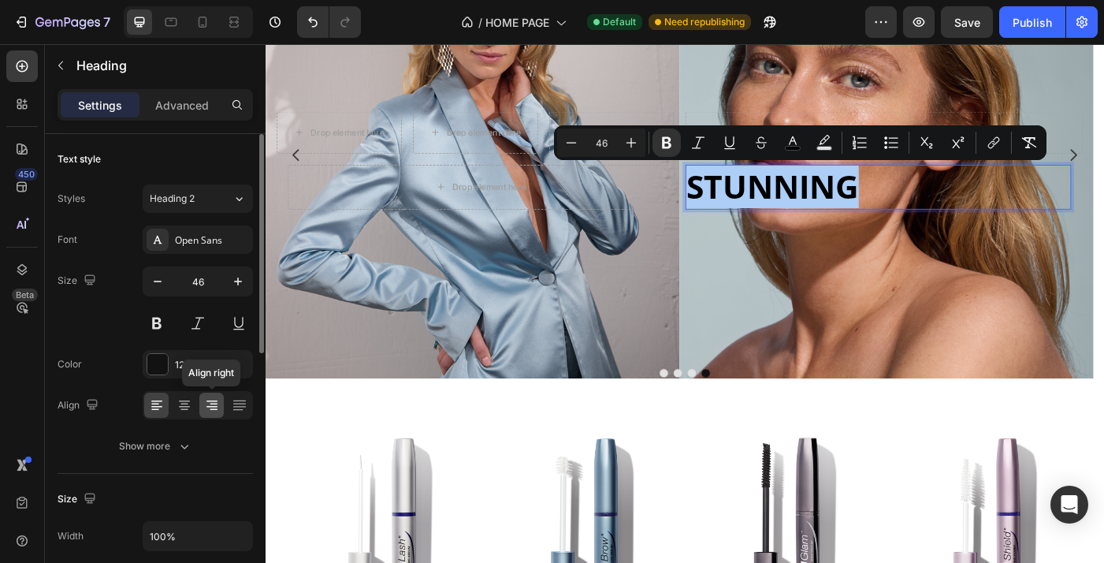
click at [210, 407] on icon at bounding box center [212, 405] width 16 height 16
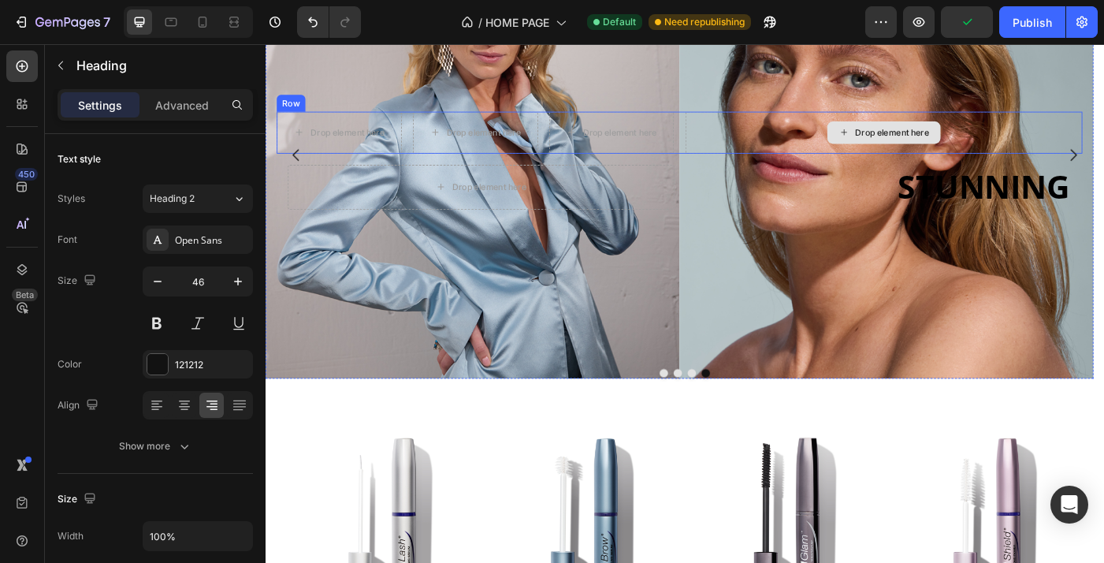
click at [1006, 143] on div "Drop element here" at bounding box center [973, 143] width 84 height 13
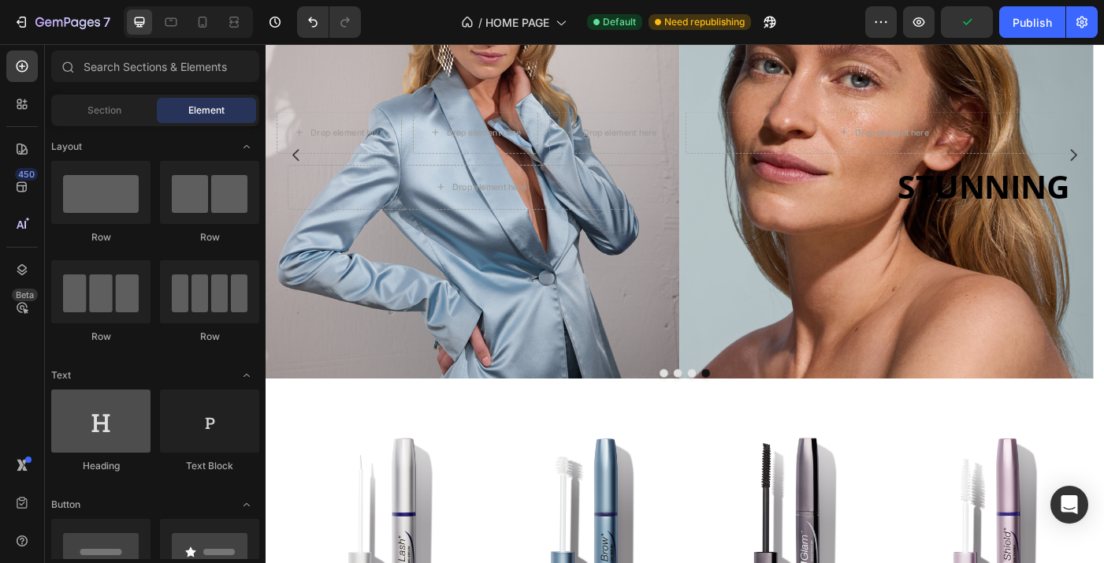
click at [99, 430] on div at bounding box center [100, 420] width 99 height 63
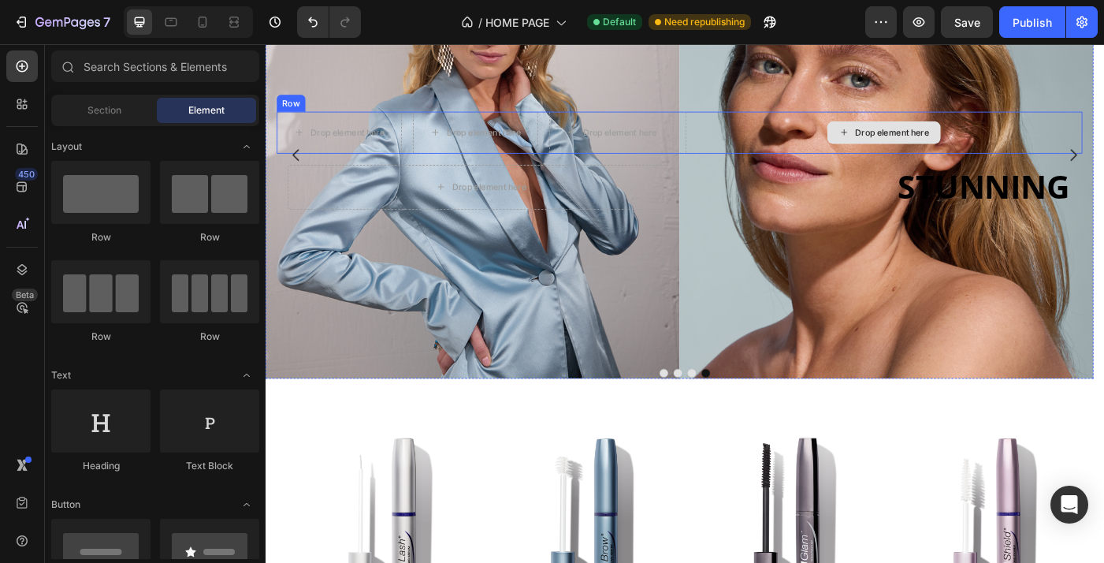
click at [913, 142] on icon at bounding box center [918, 142] width 13 height 13
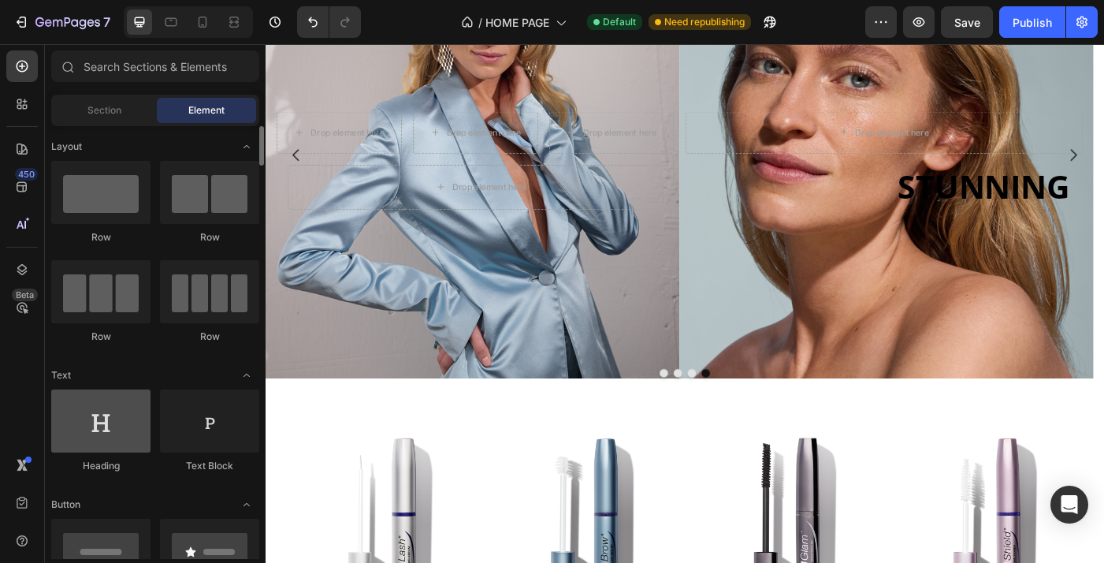
click at [101, 427] on div at bounding box center [100, 420] width 99 height 63
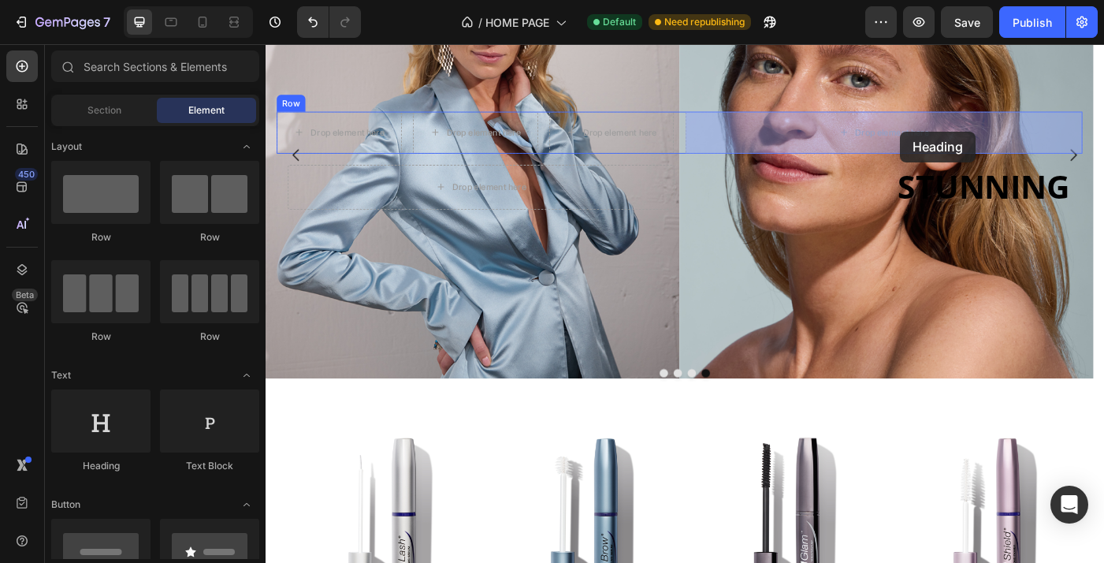
drag, startPoint x: 366, startPoint y: 471, endPoint x: 981, endPoint y: 138, distance: 699.3
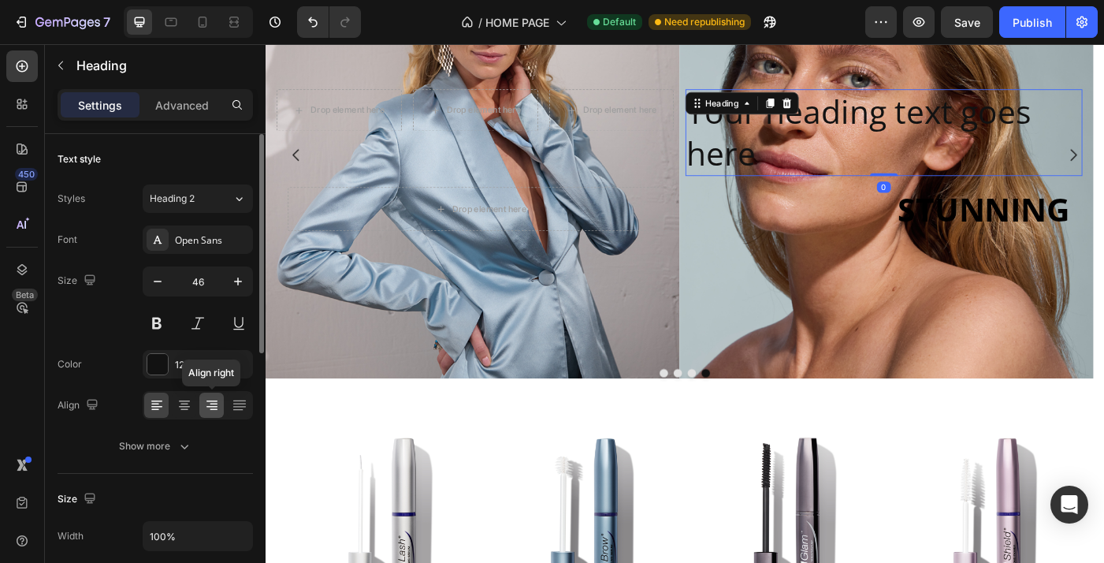
click at [210, 402] on icon at bounding box center [212, 405] width 16 height 16
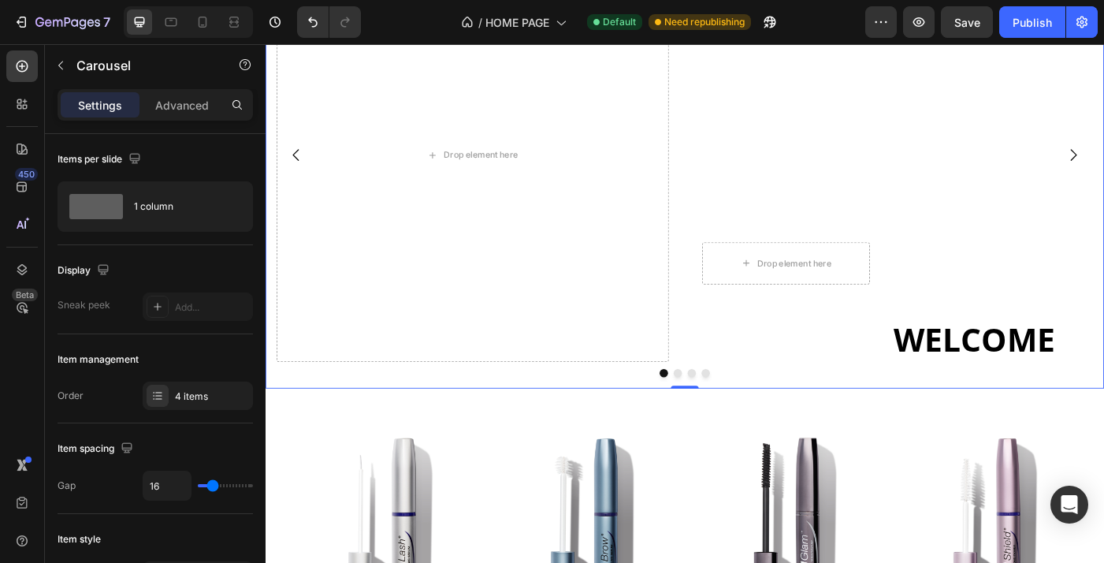
click at [757, 414] on button "Dot" at bounding box center [761, 414] width 9 height 9
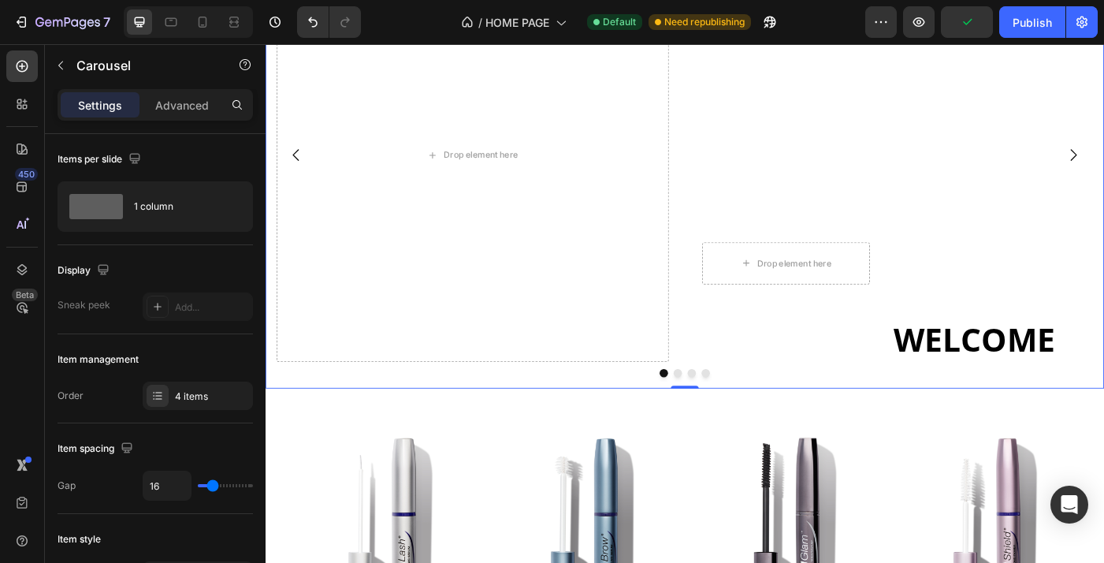
click at [757, 413] on button "Dot" at bounding box center [761, 414] width 9 height 9
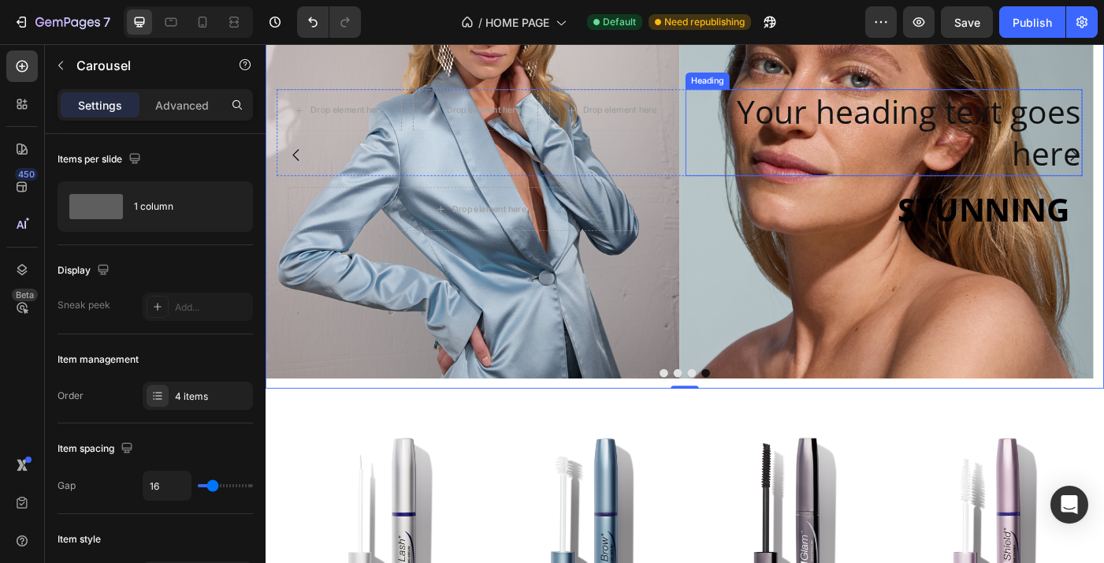
click at [865, 126] on h2 "Your heading text goes here" at bounding box center [963, 144] width 448 height 98
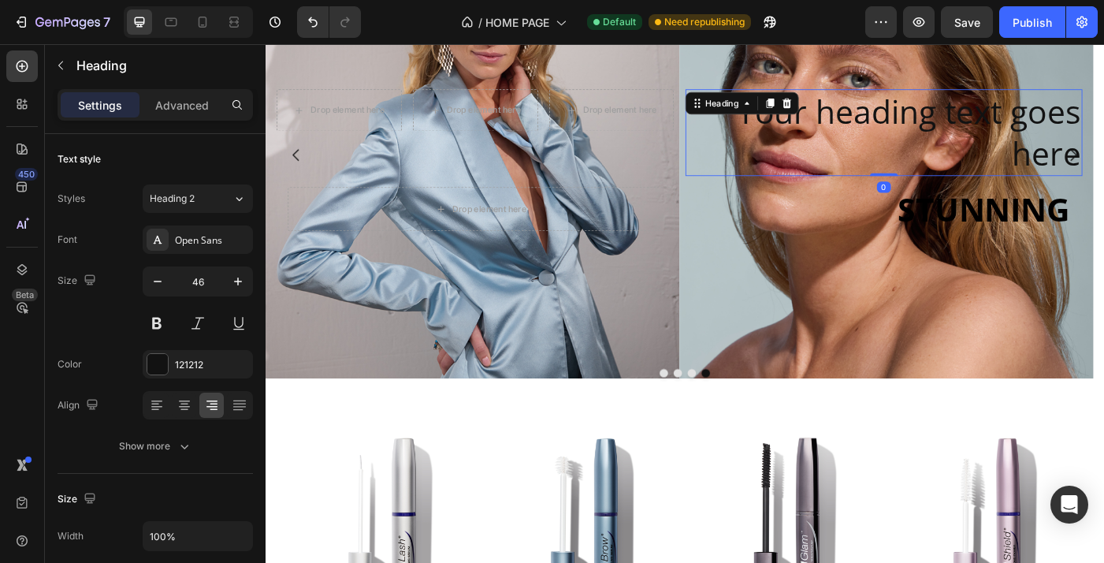
click at [914, 123] on h2 "Your heading text goes here" at bounding box center [963, 144] width 448 height 98
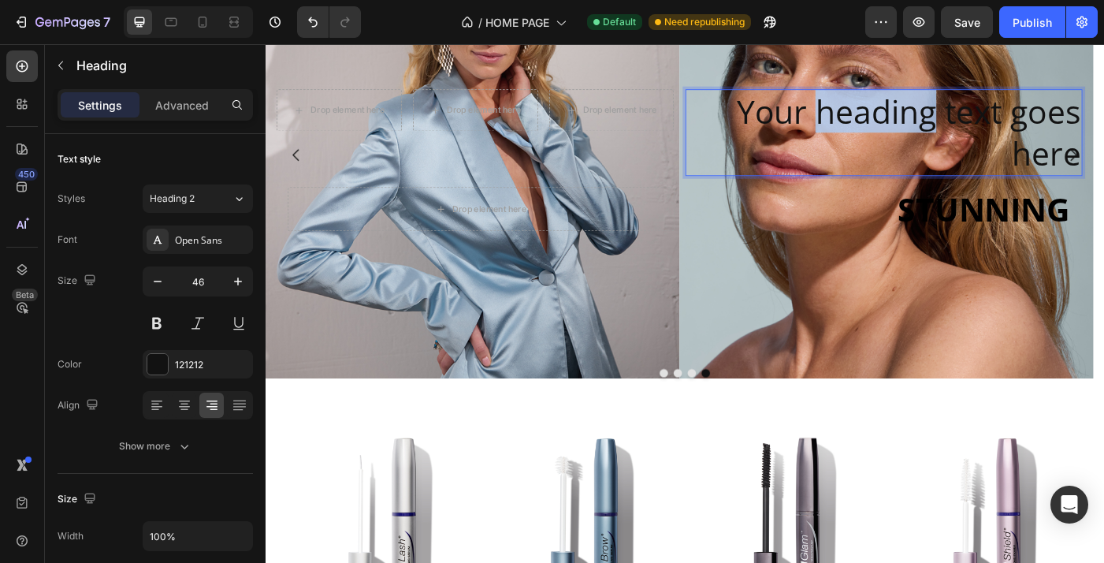
click at [914, 123] on p "Your heading text goes here" at bounding box center [963, 143] width 445 height 95
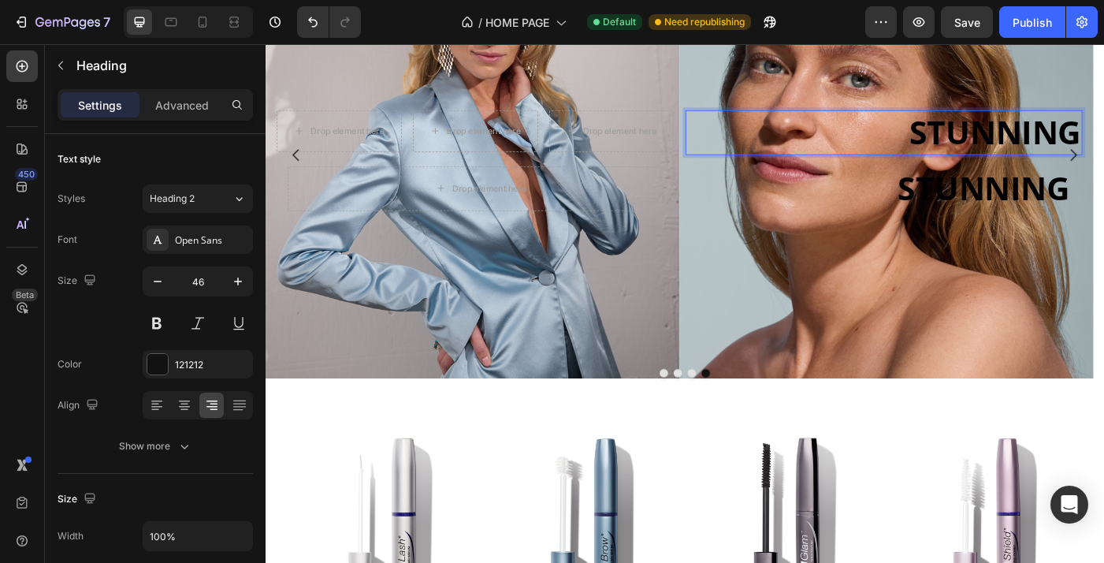
scroll to position [194, 0]
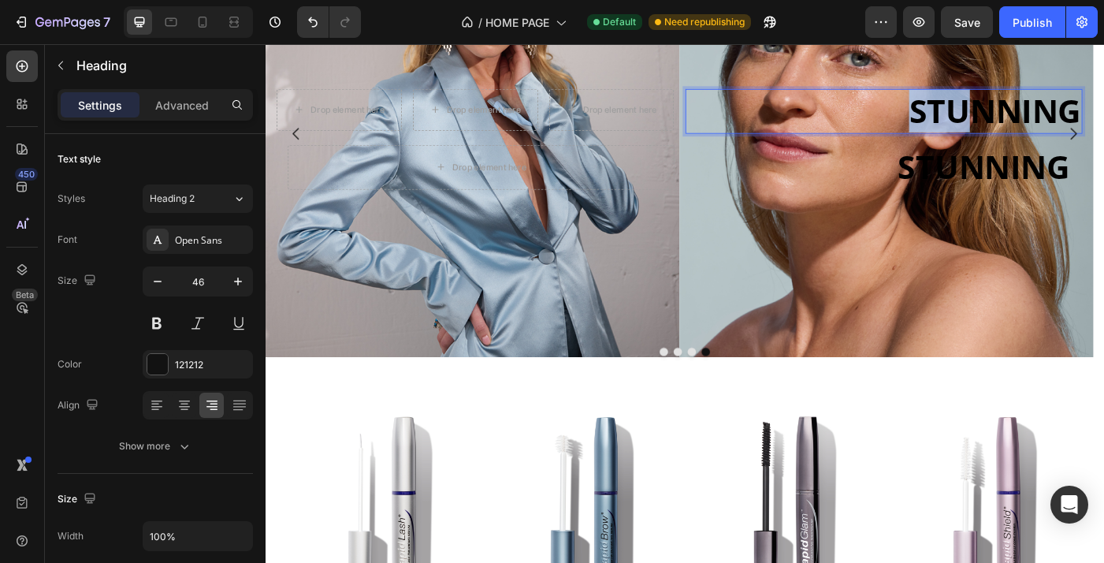
drag, startPoint x: 993, startPoint y: 118, endPoint x: 1073, endPoint y: 110, distance: 80.8
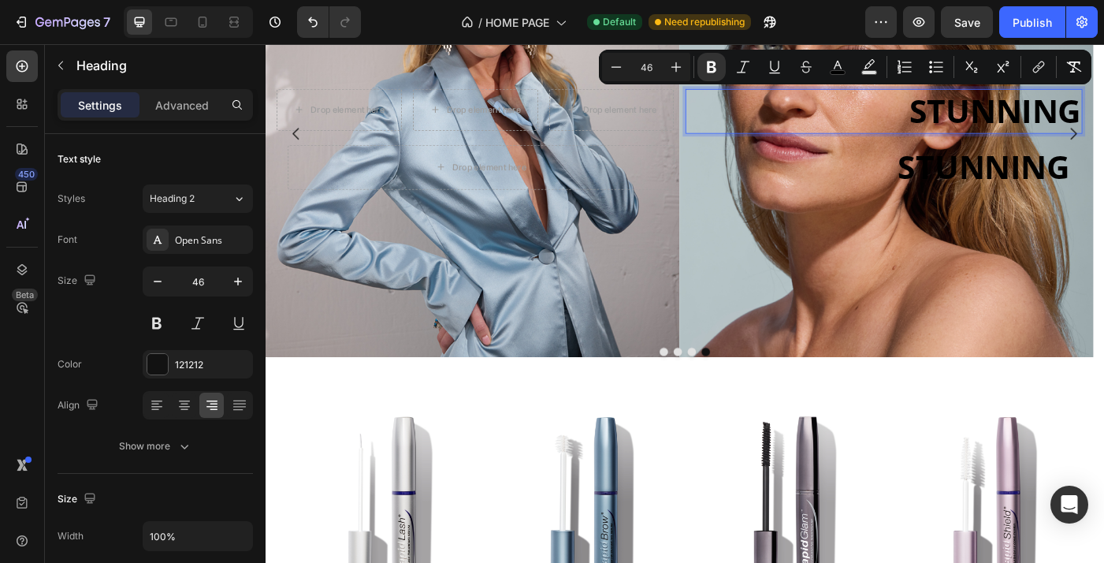
click at [1092, 109] on strong "STUNNING" at bounding box center [1088, 119] width 194 height 49
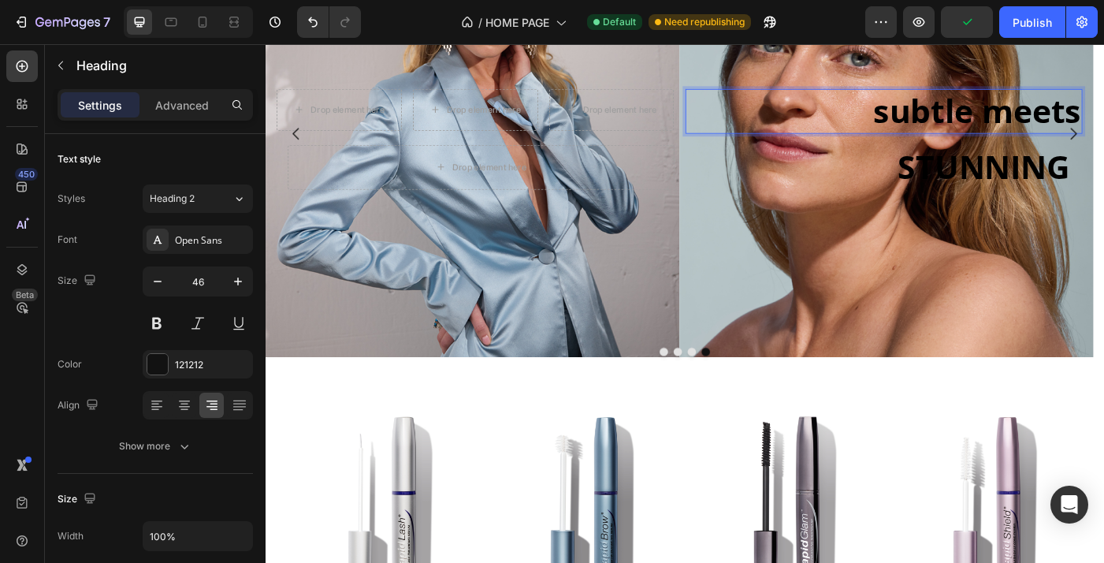
click at [1078, 125] on strong "subtle meets" at bounding box center [1068, 119] width 234 height 49
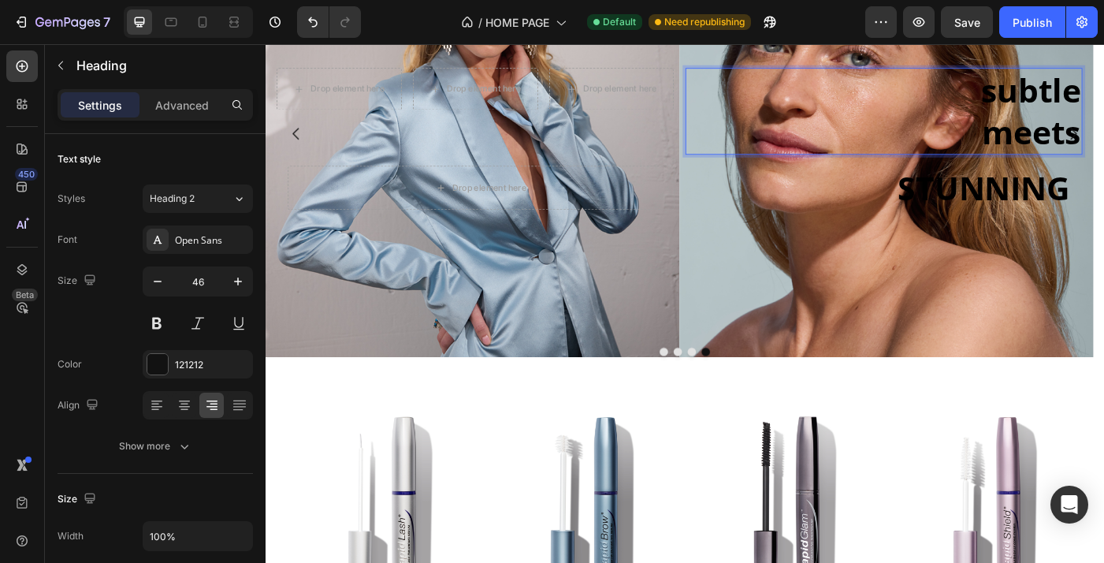
scroll to position [170, 0]
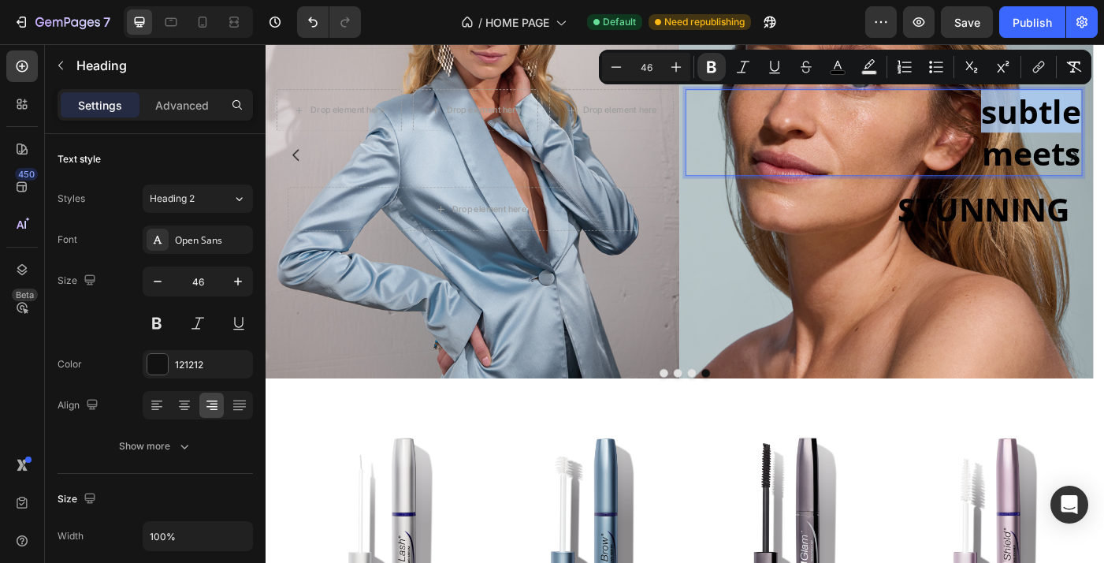
drag, startPoint x: 1168, startPoint y: 114, endPoint x: 1062, endPoint y: 117, distance: 106.4
click at [1062, 117] on p "subtle meets" at bounding box center [963, 143] width 445 height 95
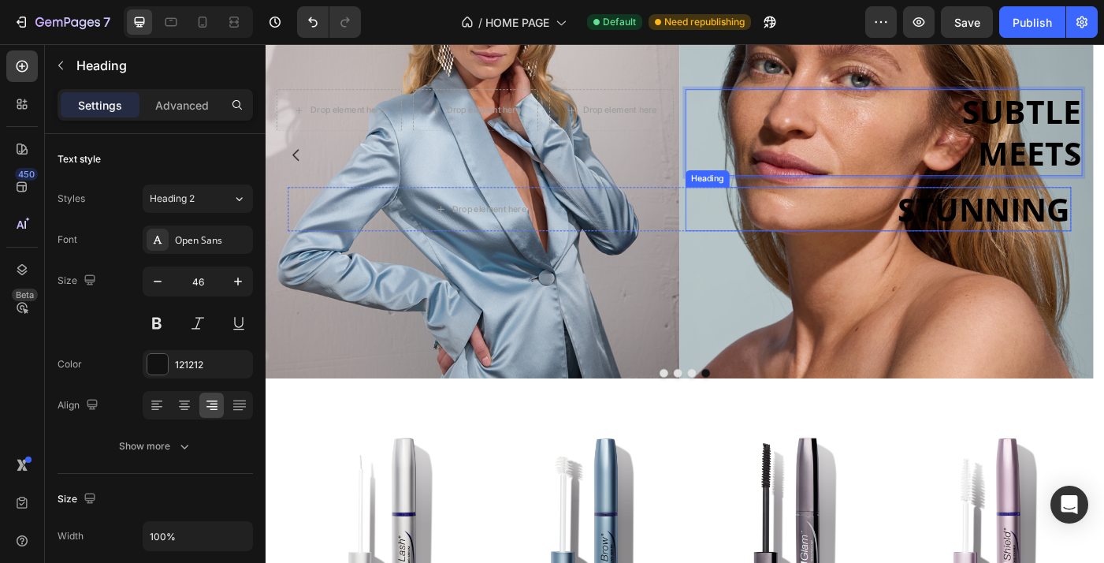
click at [1103, 222] on strong "STUNNING" at bounding box center [1076, 229] width 194 height 49
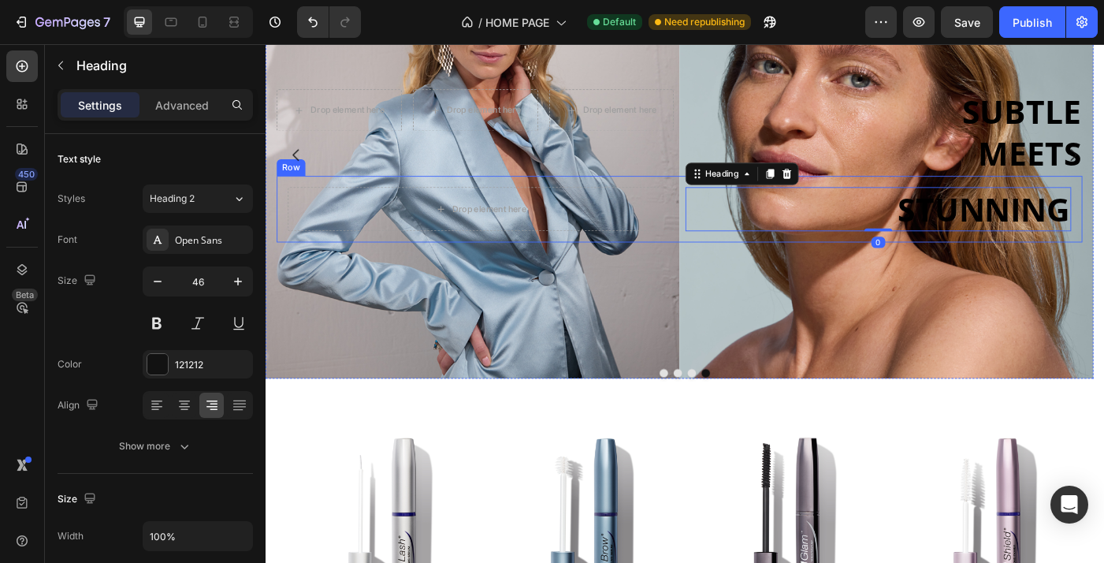
click at [1103, 201] on div "Drop element here ⁠⁠⁠⁠⁠⁠⁠ STUNNING Heading 0 Row Row" at bounding box center [732, 230] width 909 height 76
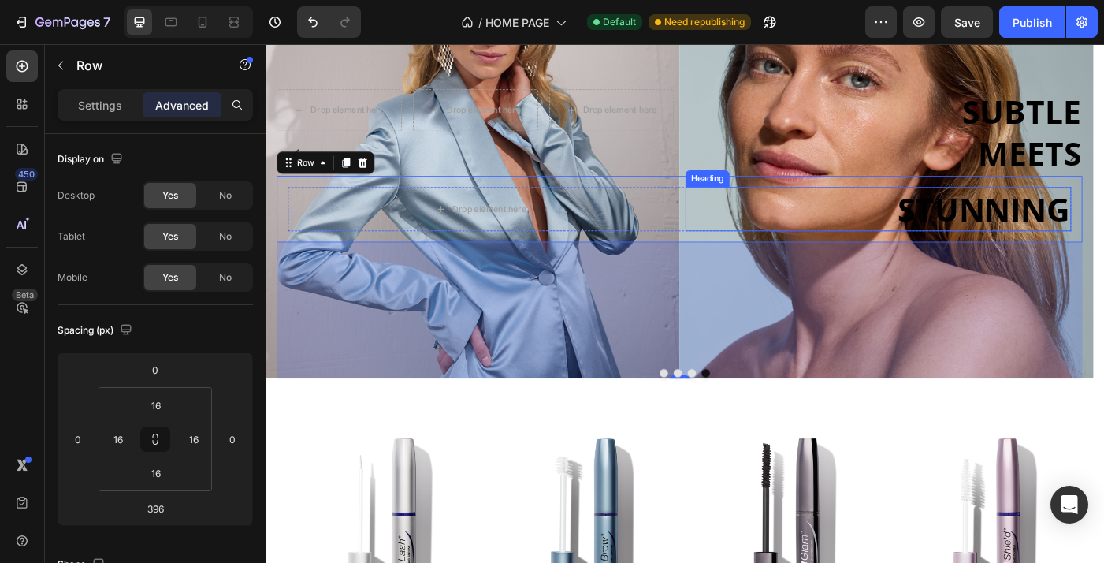
click at [1103, 221] on strong "STUNNING" at bounding box center [1076, 229] width 194 height 49
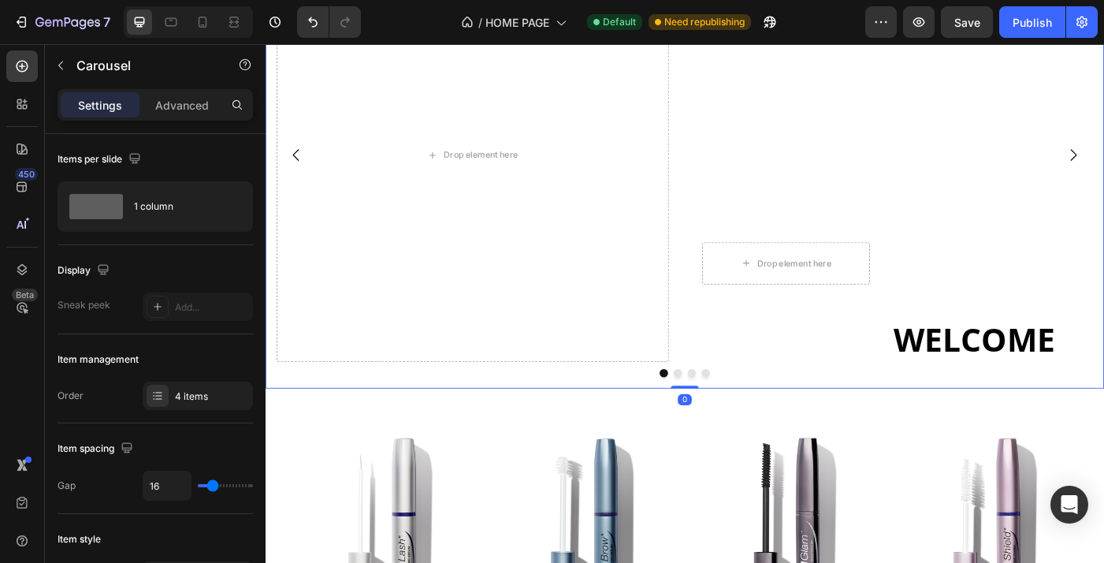
click at [757, 412] on button "Dot" at bounding box center [761, 414] width 9 height 9
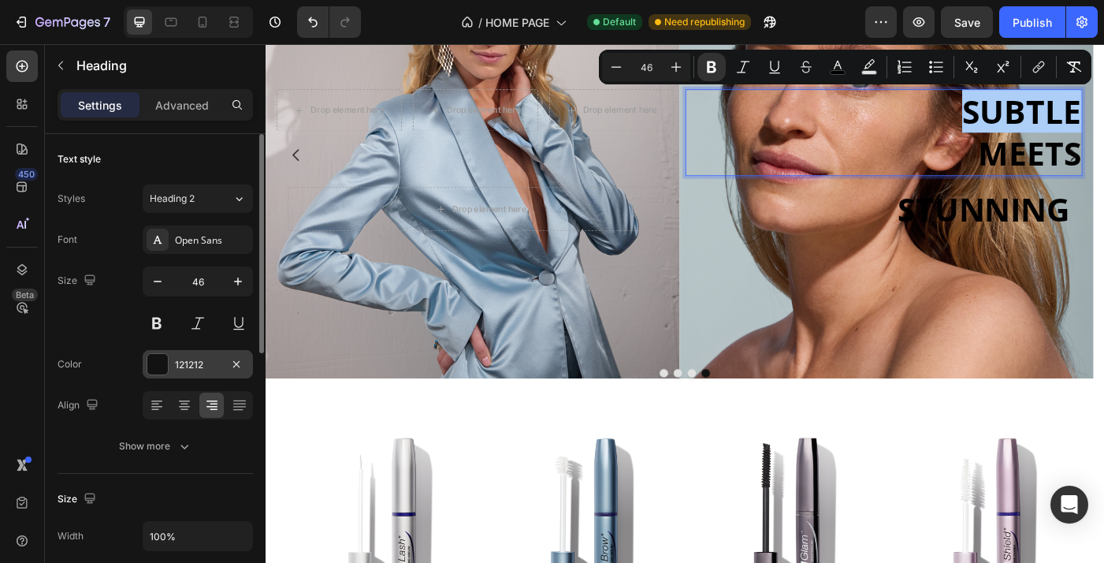
click at [161, 367] on div at bounding box center [157, 364] width 20 height 20
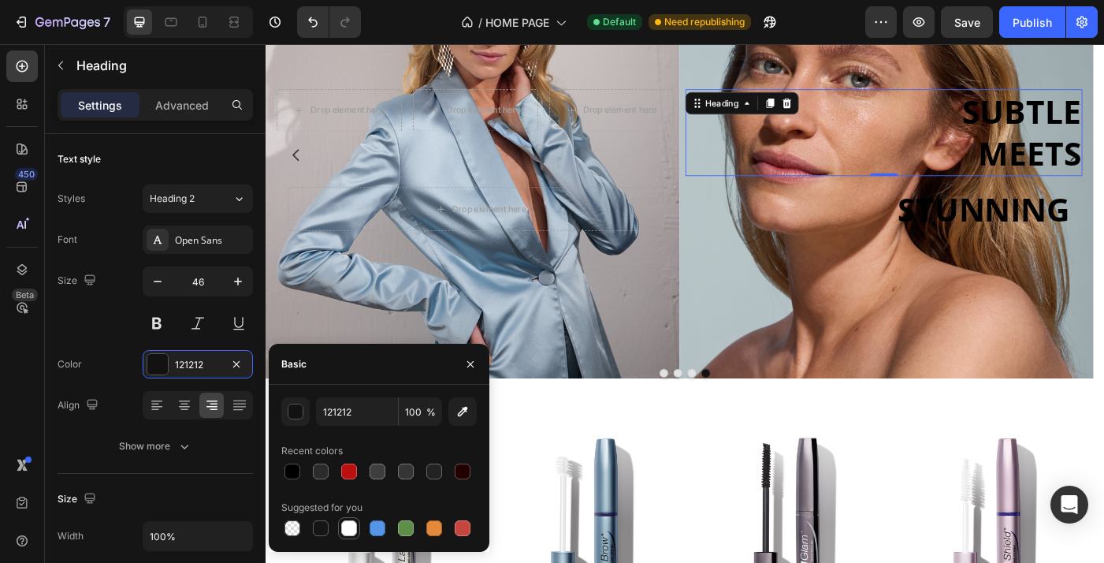
click at [349, 530] on div at bounding box center [349, 528] width 16 height 16
type input "FFFFFF"
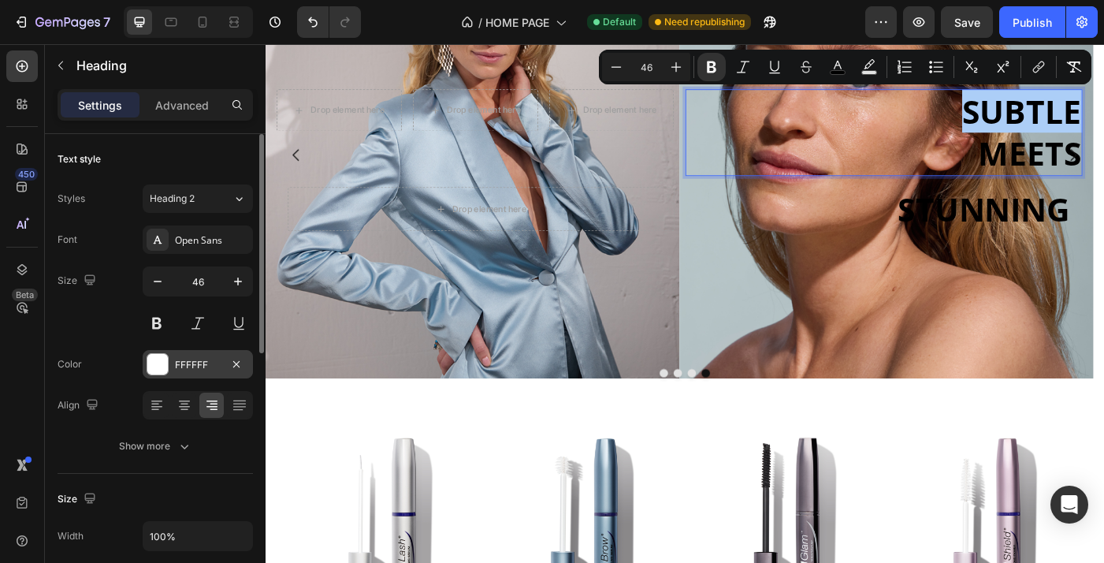
click at [165, 369] on div at bounding box center [157, 364] width 20 height 20
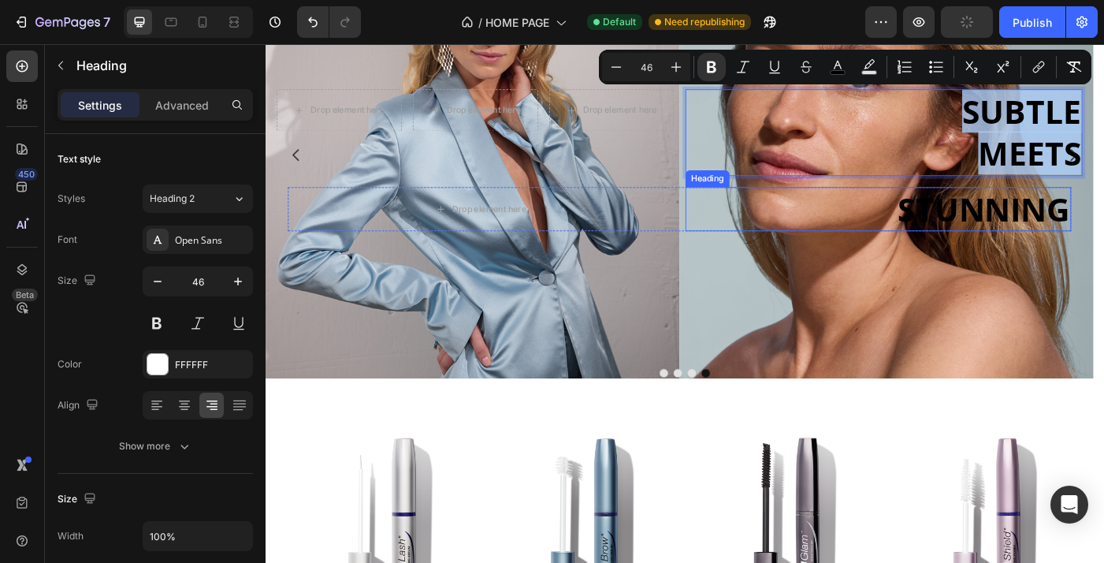
drag, startPoint x: 1047, startPoint y: 118, endPoint x: 1110, endPoint y: 219, distance: 119.4
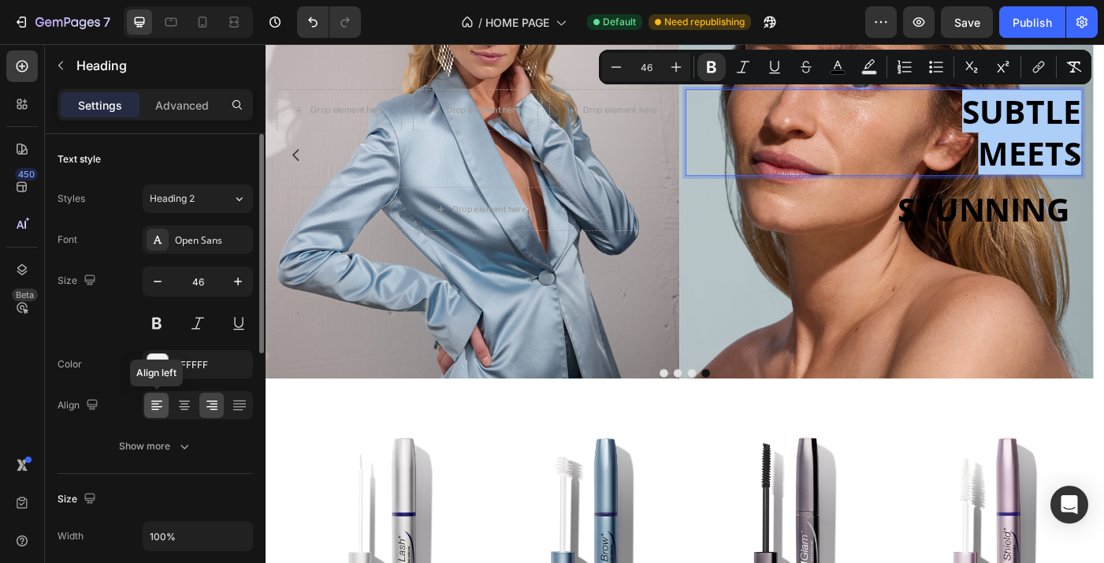
click at [154, 404] on icon at bounding box center [157, 405] width 16 height 16
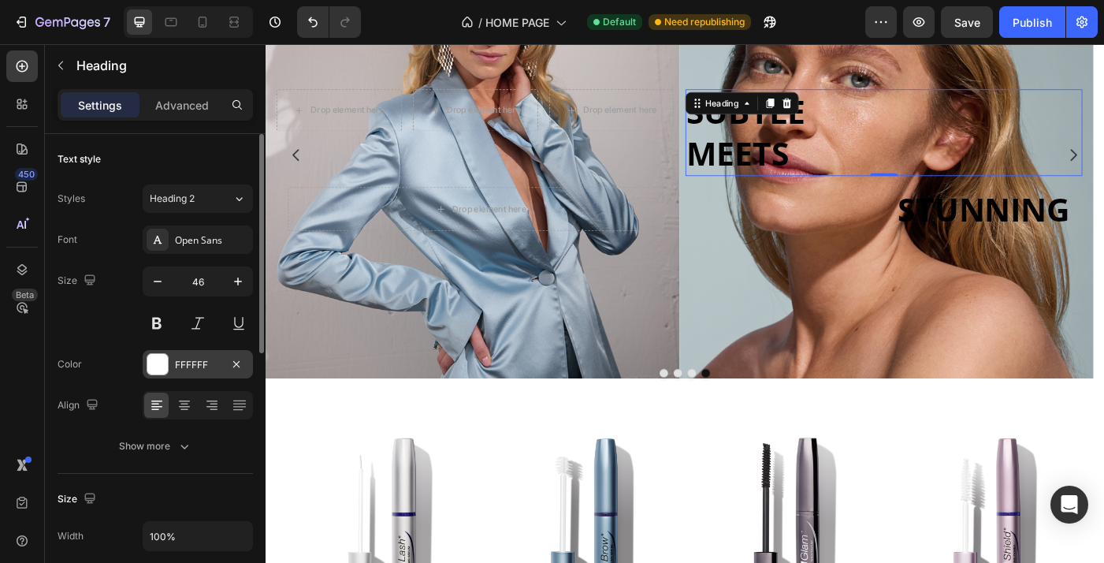
click at [155, 368] on div at bounding box center [157, 364] width 20 height 20
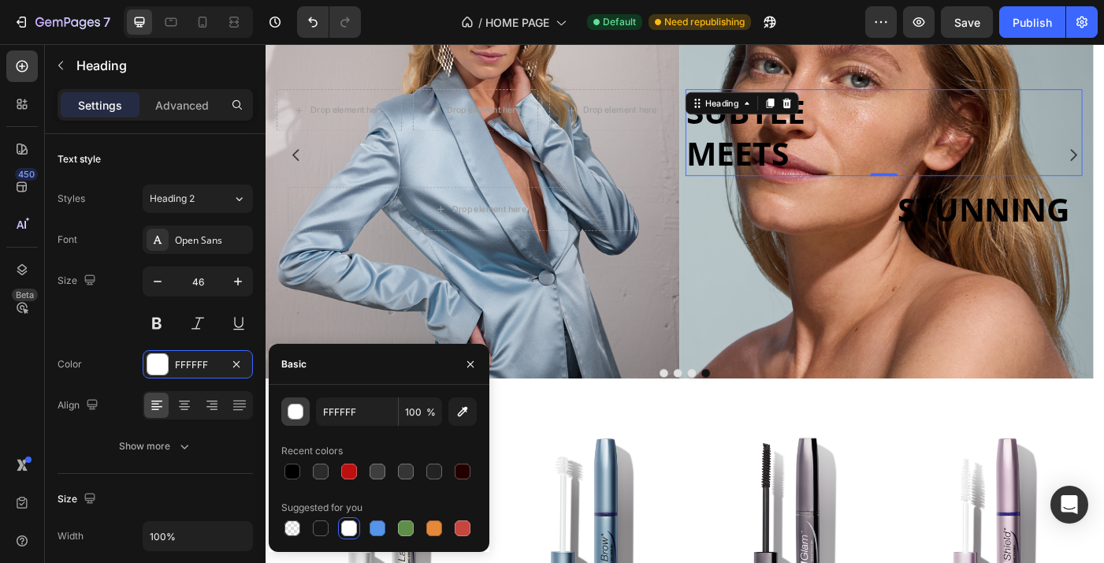
click at [295, 412] on div "button" at bounding box center [296, 412] width 16 height 16
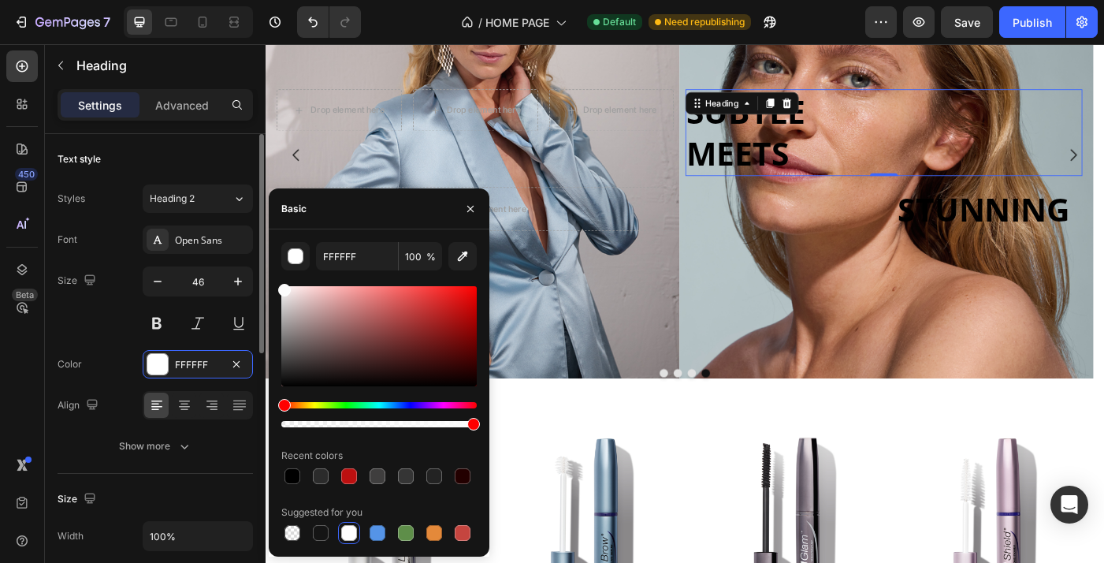
drag, startPoint x: 283, startPoint y: 289, endPoint x: 251, endPoint y: 262, distance: 42.0
click at [251, 262] on div "450 Beta Sections(18) Elements(83) Section Element Hero Section Product Detail …" at bounding box center [133, 303] width 266 height 519
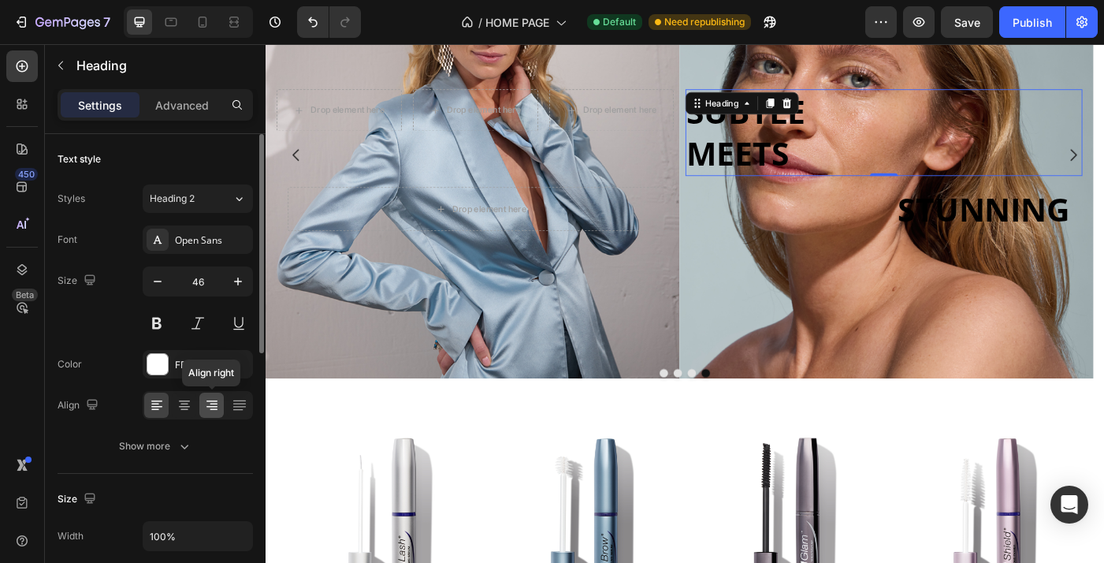
click at [209, 403] on icon at bounding box center [212, 405] width 16 height 16
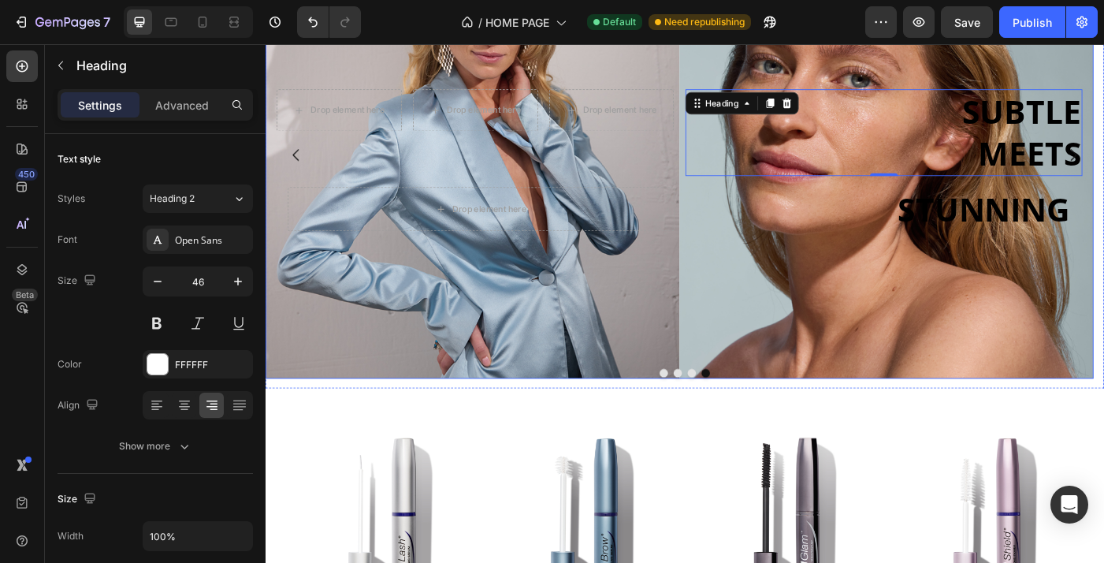
click at [1052, 325] on div "Drop element here Row Drop element here Drop element here Drop element here Row…" at bounding box center [732, 163] width 909 height 1028
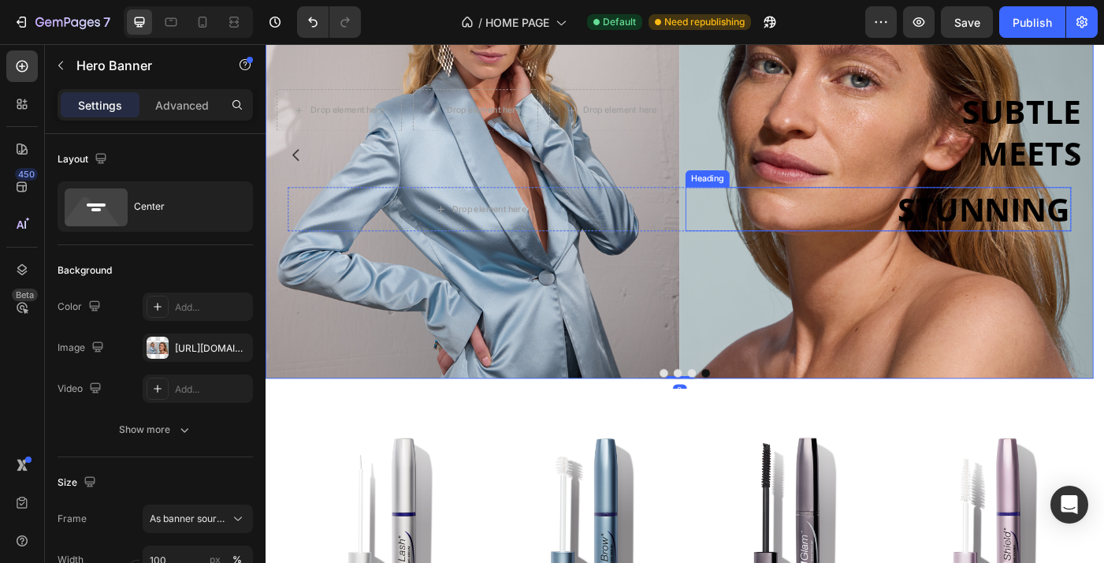
click at [1095, 216] on strong "STUNNING" at bounding box center [1076, 229] width 194 height 49
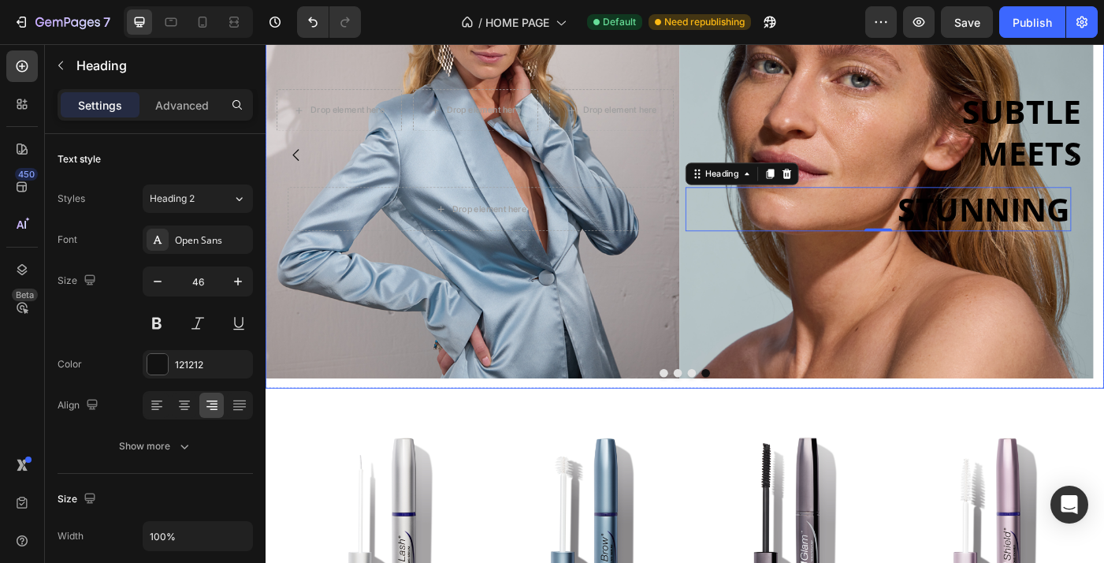
click at [742, 412] on button "Dot" at bounding box center [746, 414] width 9 height 9
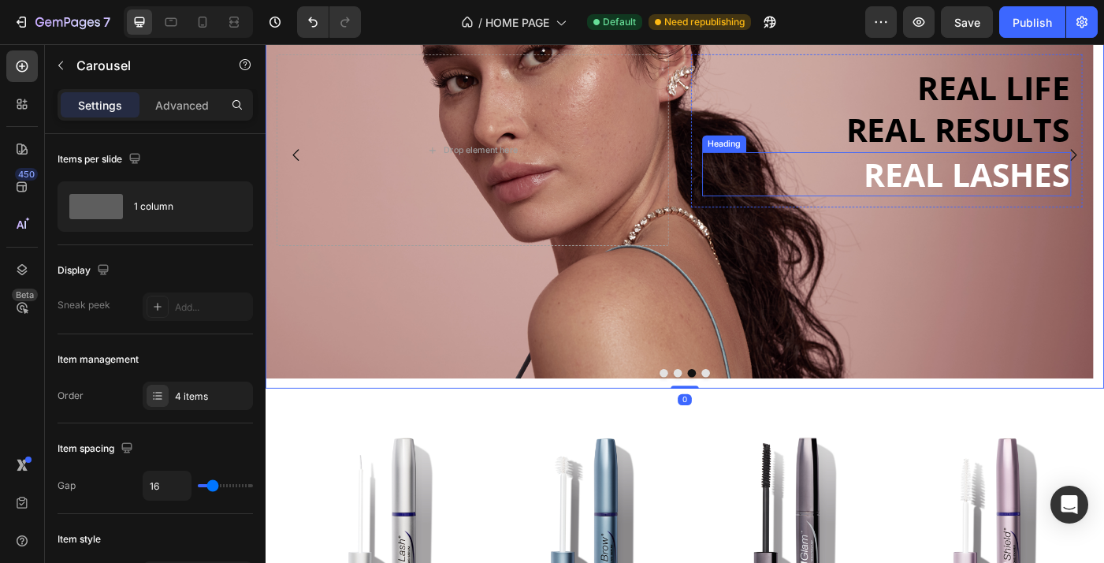
click at [1036, 196] on strong "REAL LASHES" at bounding box center [1056, 189] width 232 height 49
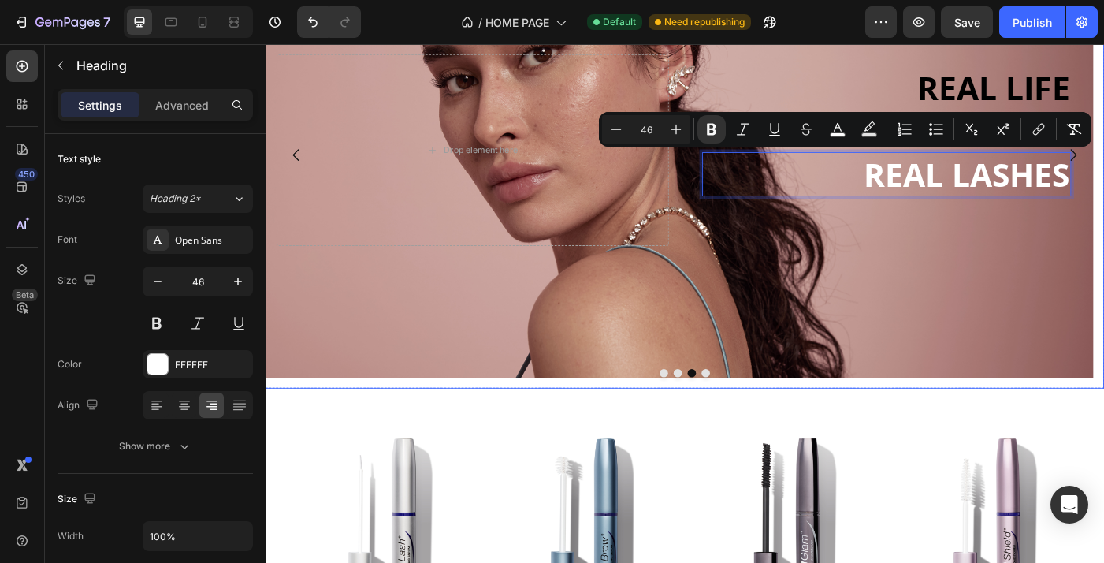
click at [757, 417] on button "Dot" at bounding box center [761, 414] width 9 height 9
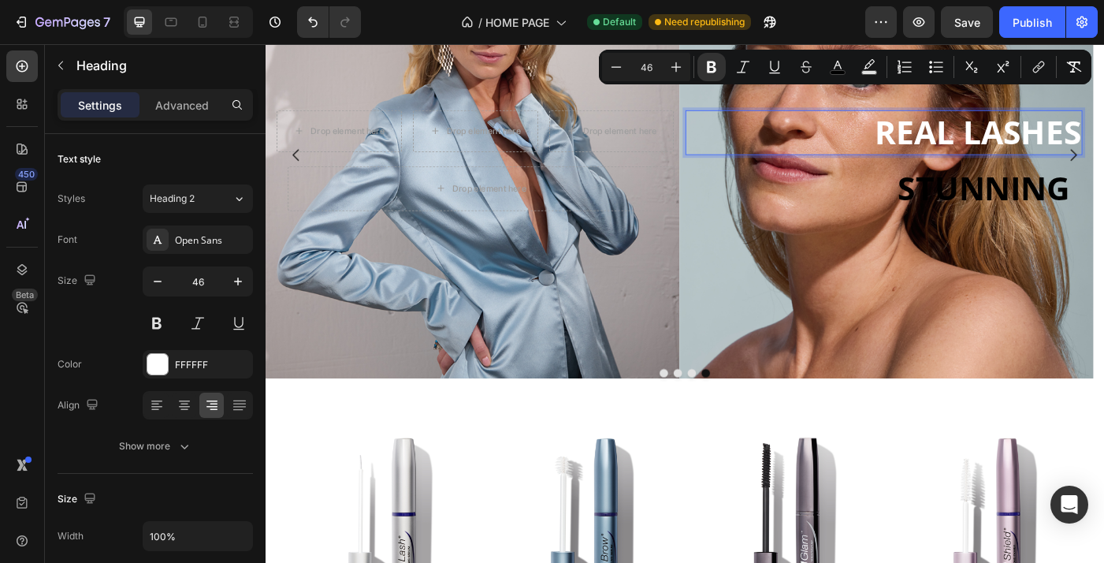
scroll to position [194, 0]
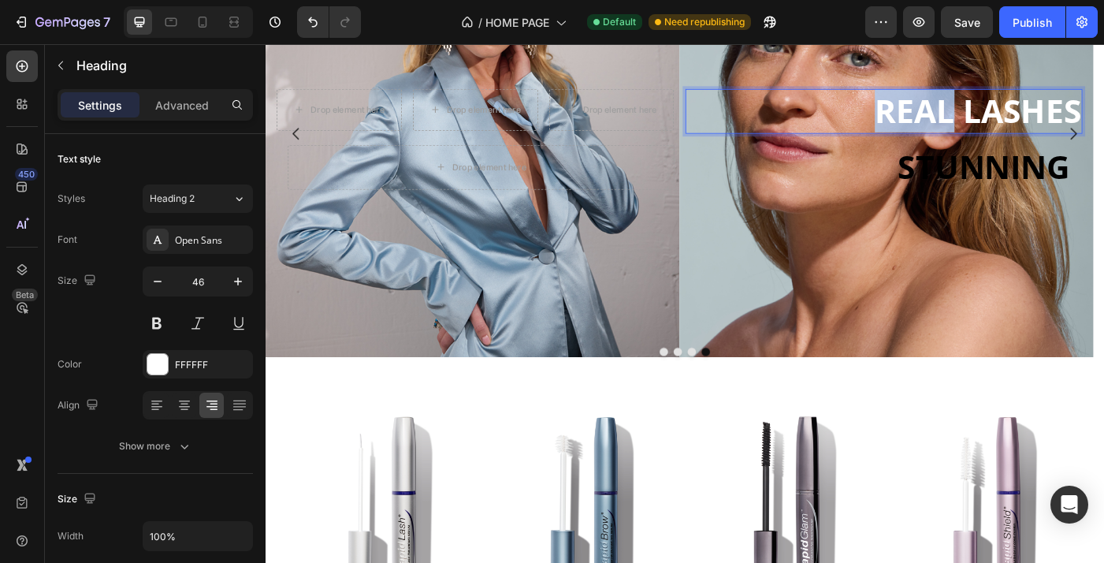
drag, startPoint x: 950, startPoint y: 122, endPoint x: 1036, endPoint y: 126, distance: 86.0
click at [1036, 126] on p "REAL LASHES" at bounding box center [963, 119] width 445 height 47
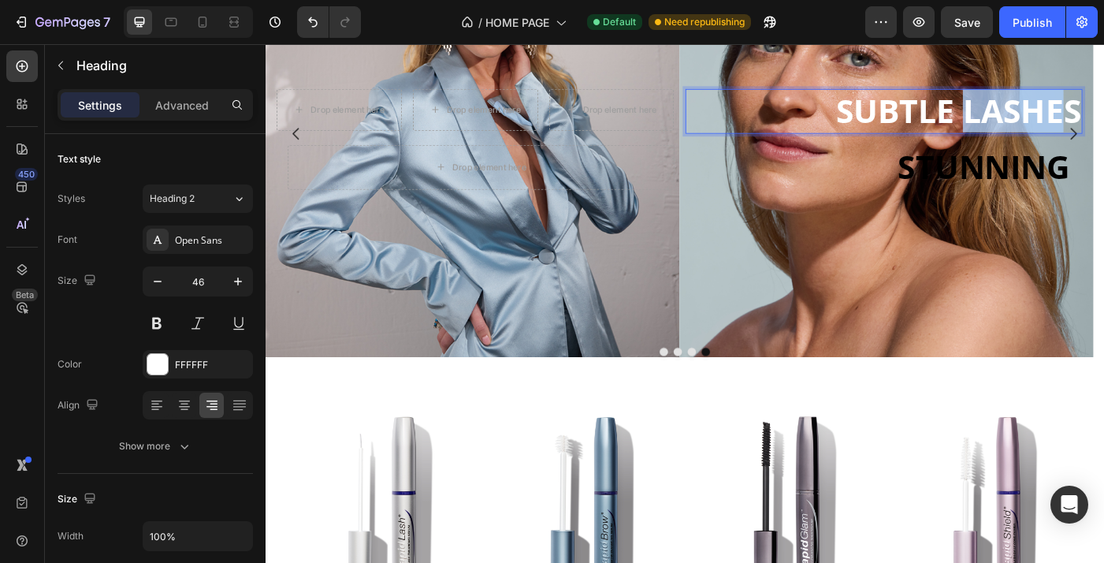
drag, startPoint x: 1056, startPoint y: 120, endPoint x: 1174, endPoint y: 120, distance: 118.2
click at [1103, 120] on strong "SUBTLE LASHES" at bounding box center [1047, 119] width 277 height 49
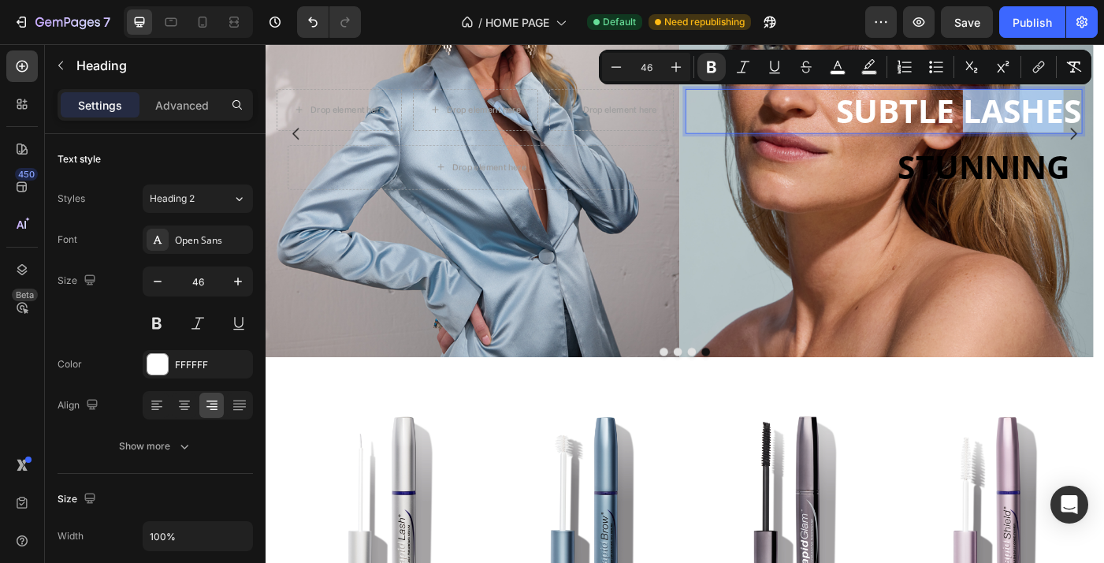
click at [1103, 120] on strong "SUBTLE LASHES" at bounding box center [1047, 119] width 277 height 49
drag, startPoint x: 1061, startPoint y: 119, endPoint x: 1181, endPoint y: 119, distance: 119.8
click at [1103, 119] on strong "SUBTLE LASHES" at bounding box center [1047, 119] width 277 height 49
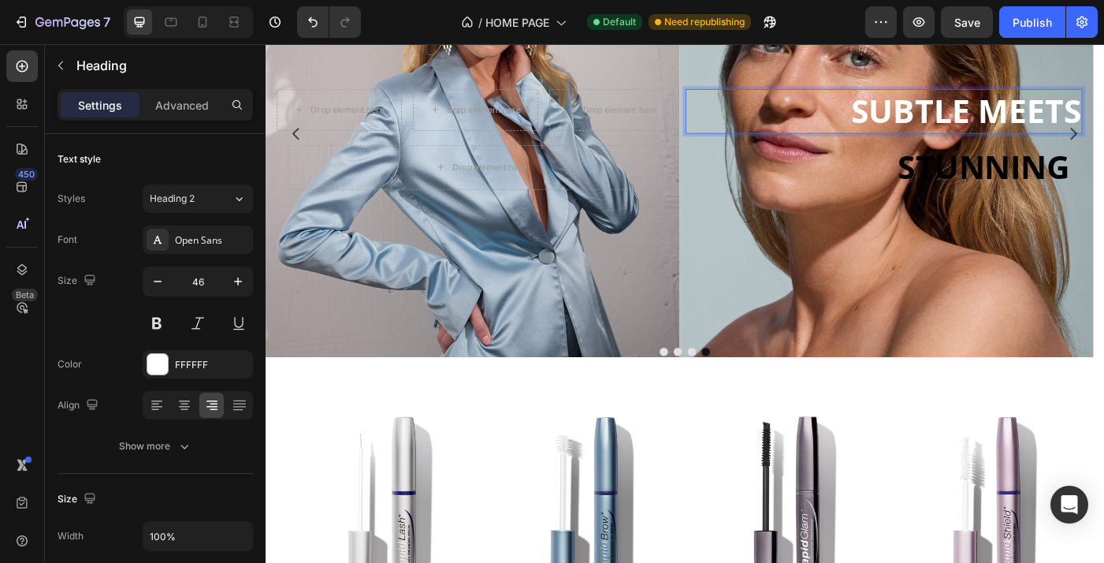
click at [1070, 124] on strong "SUBTLE MEETS" at bounding box center [1055, 119] width 259 height 49
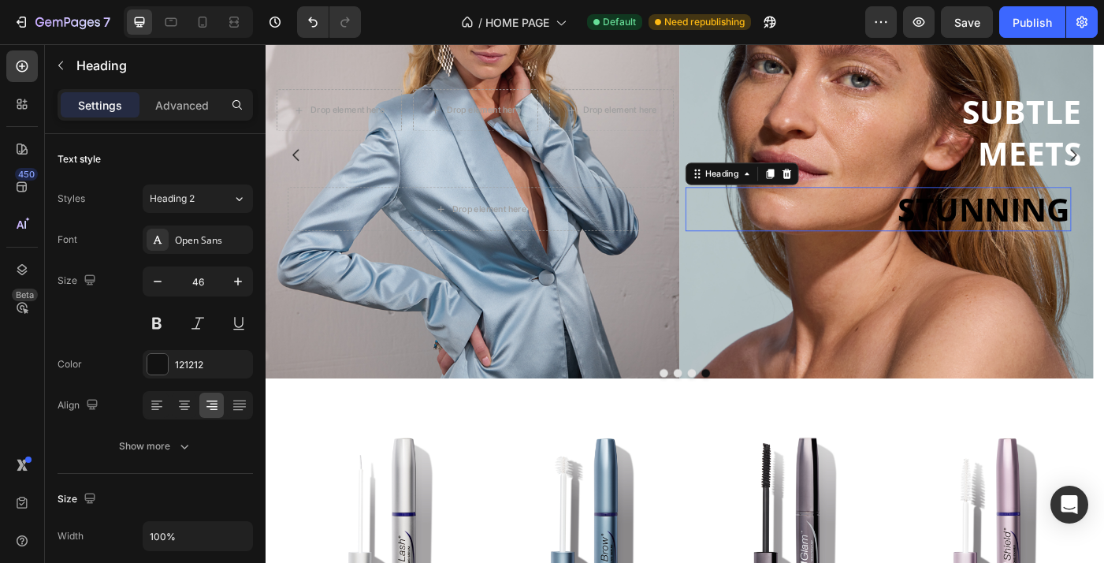
click at [1088, 228] on strong "STUNNING" at bounding box center [1076, 229] width 194 height 49
click at [1028, 197] on div "Drop element here ⁠⁠⁠⁠⁠⁠⁠ STUNNING Heading 0 Row Row" at bounding box center [732, 230] width 909 height 76
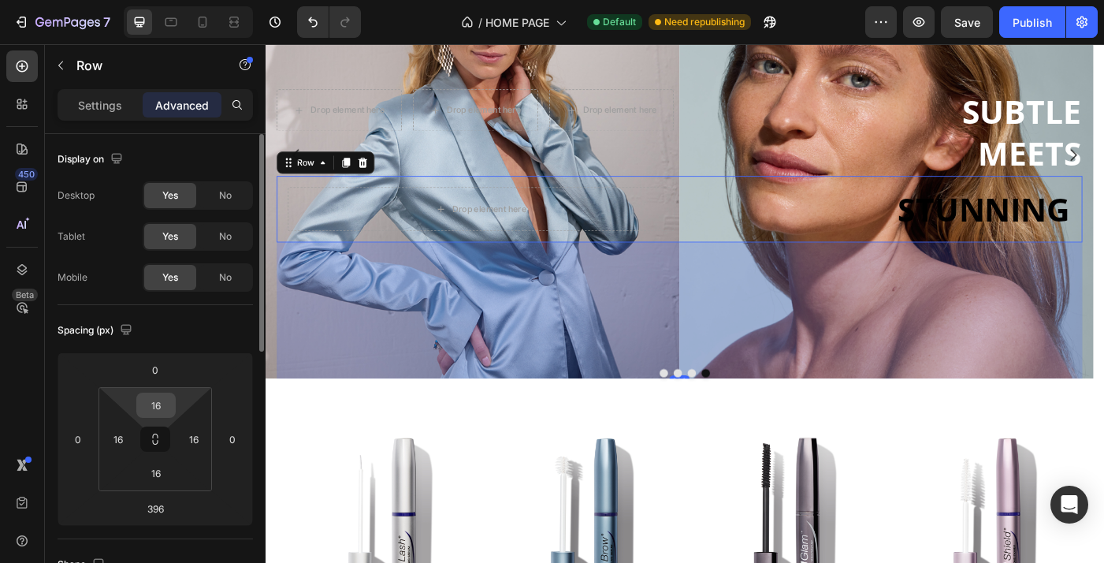
click at [161, 405] on input "16" at bounding box center [156, 405] width 32 height 24
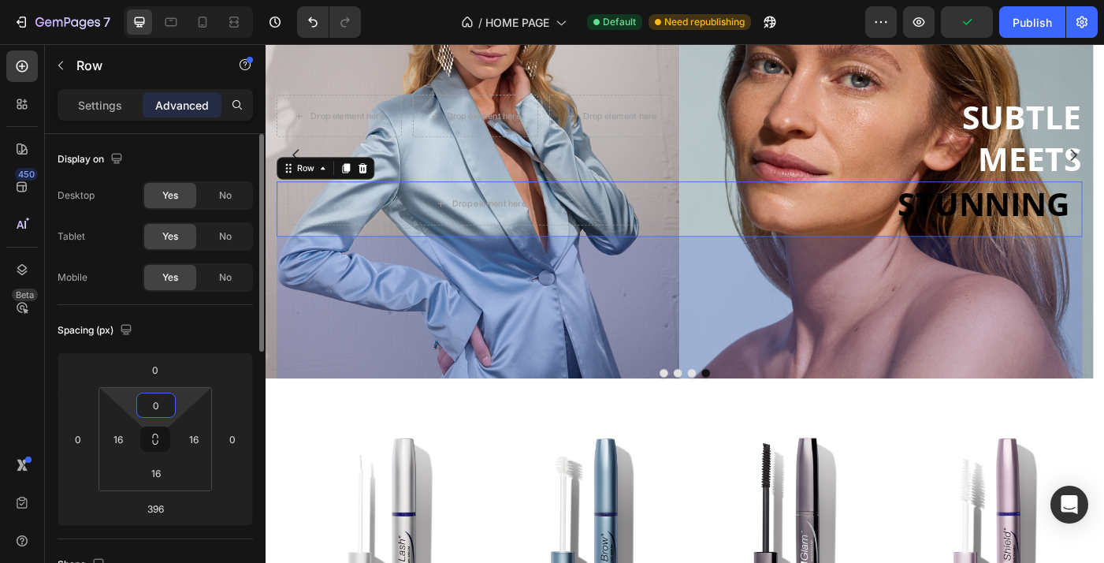
type input "0"
click at [191, 0] on html "7 Version history / HOME PAGE Default Need republishing Preview Save Publish 45…" at bounding box center [552, 0] width 1104 height 0
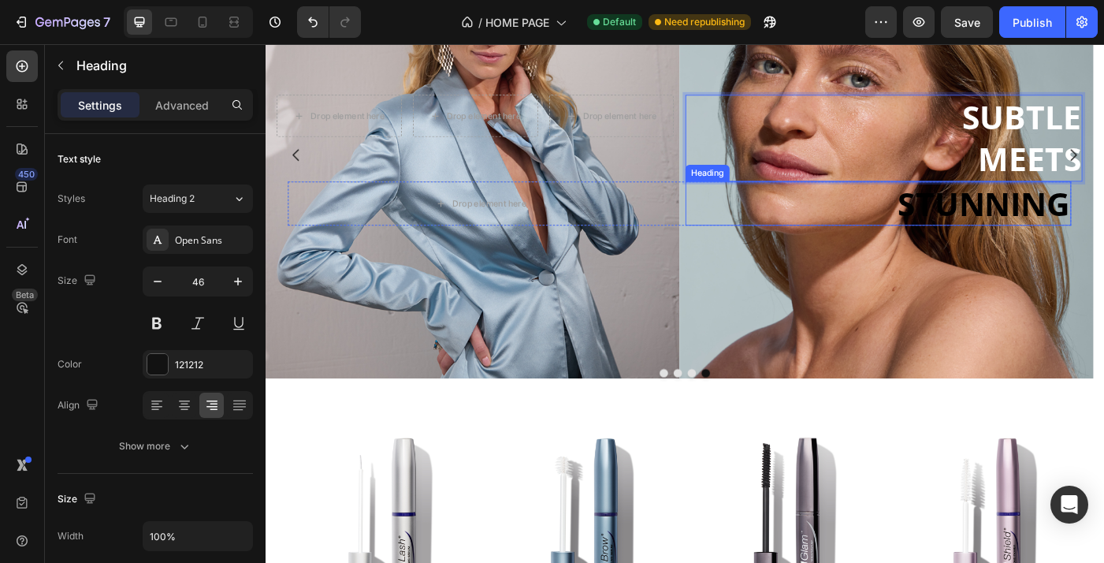
click at [1094, 199] on strong "STUNNING" at bounding box center [1076, 223] width 194 height 49
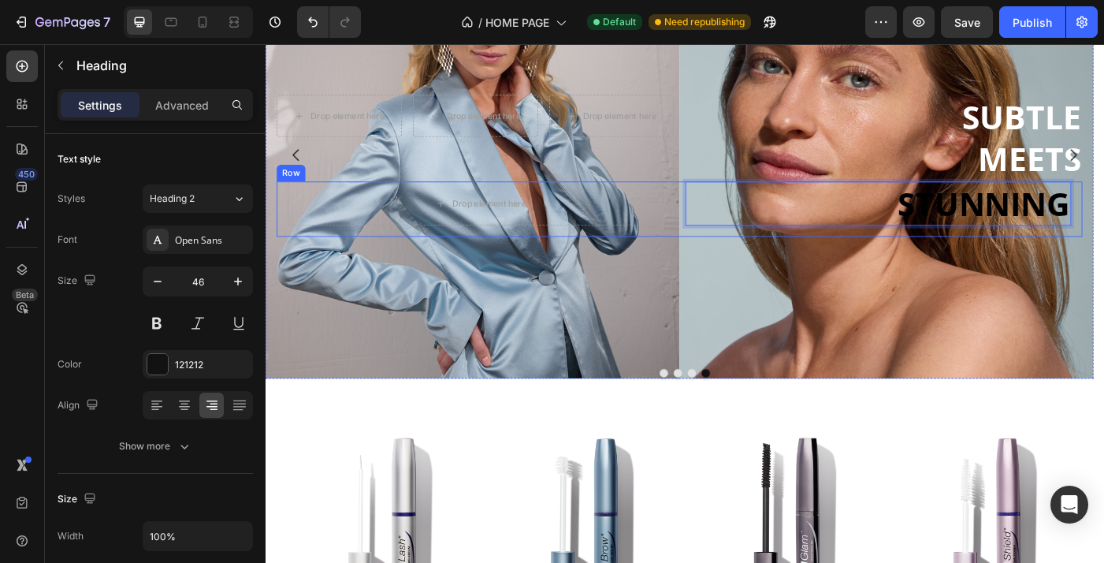
click at [1103, 229] on div "Drop element here STUNNING Heading 0 Row Row" at bounding box center [732, 230] width 909 height 63
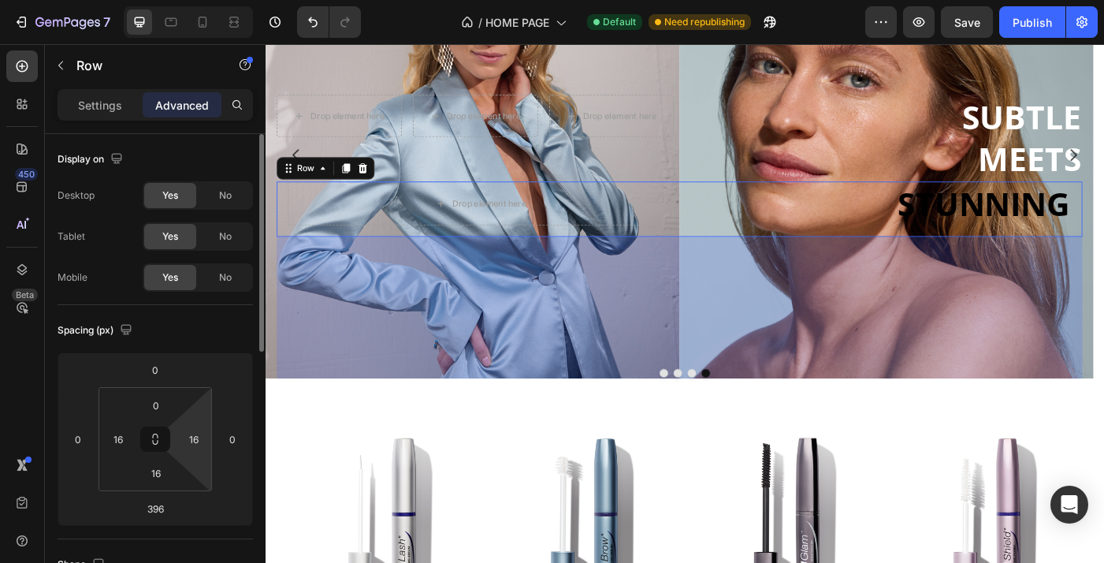
click at [199, 0] on html "7 Version history / HOME PAGE Default Need republishing Preview Save Publish 45…" at bounding box center [552, 0] width 1104 height 0
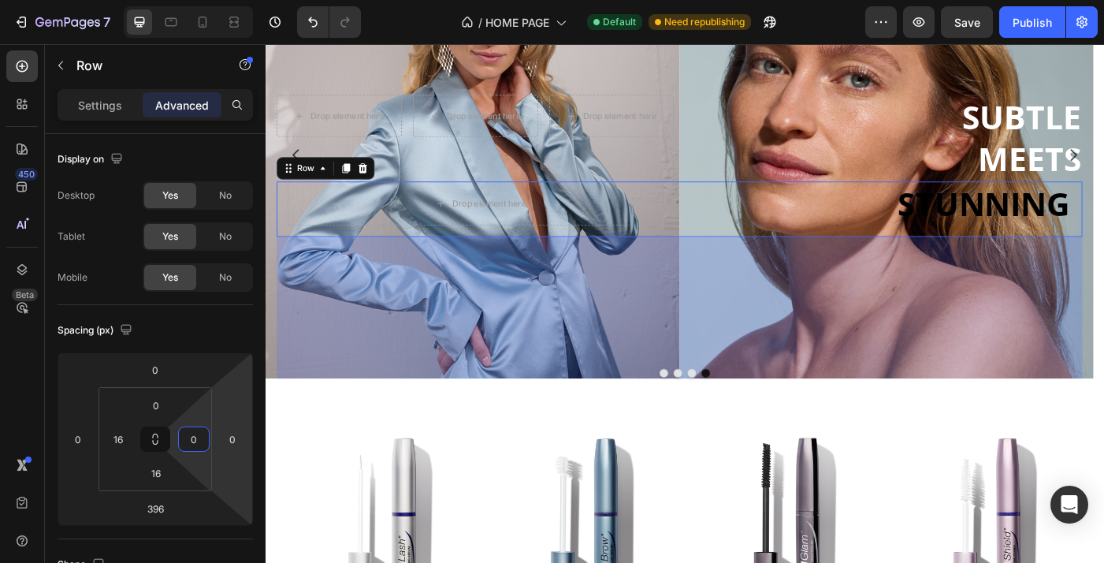
type input "0"
click at [865, 293] on div "396" at bounding box center [732, 417] width 909 height 312
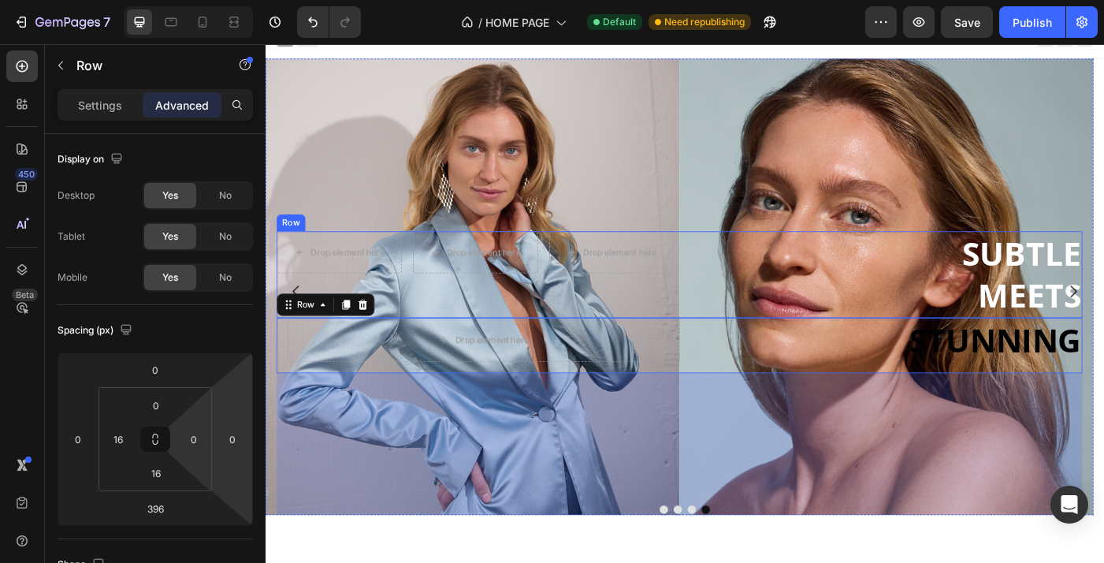
scroll to position [0, 0]
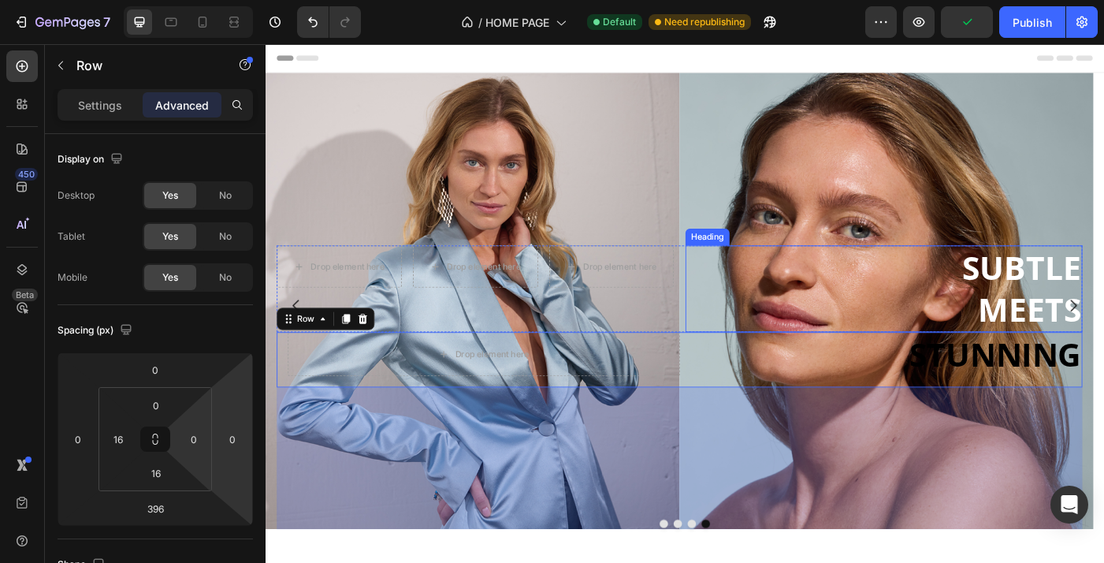
click at [824, 273] on p "⁠⁠⁠⁠⁠⁠⁠ SUBTLE MEETS" at bounding box center [963, 320] width 445 height 95
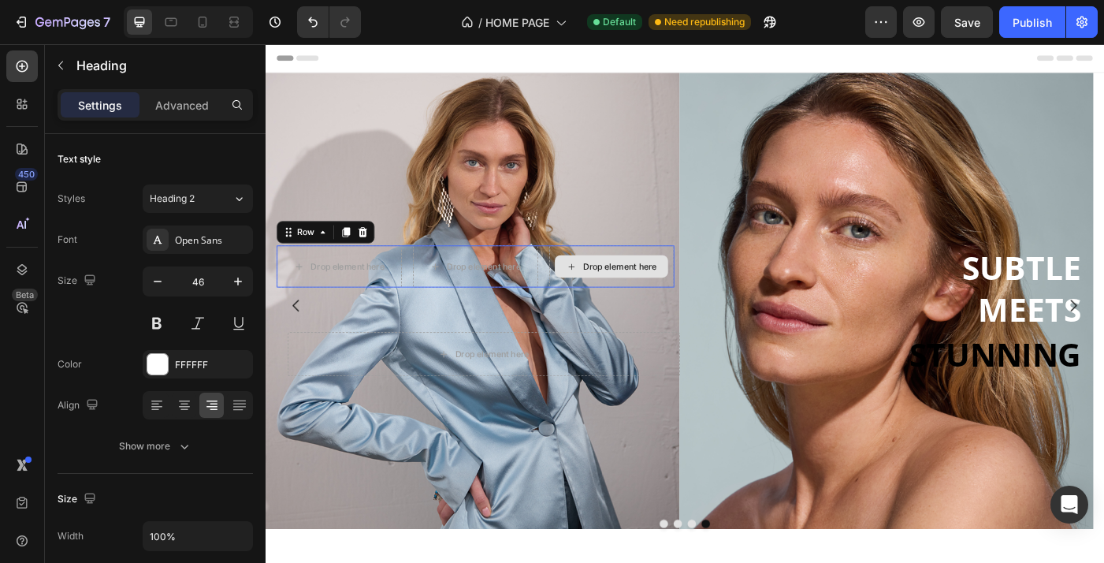
click at [716, 271] on div "Drop element here" at bounding box center [656, 294] width 141 height 47
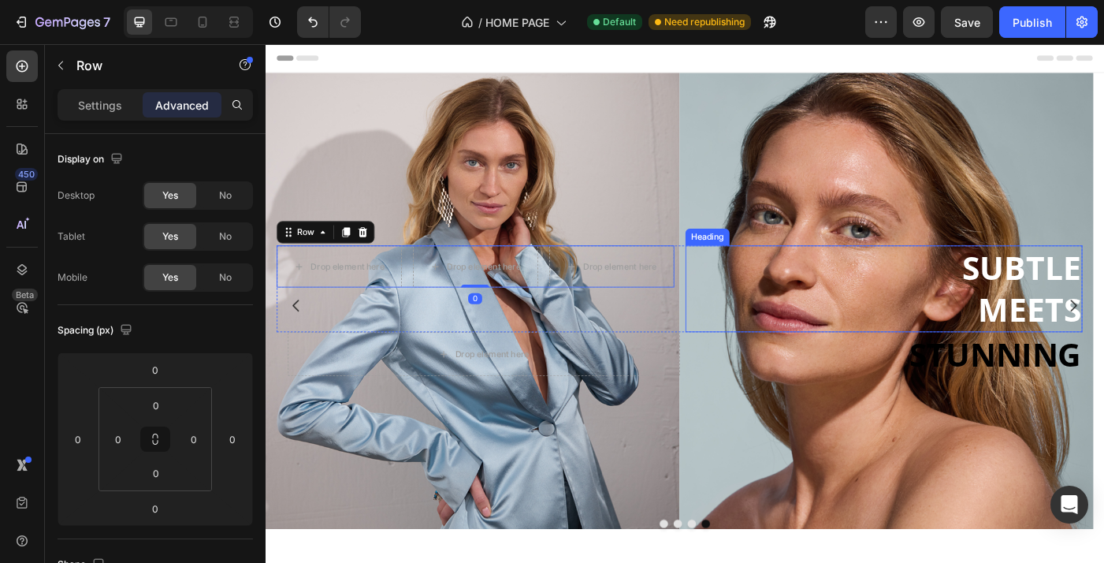
click at [751, 333] on p "⁠⁠⁠⁠⁠⁠⁠ SUBTLE MEETS" at bounding box center [963, 320] width 445 height 95
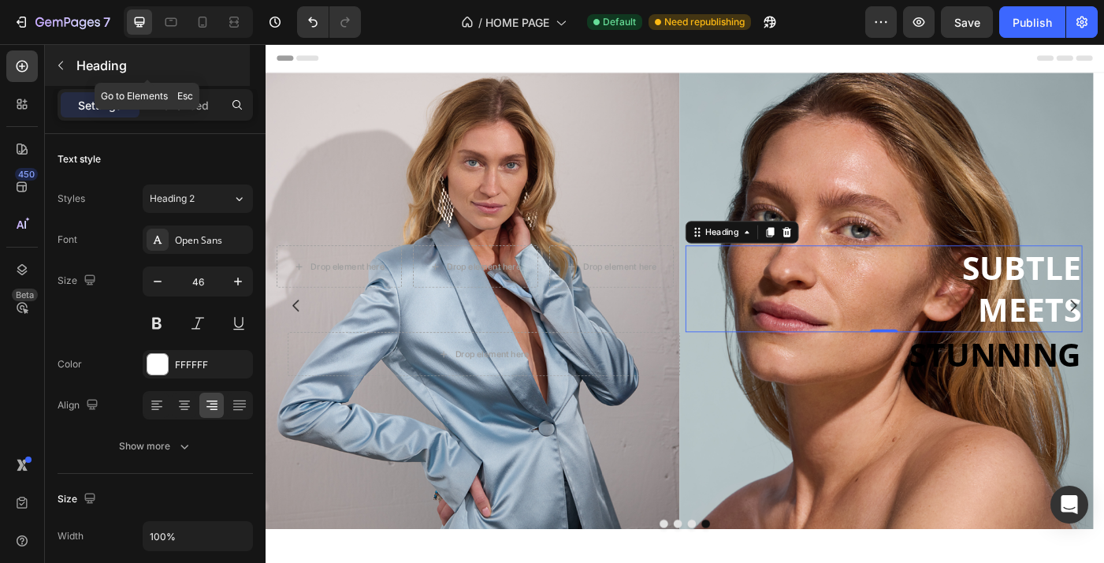
click at [60, 65] on icon "button" at bounding box center [60, 65] width 13 height 13
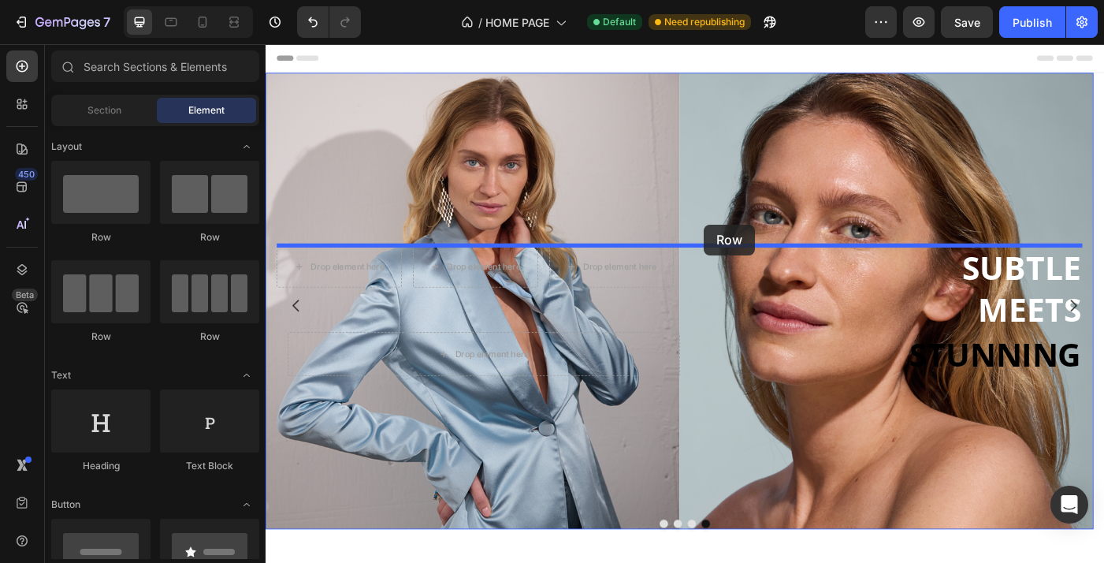
drag, startPoint x: 377, startPoint y: 240, endPoint x: 760, endPoint y: 247, distance: 383.1
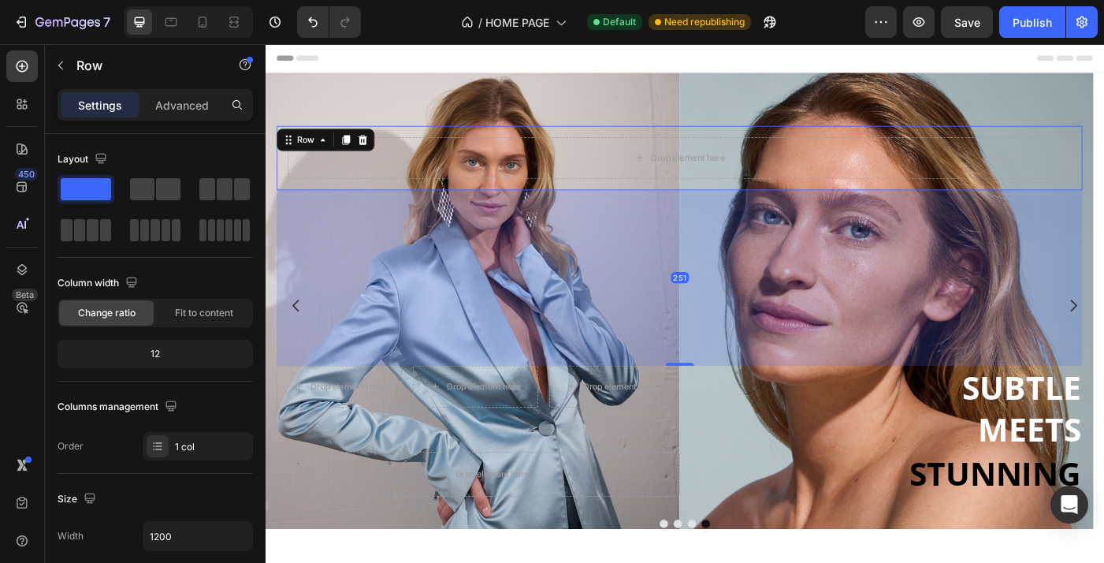
drag, startPoint x: 732, startPoint y: 492, endPoint x: 726, endPoint y: 317, distance: 175.1
click at [726, 209] on div "251" at bounding box center [732, 209] width 909 height 0
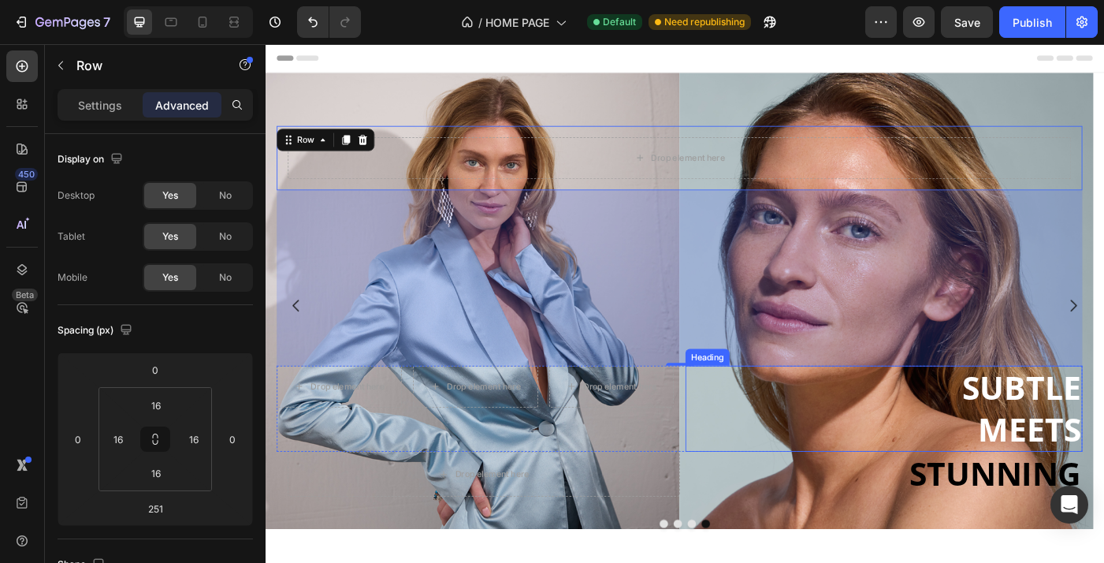
click at [1103, 433] on strong "SUBTLE" at bounding box center [1118, 431] width 134 height 49
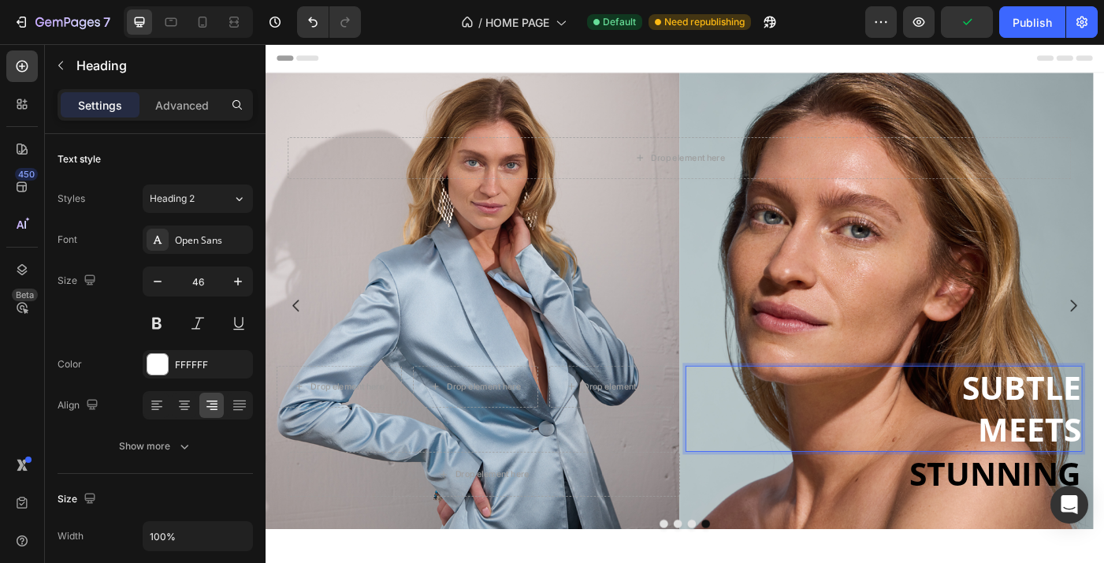
click at [1103, 433] on strong "SUBTLE" at bounding box center [1118, 431] width 134 height 49
drag, startPoint x: 1171, startPoint y: 433, endPoint x: 1186, endPoint y: 433, distance: 15.0
click at [1103, 433] on h2 "SUBTLE MEETS" at bounding box center [963, 456] width 448 height 98
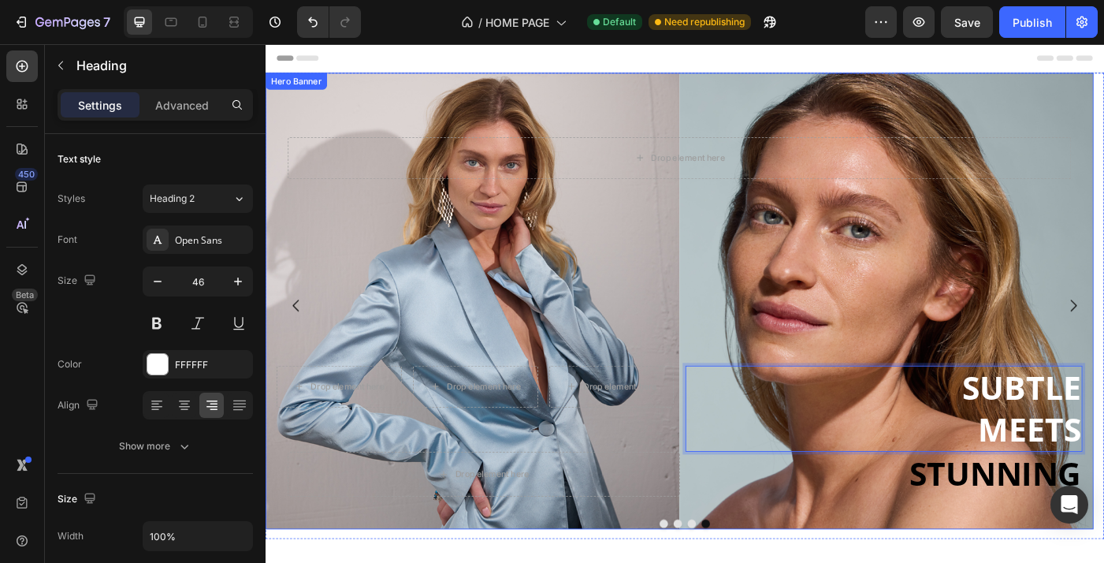
click at [850, 404] on div "Drop element here Row Drop element here Row Drop element here Drop element here…" at bounding box center [732, 333] width 909 height 1285
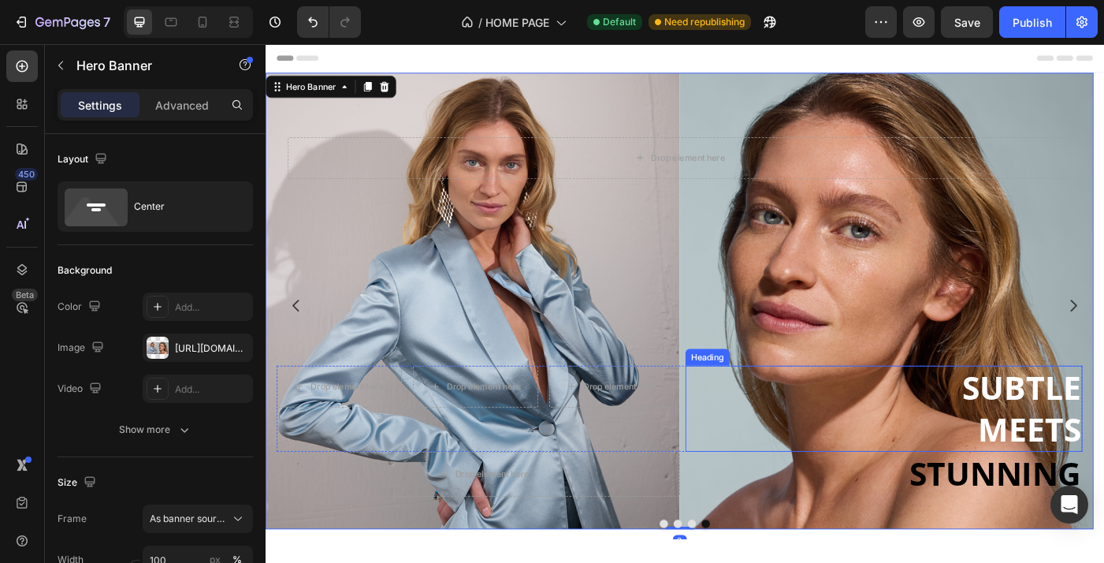
click at [837, 412] on p "⁠⁠⁠⁠⁠⁠⁠ SUBTLE MEETS" at bounding box center [963, 455] width 445 height 95
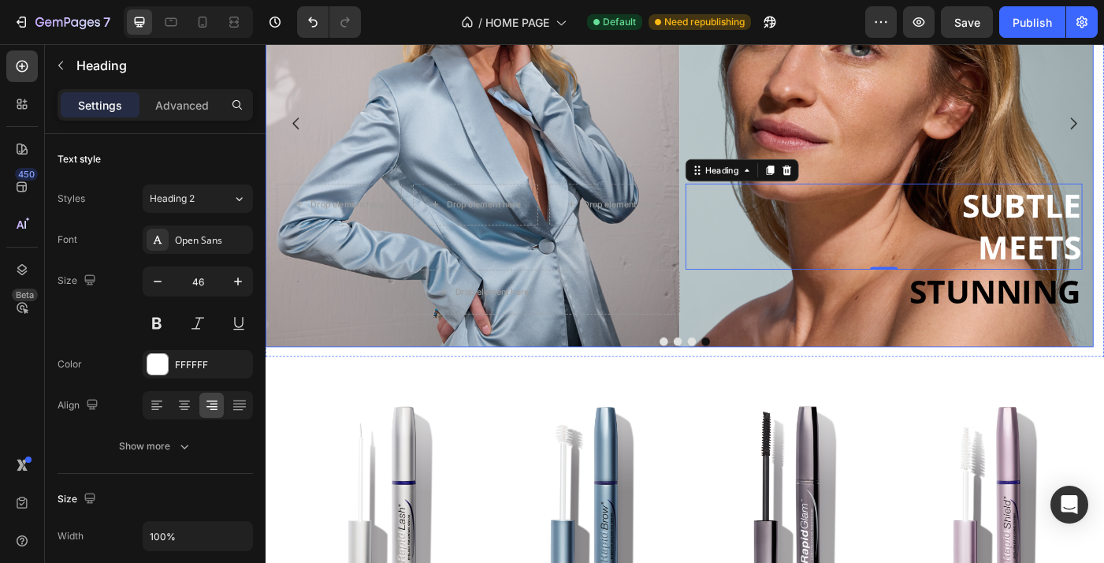
scroll to position [158, 0]
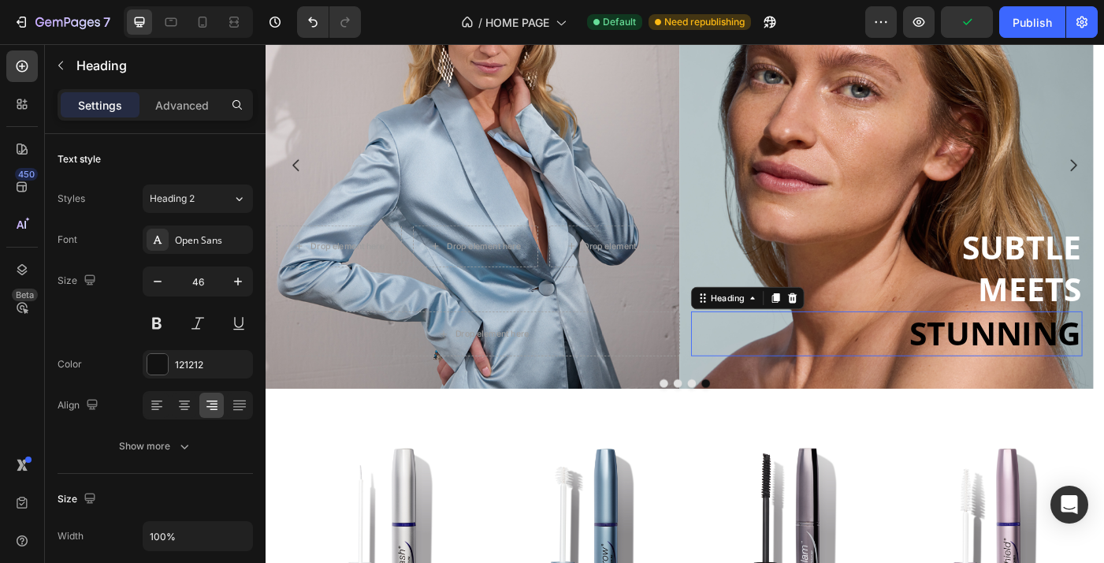
click at [974, 345] on h2 "⁠⁠⁠⁠⁠⁠⁠ STUNNING" at bounding box center [967, 370] width 442 height 50
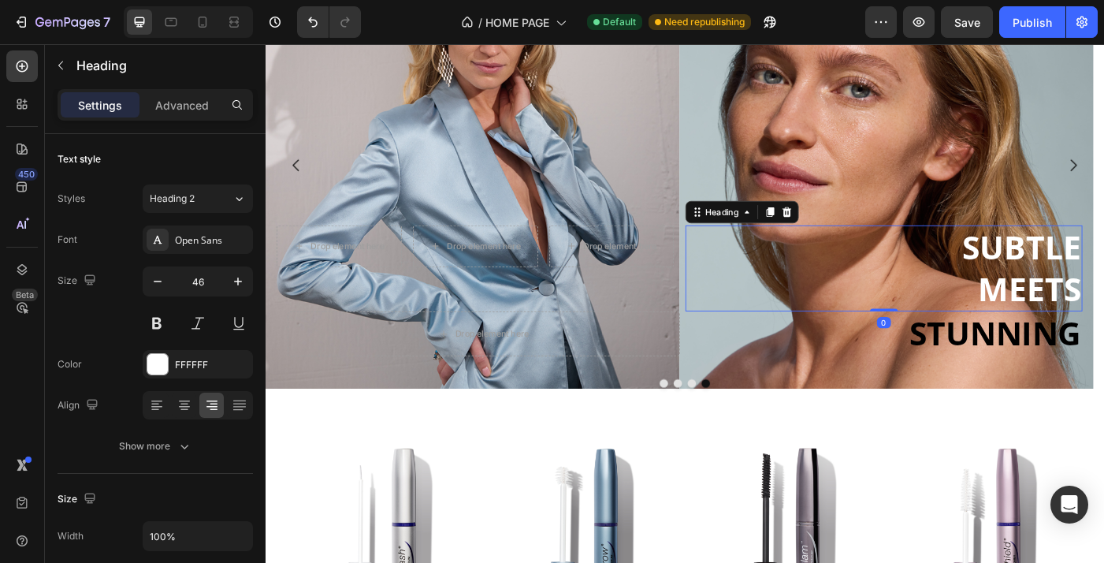
click at [972, 344] on div "⁠⁠⁠⁠⁠⁠⁠ SUBTLE MEETS Heading 0" at bounding box center [963, 297] width 448 height 98
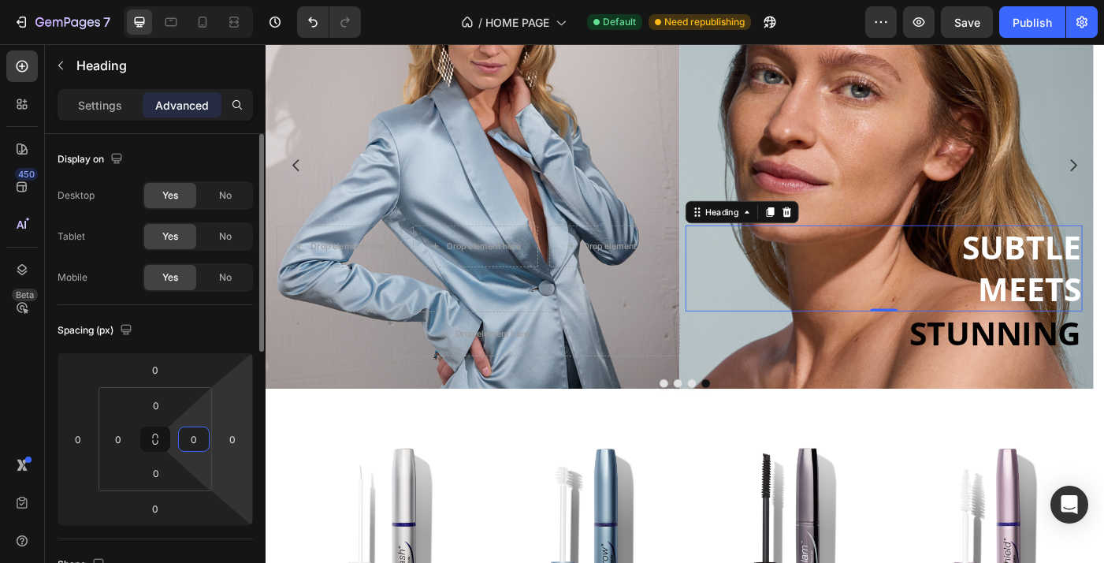
drag, startPoint x: 202, startPoint y: 444, endPoint x: 211, endPoint y: 435, distance: 12.8
click at [211, 435] on div "0 0 0 0" at bounding box center [155, 439] width 113 height 104
type input "20"
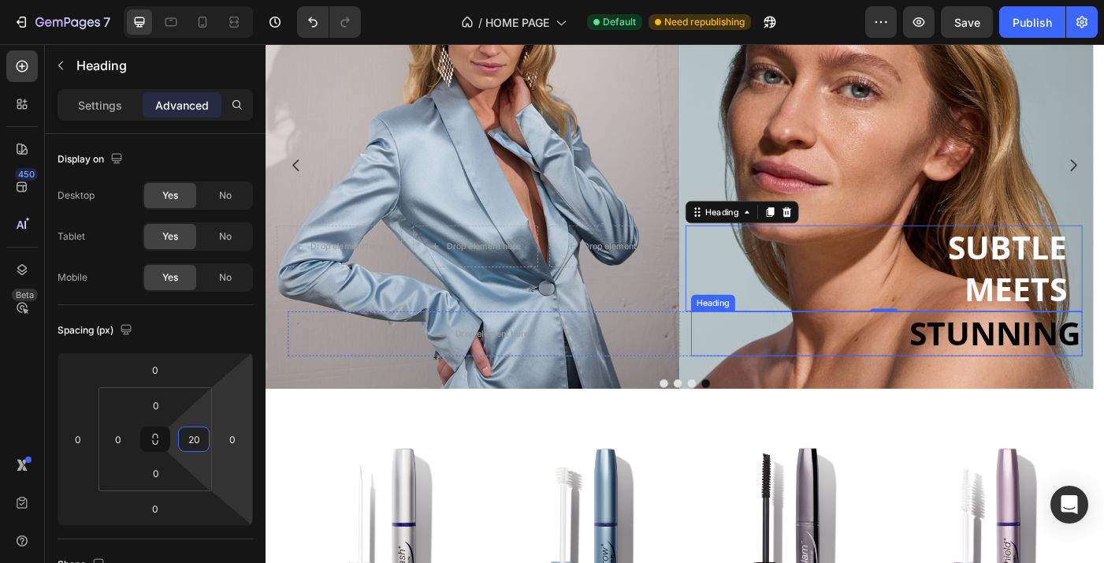
click at [1076, 384] on strong "STUNNING" at bounding box center [1088, 369] width 194 height 49
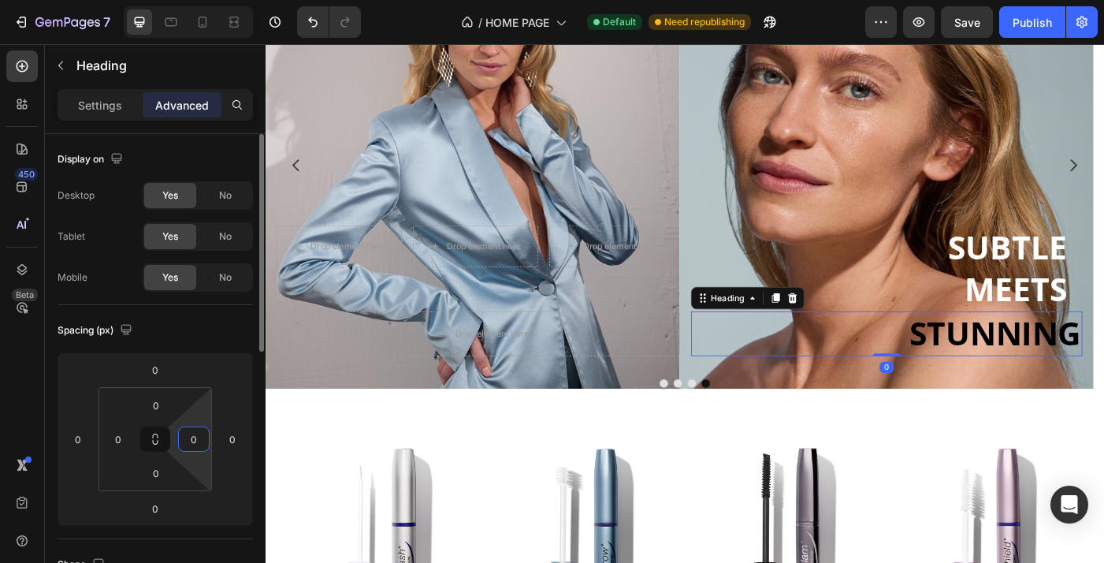
drag, startPoint x: 200, startPoint y: 440, endPoint x: 178, endPoint y: 440, distance: 22.1
click at [178, 440] on div "0" at bounding box center [194, 438] width 32 height 25
drag, startPoint x: 178, startPoint y: 440, endPoint x: 155, endPoint y: 440, distance: 22.9
click at [155, 440] on div "0 0 0 20" at bounding box center [155, 439] width 113 height 104
click at [192, 441] on input "20" at bounding box center [194, 439] width 24 height 24
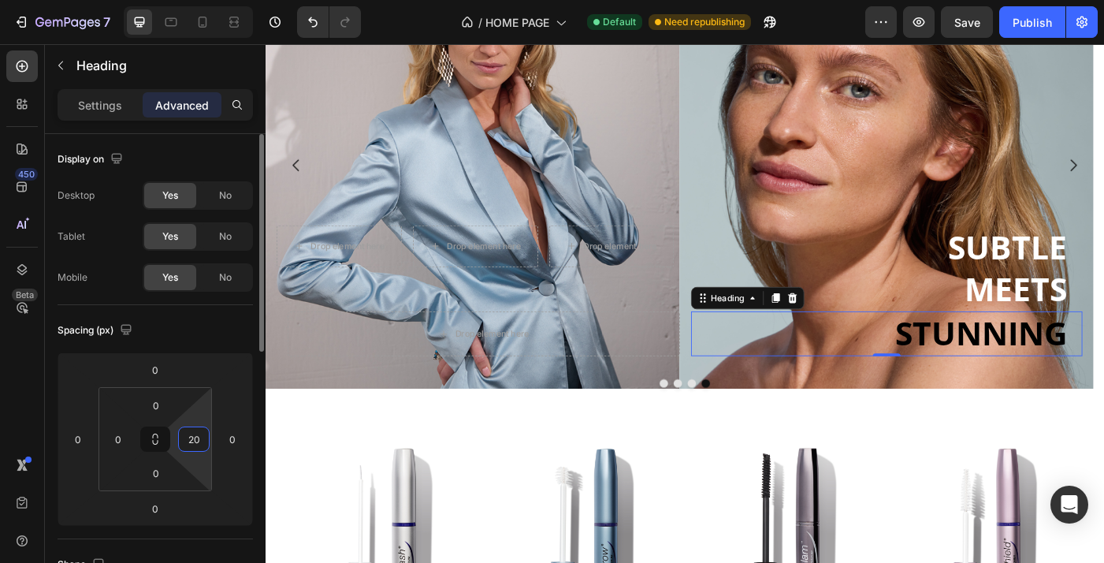
drag, startPoint x: 203, startPoint y: 438, endPoint x: 188, endPoint y: 437, distance: 15.0
click at [188, 437] on input "20" at bounding box center [194, 439] width 24 height 24
type input "35"
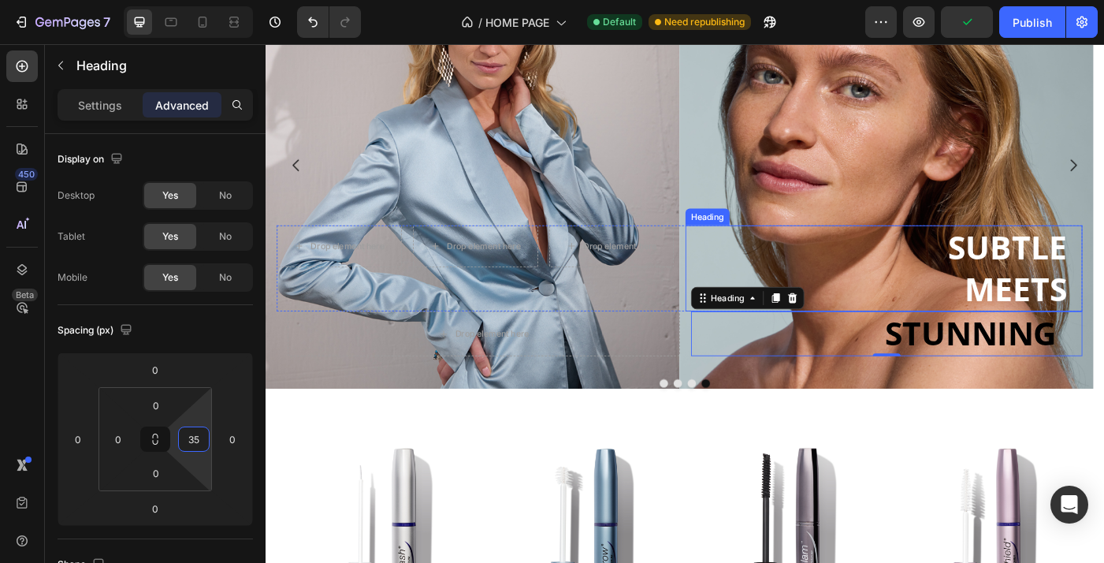
click at [1069, 333] on strong "MEETS" at bounding box center [1112, 319] width 116 height 49
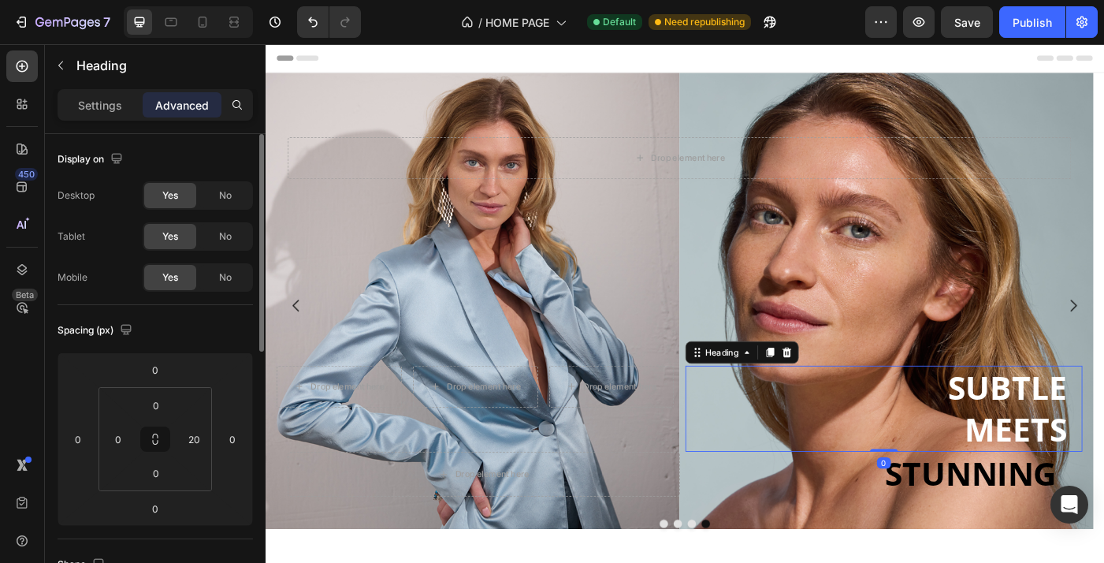
scroll to position [158, 0]
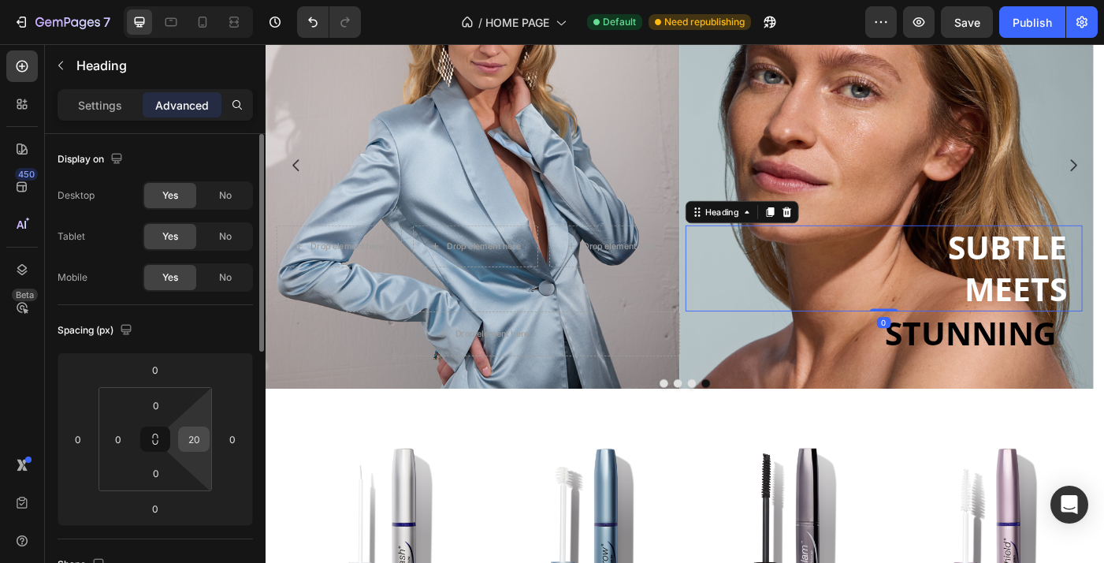
click at [205, 437] on input "20" at bounding box center [194, 439] width 24 height 24
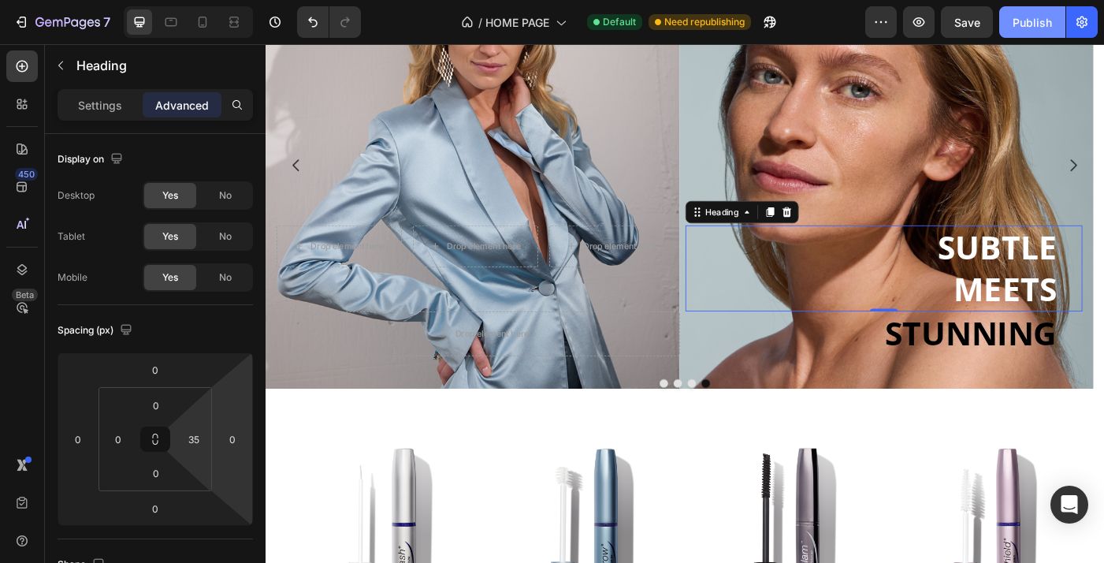
click at [1032, 28] on div "Publish" at bounding box center [1032, 22] width 39 height 17
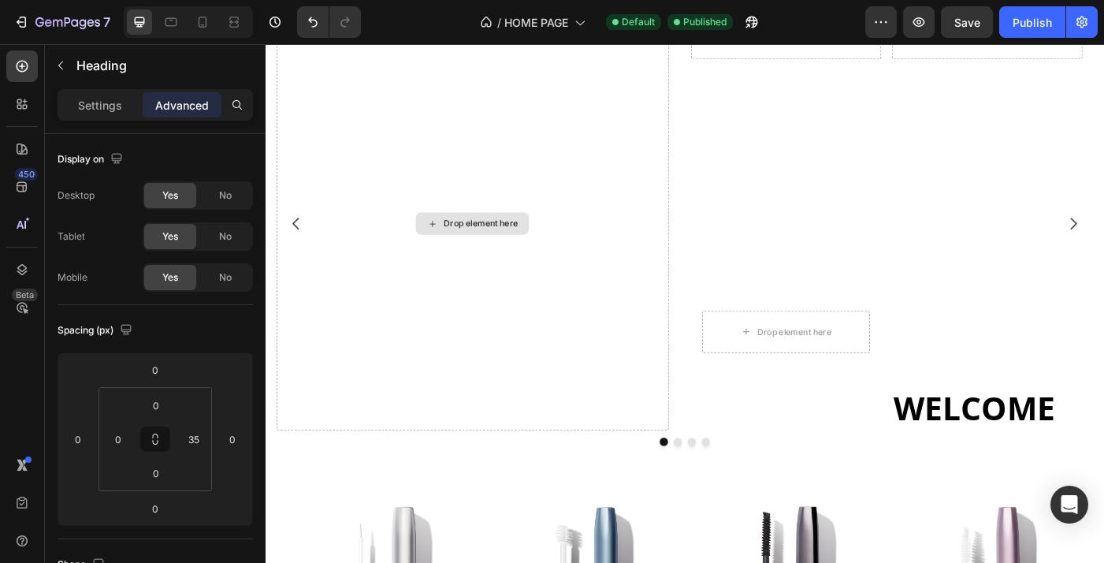
scroll to position [0, 0]
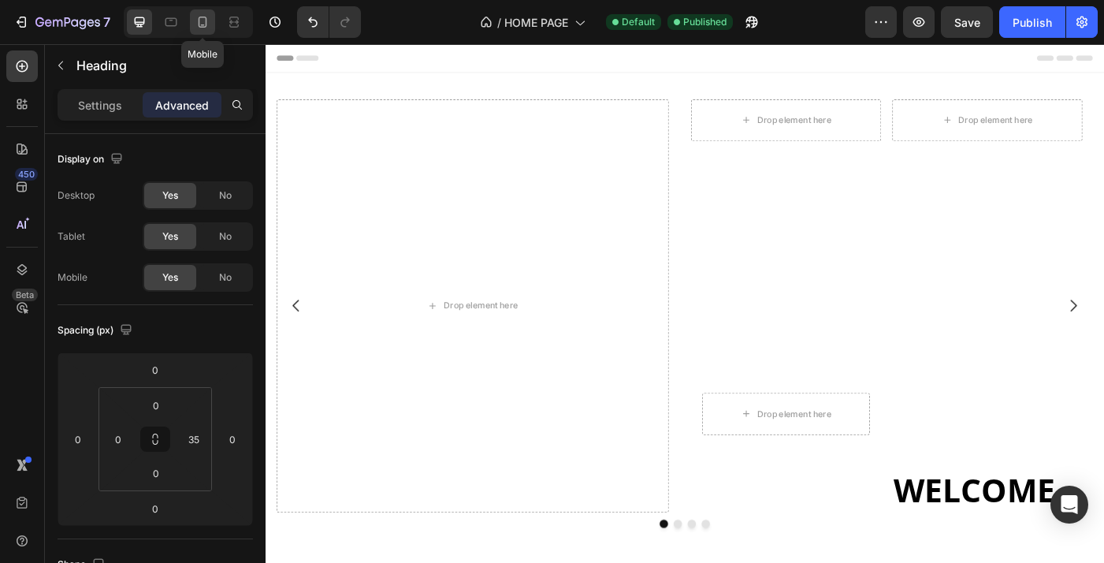
click at [206, 27] on icon at bounding box center [203, 22] width 9 height 11
type input "24"
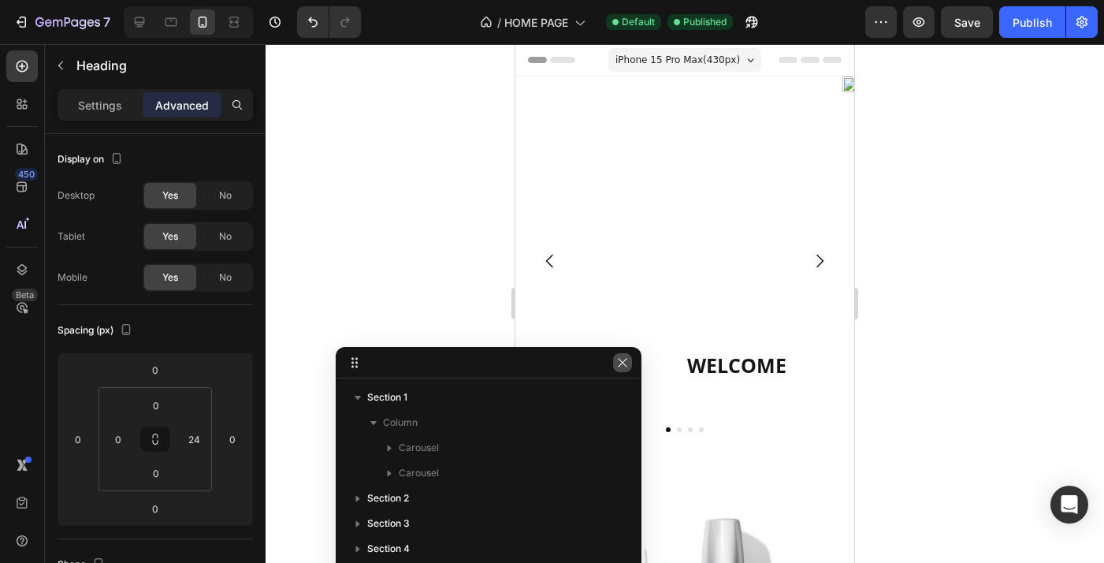
click at [623, 363] on icon "button" at bounding box center [622, 362] width 9 height 9
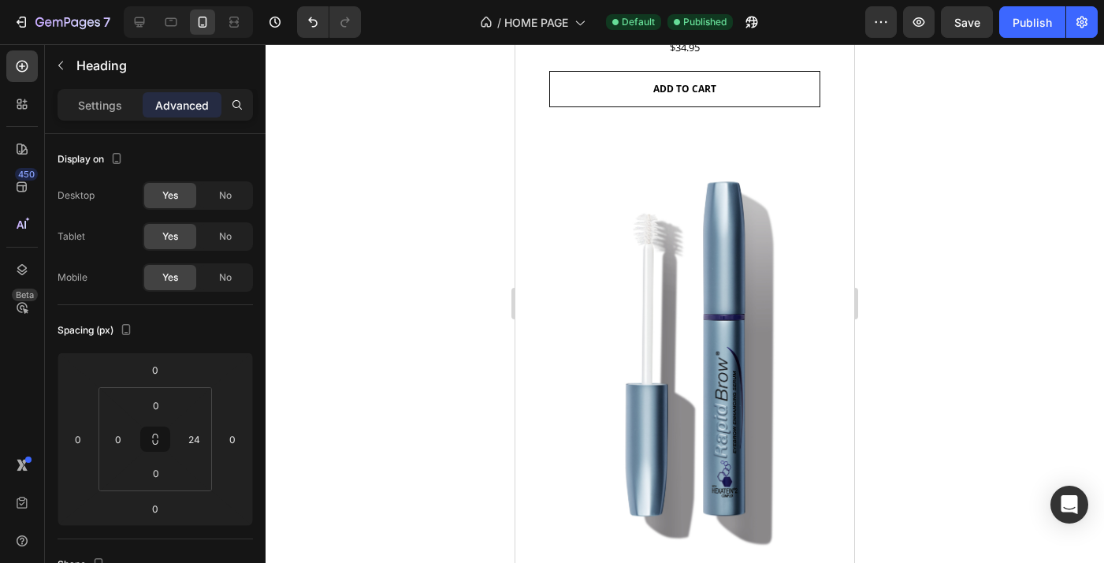
scroll to position [917, 0]
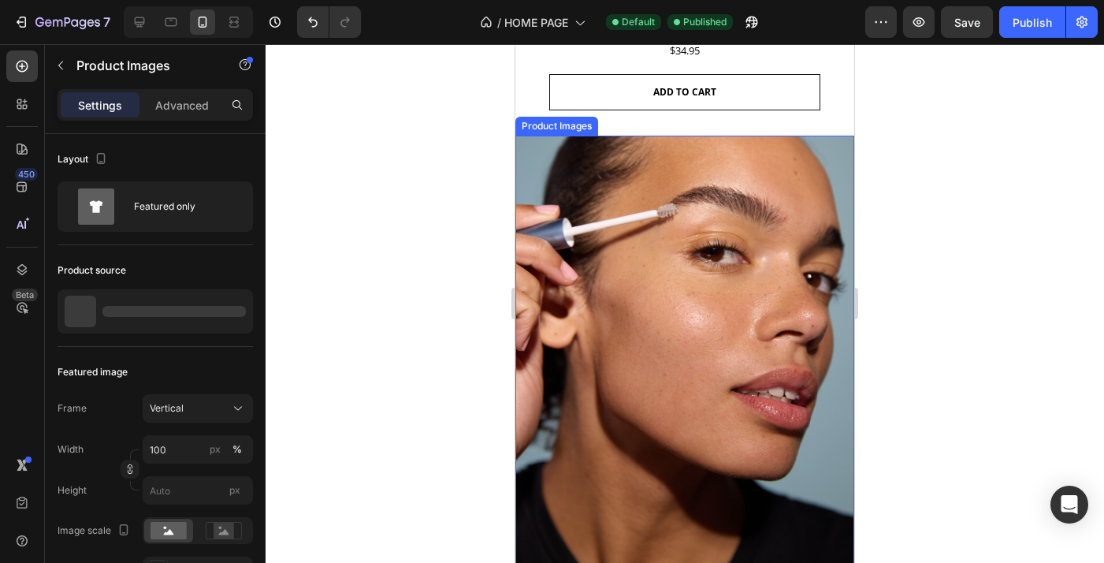
click at [732, 330] on img at bounding box center [684, 362] width 339 height 452
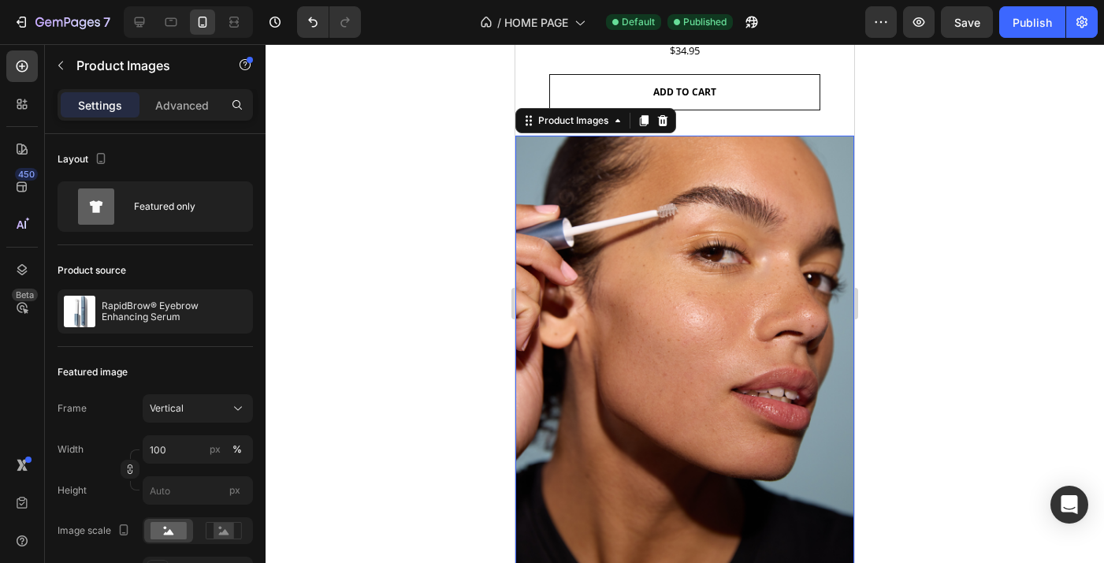
click at [575, 400] on img at bounding box center [684, 362] width 339 height 452
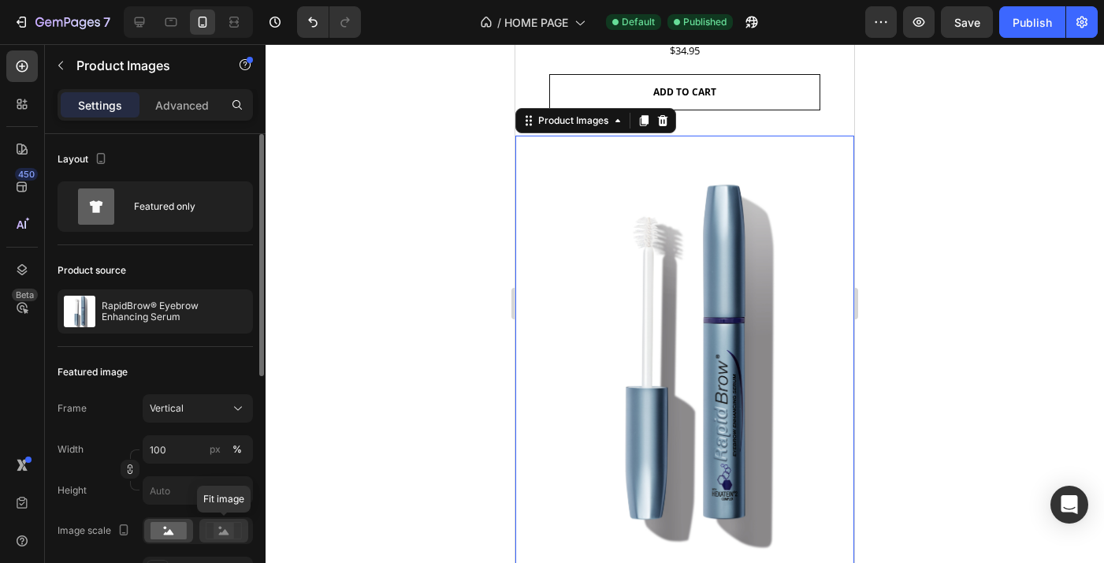
click at [219, 530] on rect at bounding box center [224, 531] width 20 height 16
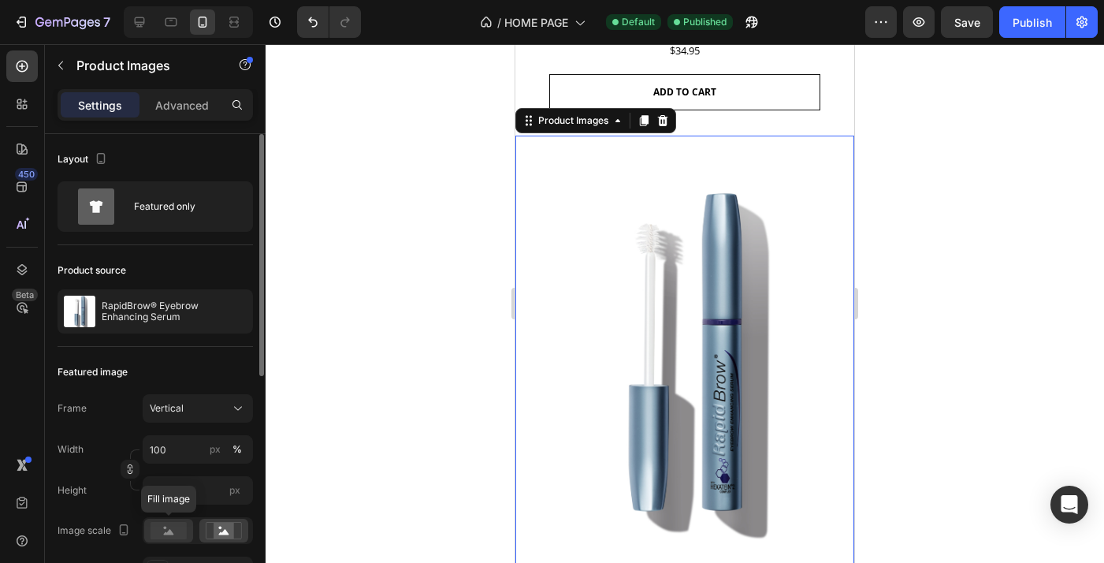
click at [173, 529] on rect at bounding box center [169, 530] width 36 height 17
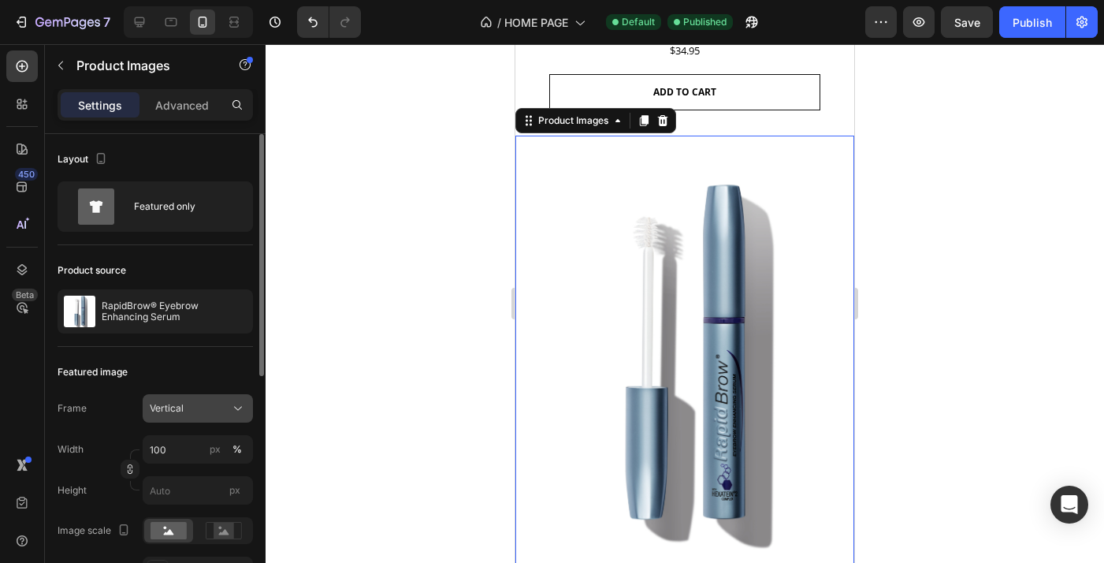
click at [235, 407] on icon at bounding box center [238, 409] width 8 height 4
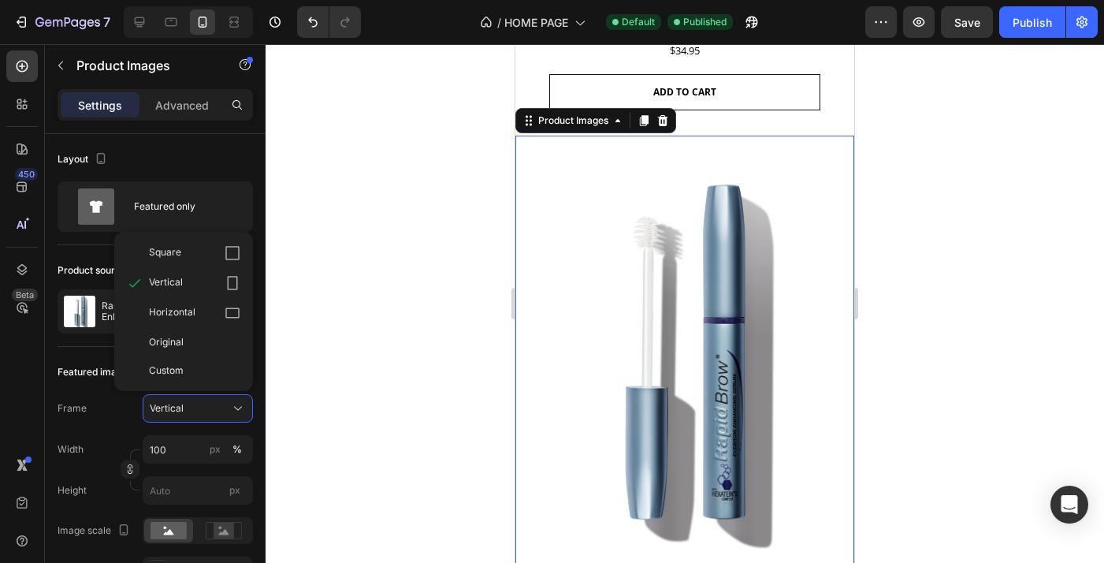
click at [302, 390] on div at bounding box center [685, 303] width 839 height 519
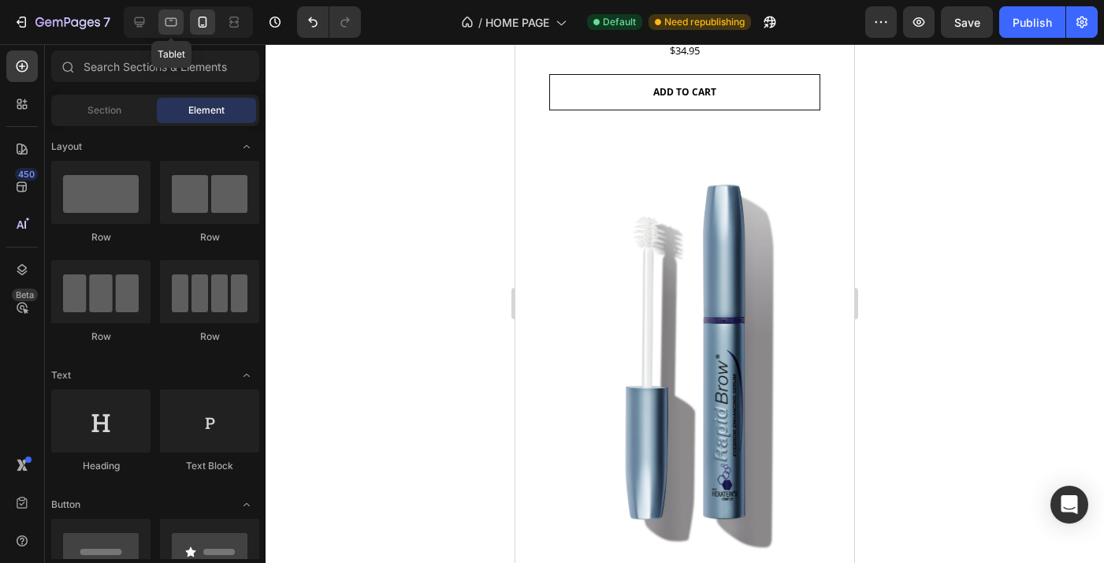
click at [173, 20] on icon at bounding box center [171, 22] width 16 height 16
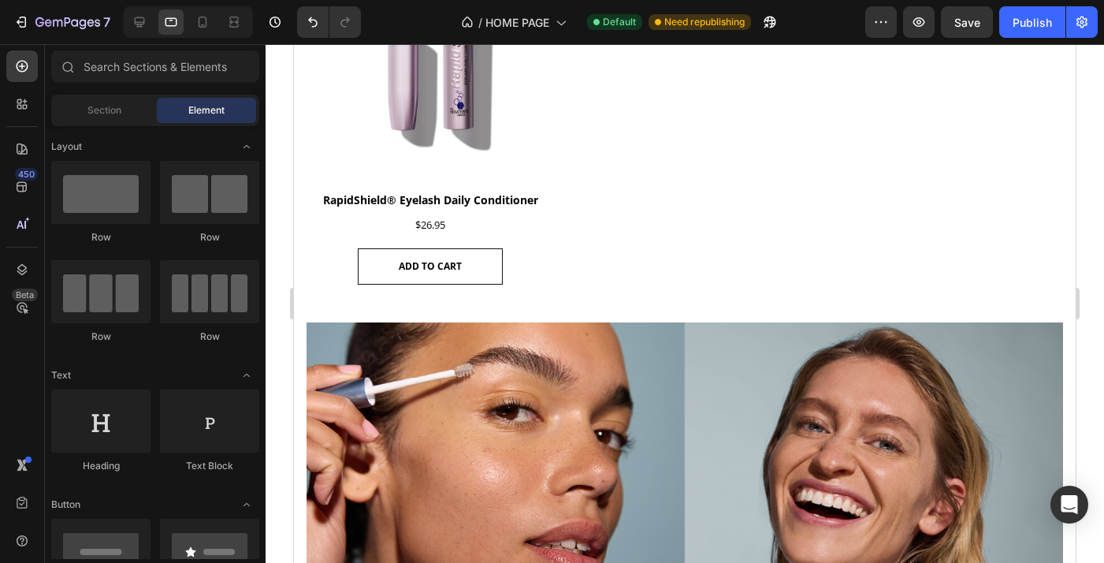
scroll to position [1122, 0]
click at [139, 17] on icon at bounding box center [140, 22] width 10 height 10
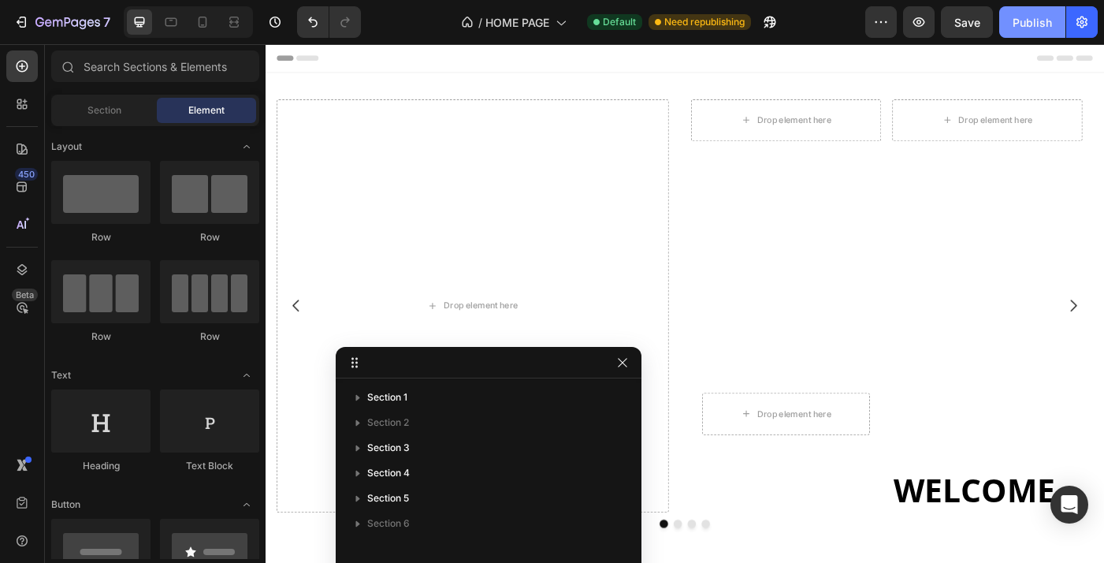
click at [1034, 19] on div "Publish" at bounding box center [1032, 22] width 39 height 17
